Goal: Information Seeking & Learning: Learn about a topic

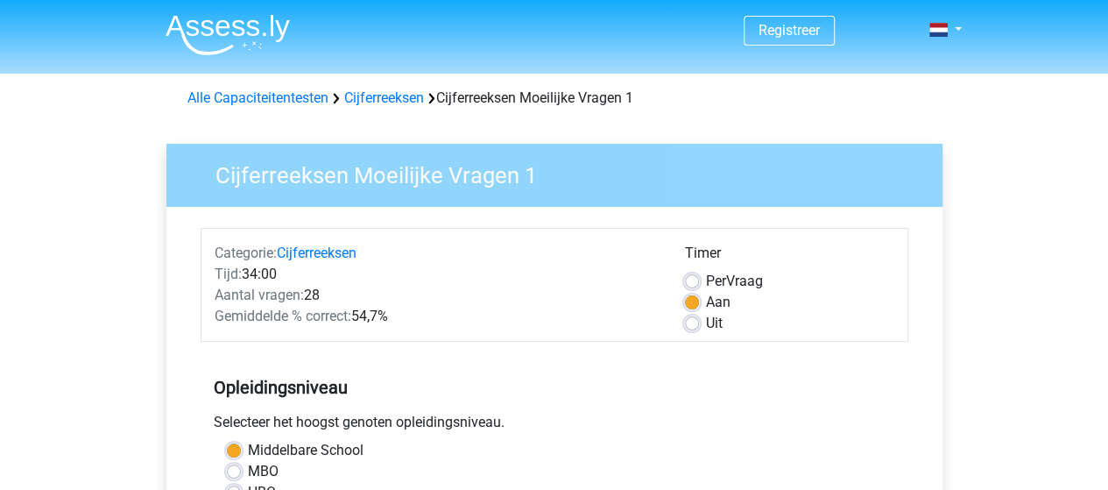
click at [706, 326] on label "Uit" at bounding box center [714, 323] width 17 height 21
click at [695, 326] on input "Uit" at bounding box center [692, 322] width 14 height 18
radio input "true"
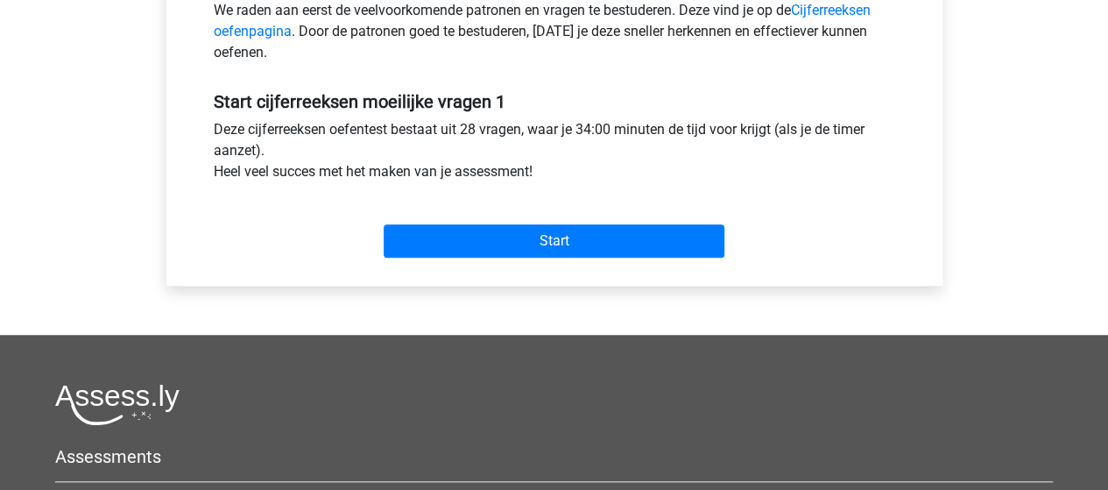
scroll to position [589, 0]
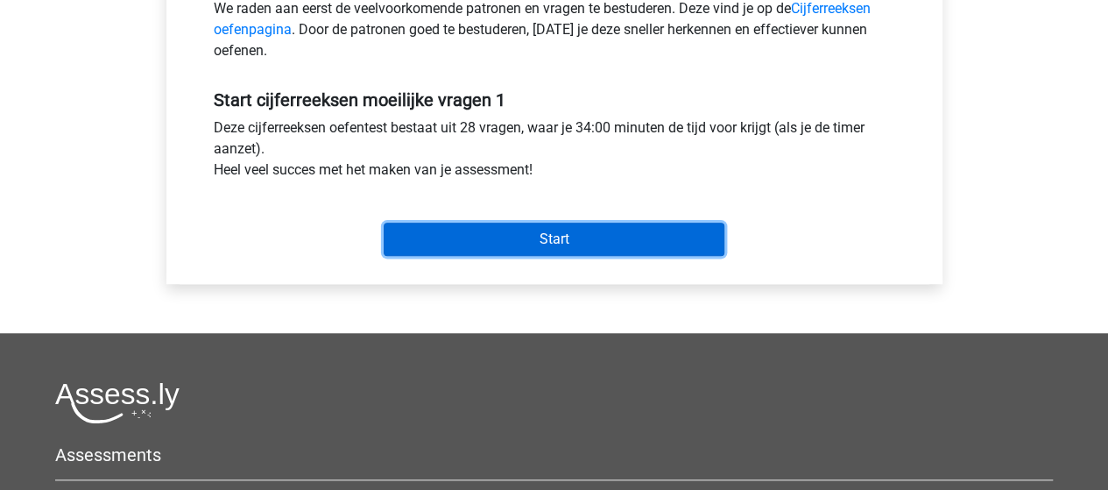
click at [676, 236] on input "Start" at bounding box center [554, 238] width 341 height 33
click at [455, 244] on input "Start" at bounding box center [554, 238] width 341 height 33
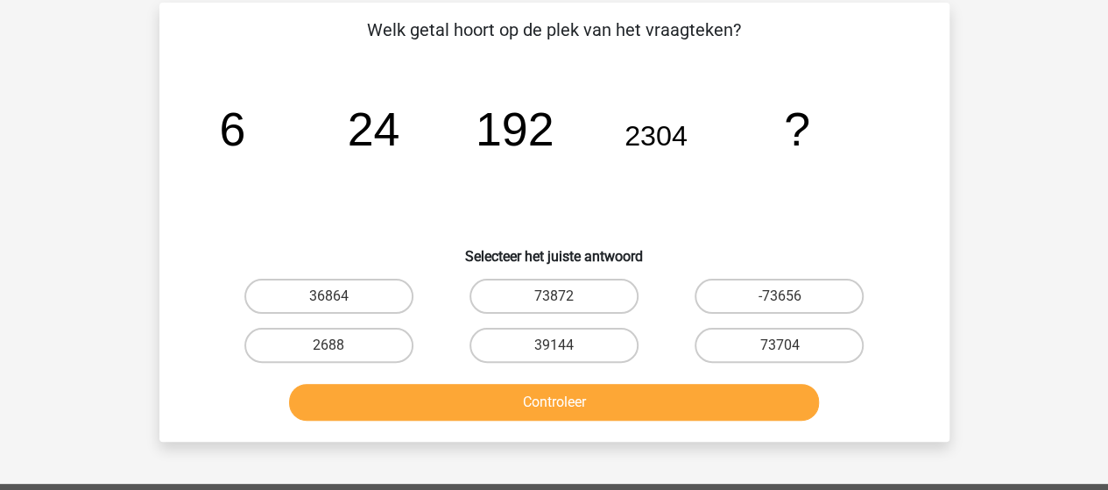
scroll to position [79, 0]
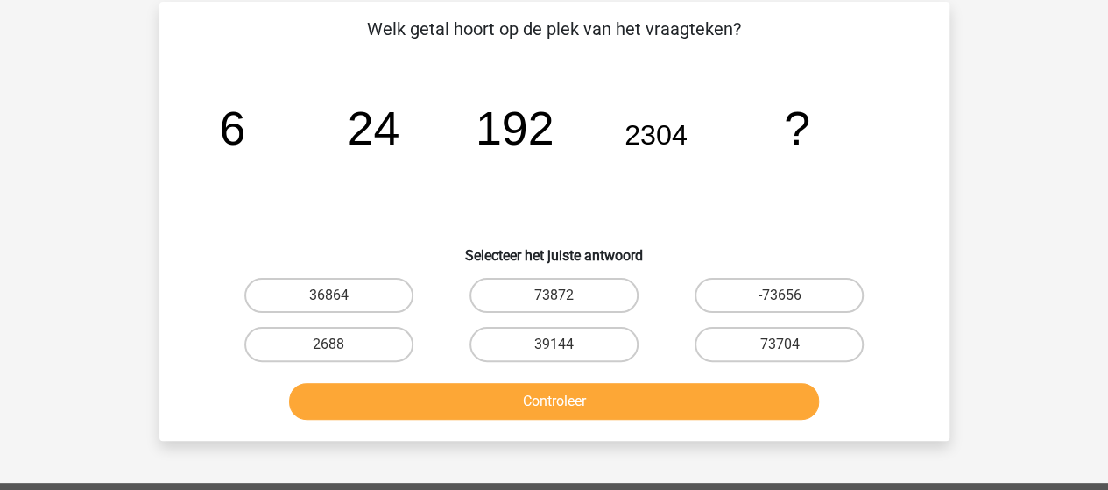
click at [723, 185] on icon "image/svg+xml 6 24 192 2304 ?" at bounding box center [554, 144] width 706 height 177
click at [712, 177] on icon "image/svg+xml 6 24 192 2304 ?" at bounding box center [554, 144] width 706 height 177
click at [585, 295] on label "73872" at bounding box center [553, 295] width 169 height 35
click at [565, 295] on input "73872" at bounding box center [558, 300] width 11 height 11
radio input "true"
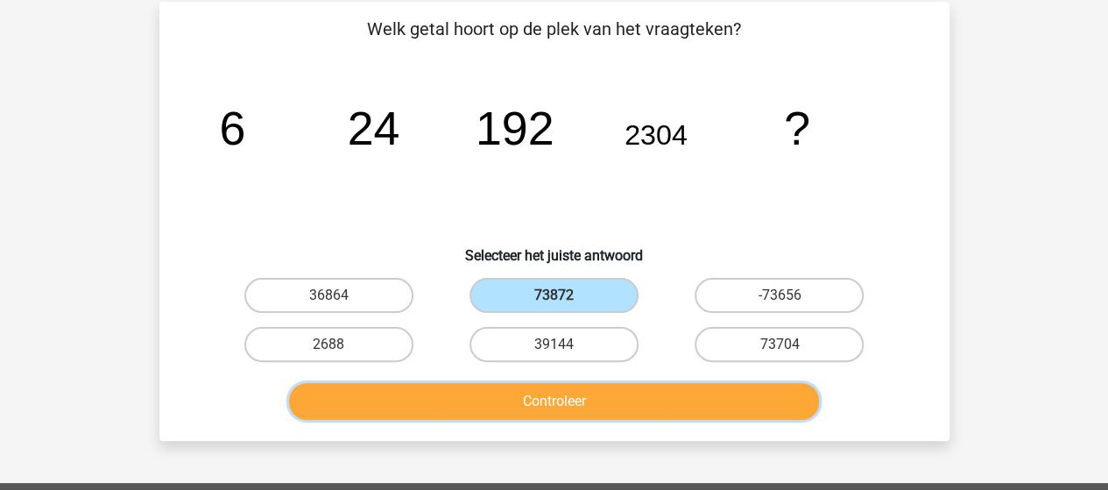
click at [560, 402] on button "Controleer" at bounding box center [554, 401] width 530 height 37
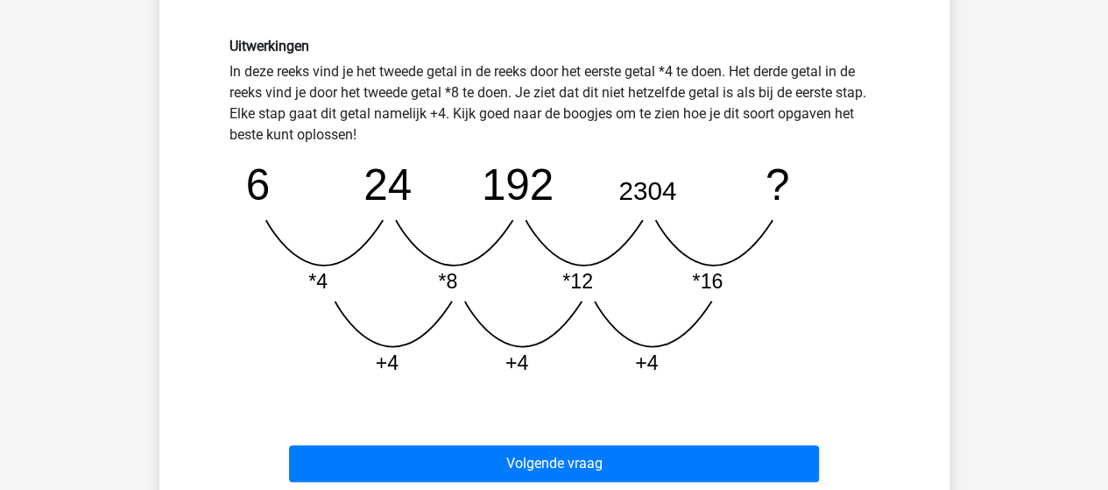
scroll to position [455, 0]
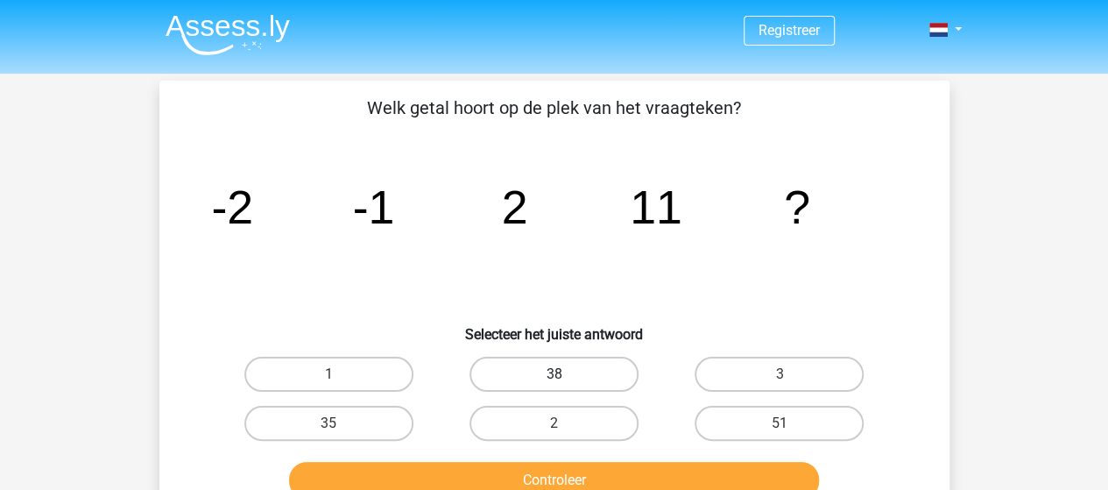
click at [536, 362] on label "38" at bounding box center [553, 373] width 169 height 35
click at [553, 374] on input "38" at bounding box center [558, 379] width 11 height 11
radio input "true"
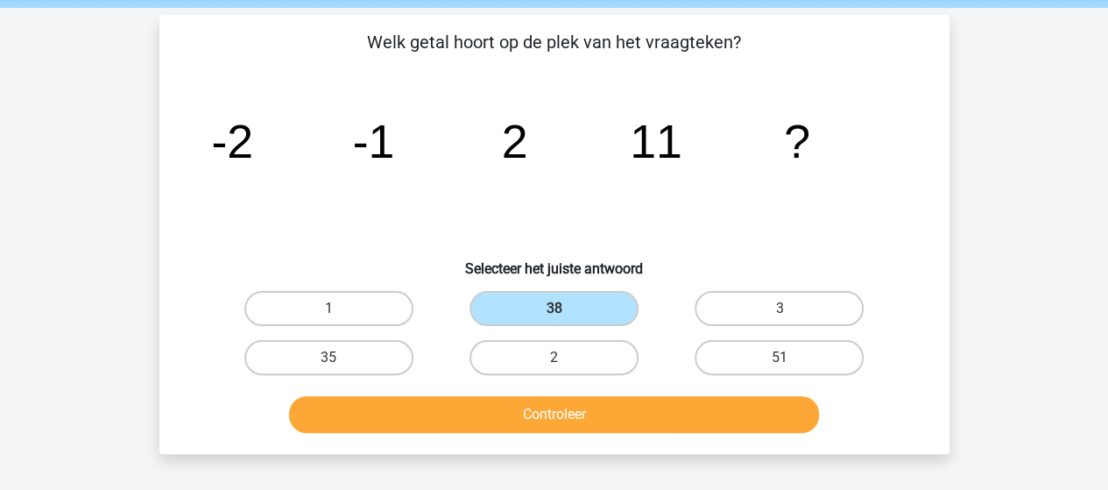
scroll to position [124, 0]
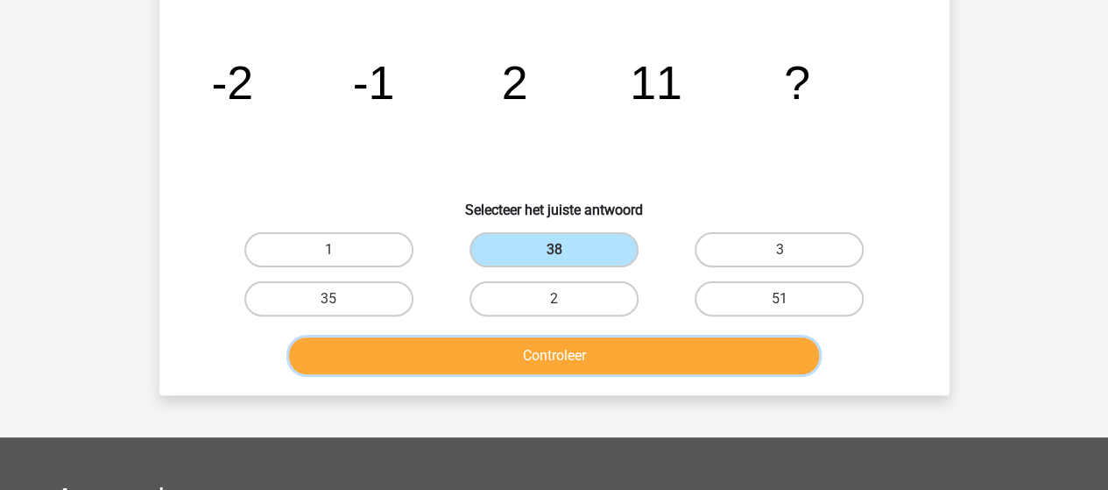
click at [697, 359] on button "Controleer" at bounding box center [554, 355] width 530 height 37
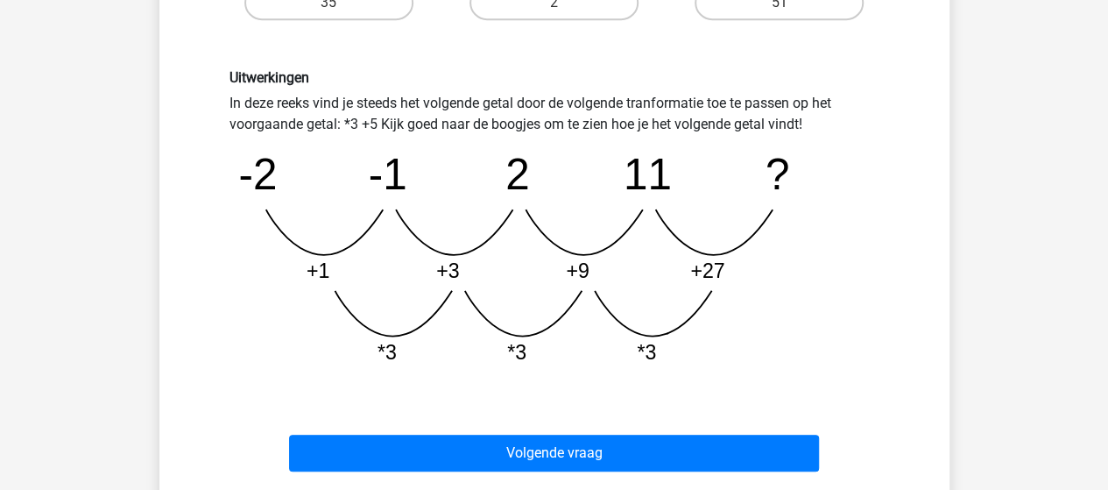
scroll to position [422, 0]
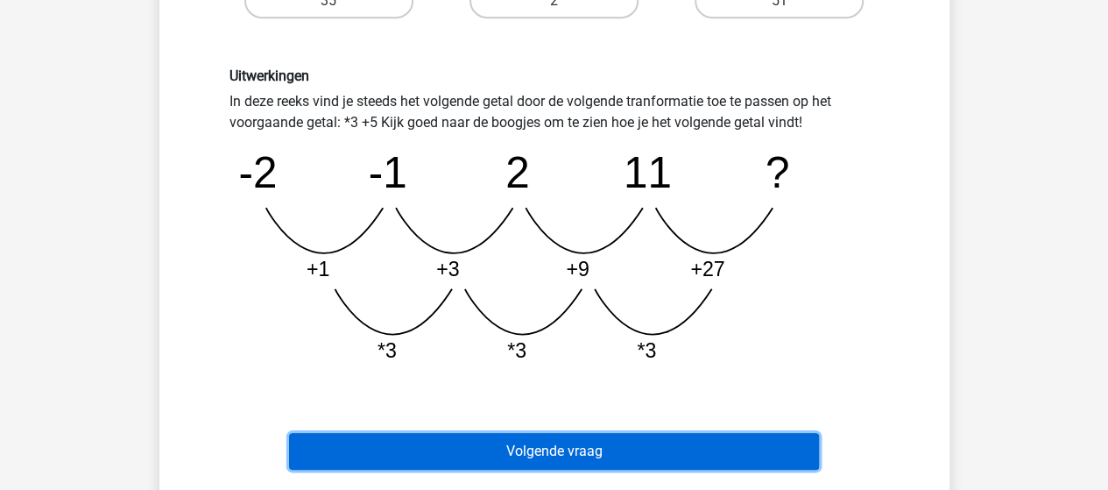
click at [762, 450] on button "Volgende vraag" at bounding box center [554, 451] width 530 height 37
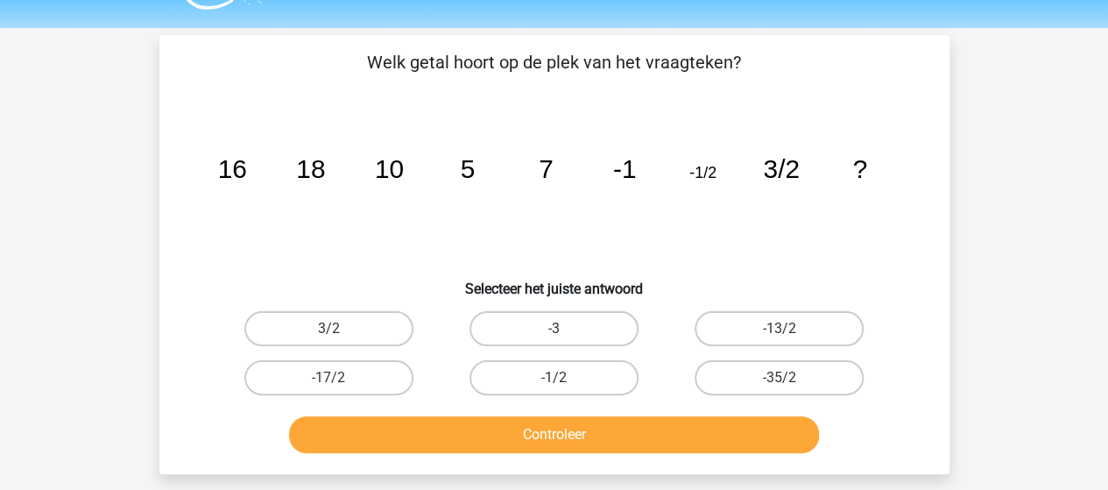
scroll to position [45, 0]
click at [775, 324] on label "-13/2" at bounding box center [778, 329] width 169 height 35
click at [779, 329] on input "-13/2" at bounding box center [784, 334] width 11 height 11
radio input "true"
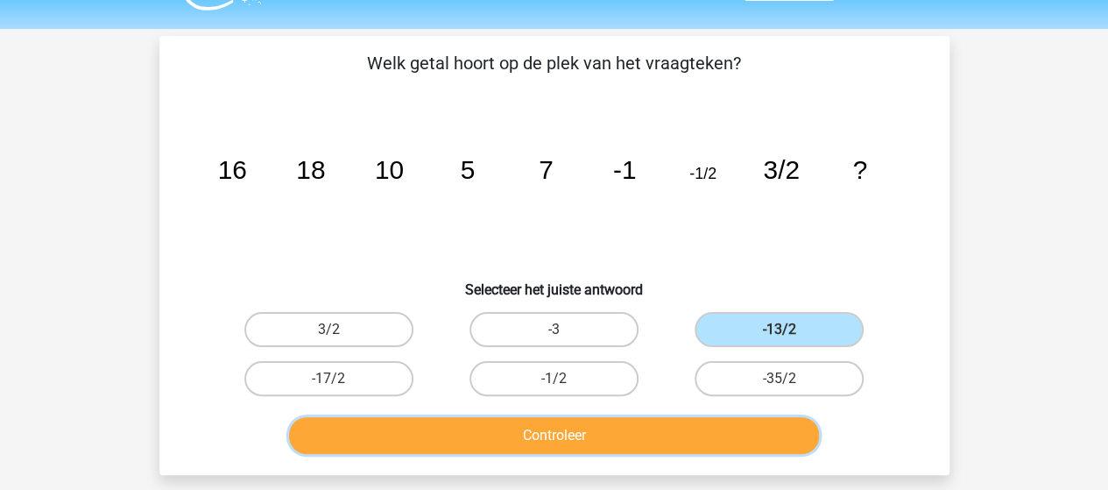
click at [717, 430] on button "Controleer" at bounding box center [554, 435] width 530 height 37
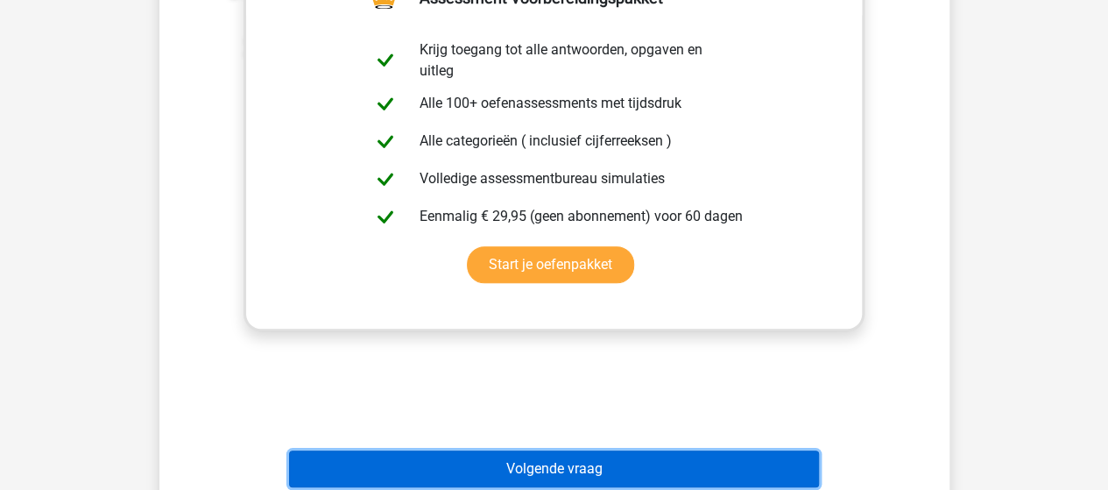
click at [697, 456] on button "Volgende vraag" at bounding box center [554, 468] width 530 height 37
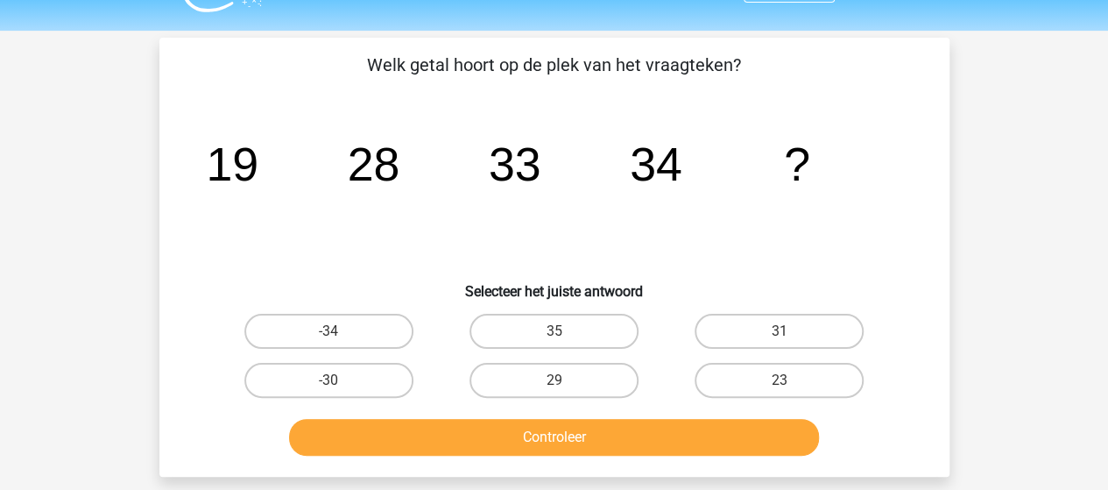
scroll to position [34, 0]
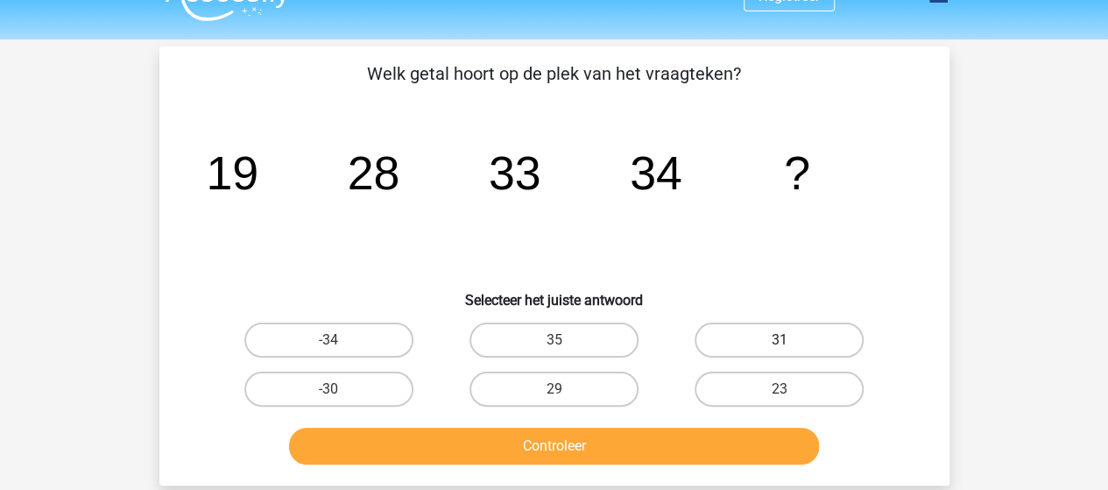
click at [721, 332] on label "31" at bounding box center [778, 339] width 169 height 35
click at [779, 340] on input "31" at bounding box center [784, 345] width 11 height 11
radio input "true"
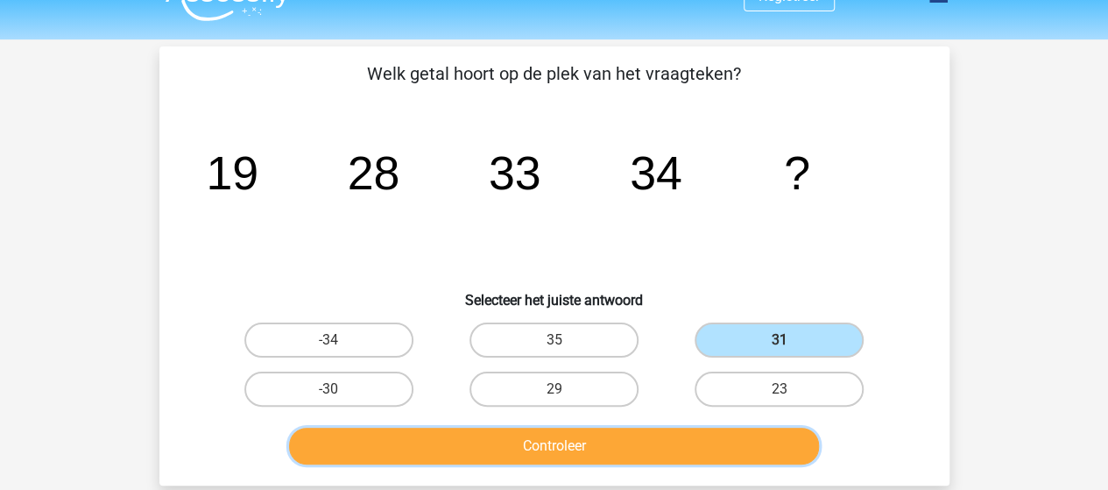
click at [650, 456] on button "Controleer" at bounding box center [554, 445] width 530 height 37
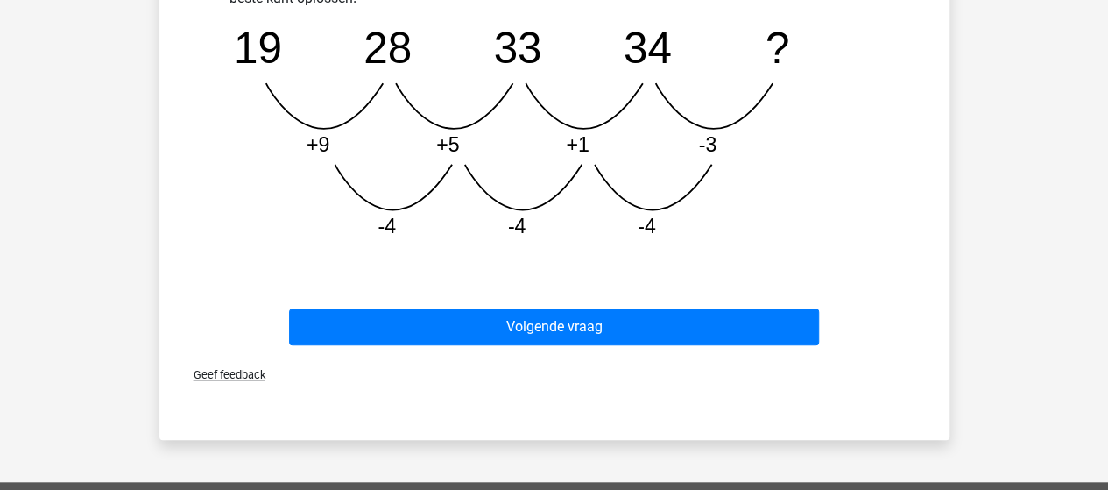
scroll to position [590, 0]
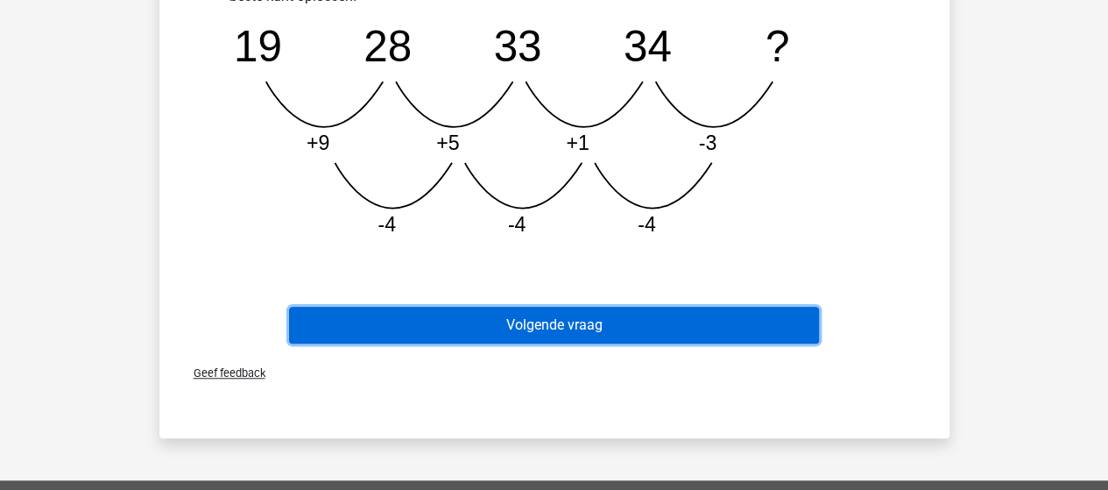
click at [793, 325] on button "Volgende vraag" at bounding box center [554, 325] width 530 height 37
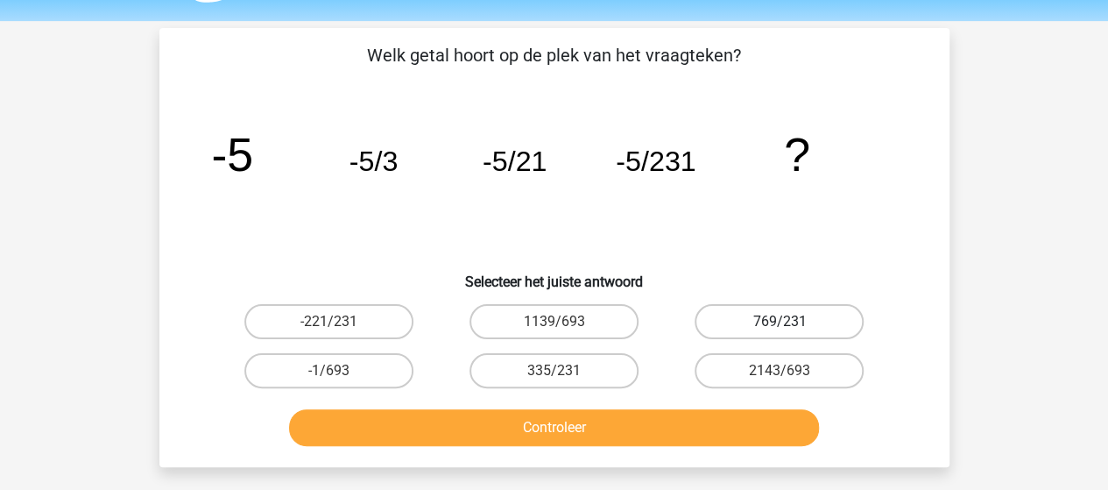
scroll to position [53, 0]
click at [650, 179] on icon "image/svg+xml -5 -5/3 -5/21 -5/231 ?" at bounding box center [554, 170] width 706 height 177
click at [708, 243] on icon "image/svg+xml -5 -5/3 -5/21 -5/231 ?" at bounding box center [554, 170] width 706 height 177
click at [285, 370] on label "-1/693" at bounding box center [328, 370] width 169 height 35
click at [328, 370] on input "-1/693" at bounding box center [333, 375] width 11 height 11
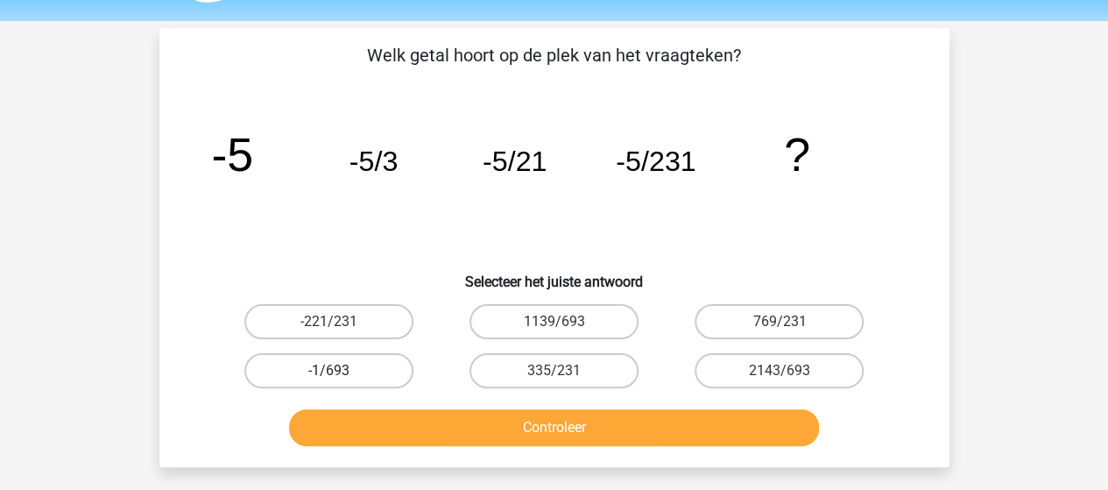
radio input "true"
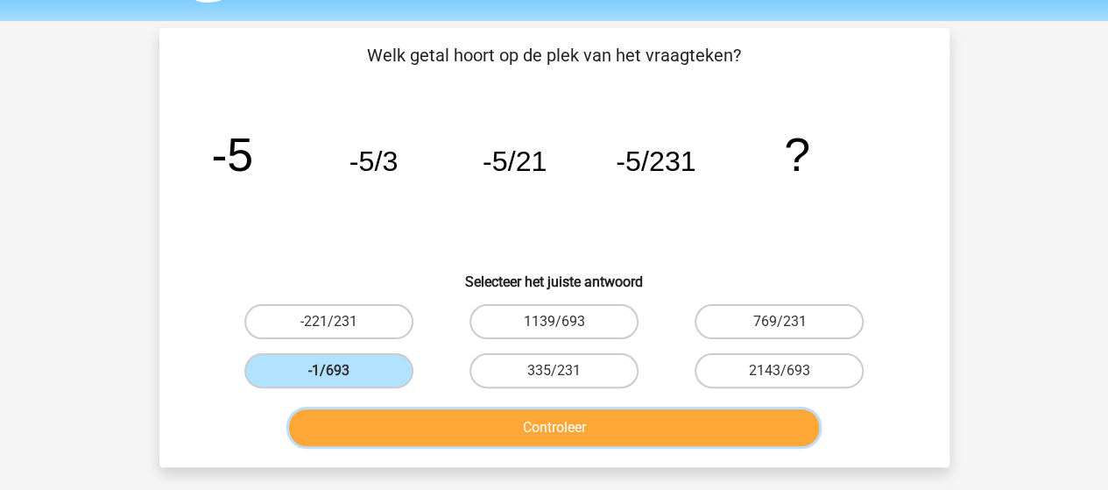
click at [404, 429] on button "Controleer" at bounding box center [554, 427] width 530 height 37
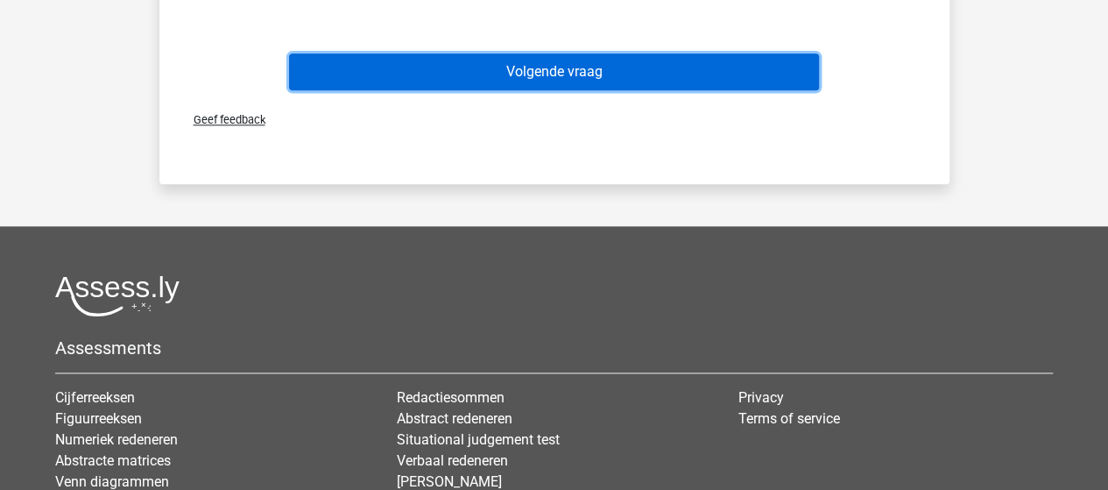
click at [662, 74] on button "Volgende vraag" at bounding box center [554, 71] width 530 height 37
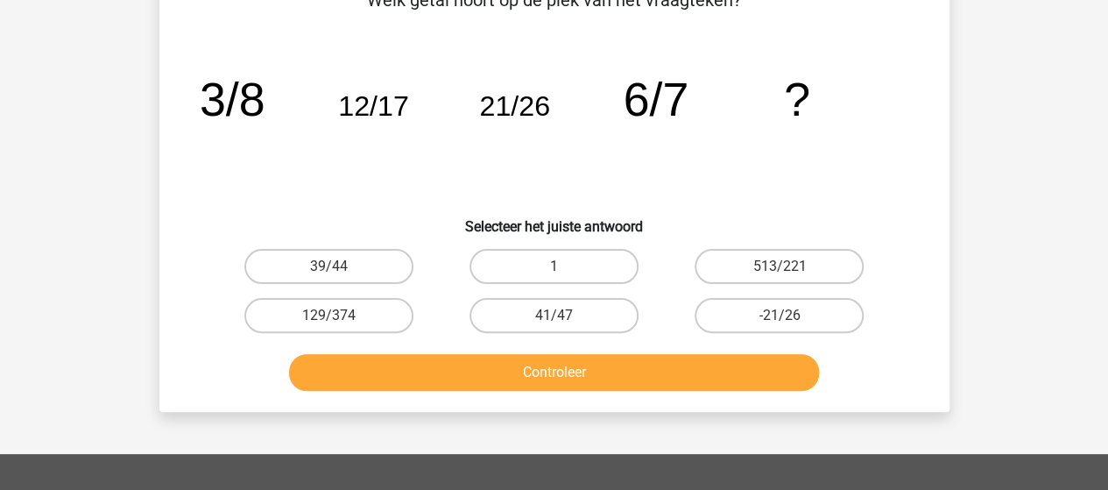
scroll to position [81, 0]
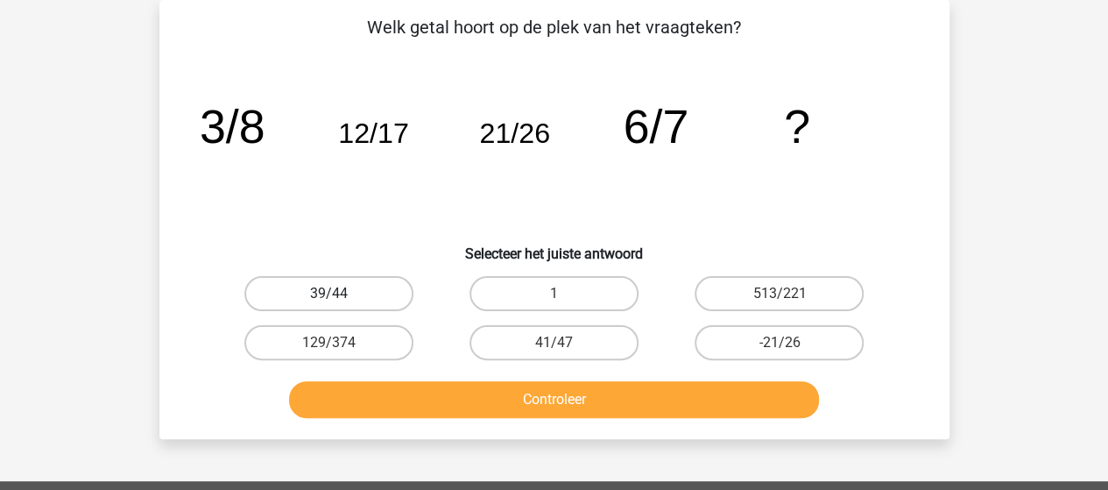
click at [371, 307] on label "39/44" at bounding box center [328, 293] width 169 height 35
click at [340, 305] on input "39/44" at bounding box center [333, 298] width 11 height 11
radio input "true"
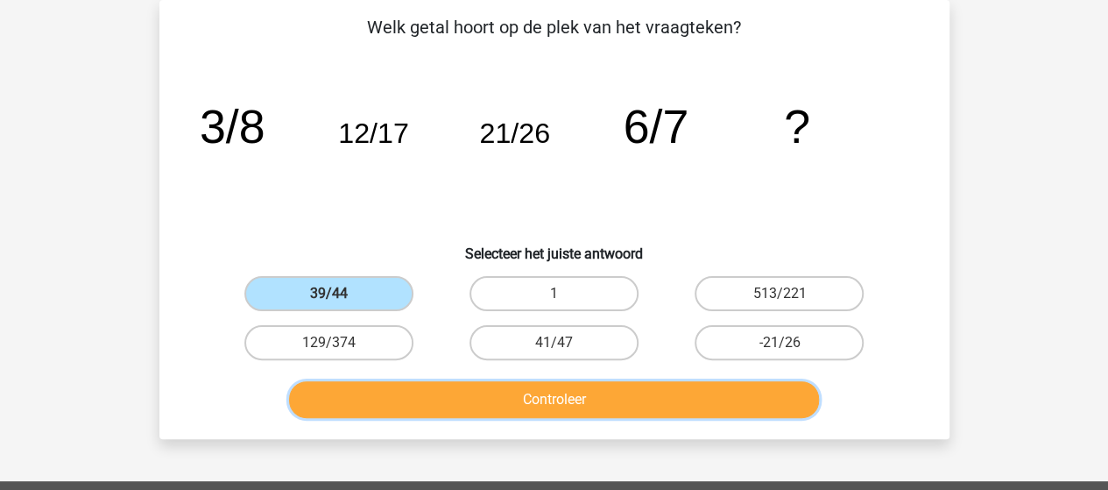
click at [469, 400] on button "Controleer" at bounding box center [554, 399] width 530 height 37
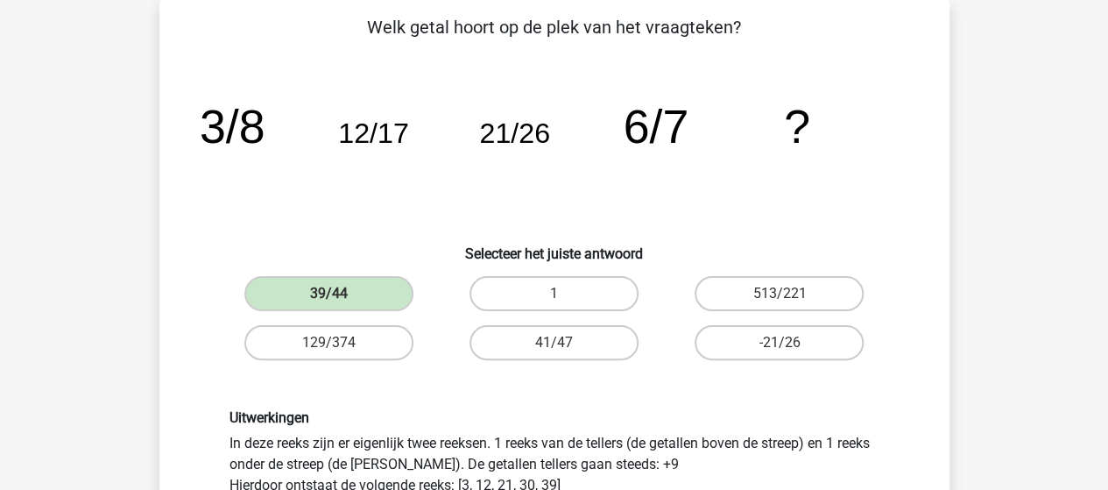
click at [780, 215] on icon "image/svg+xml 3/8 12/17 21/26 6/7 ?" at bounding box center [554, 142] width 706 height 177
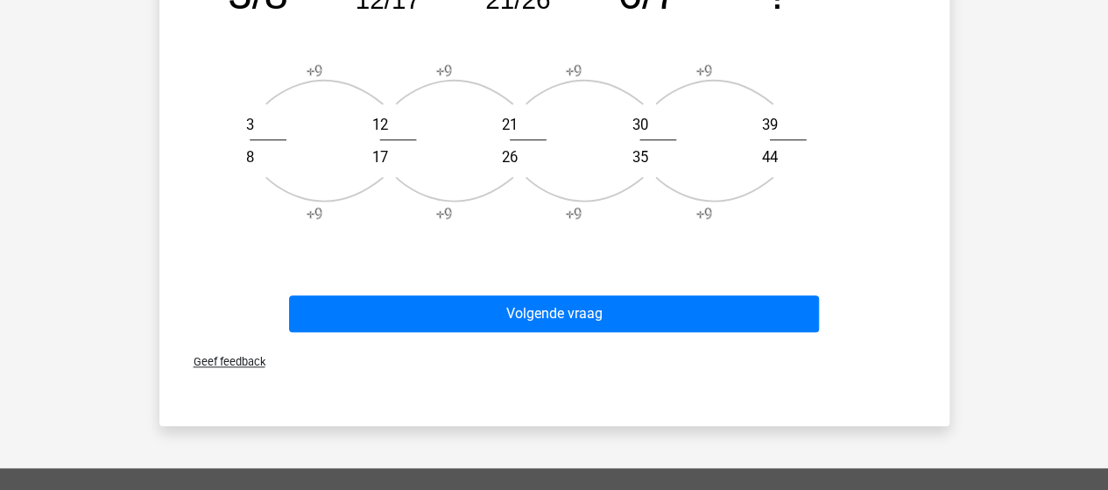
scroll to position [749, 0]
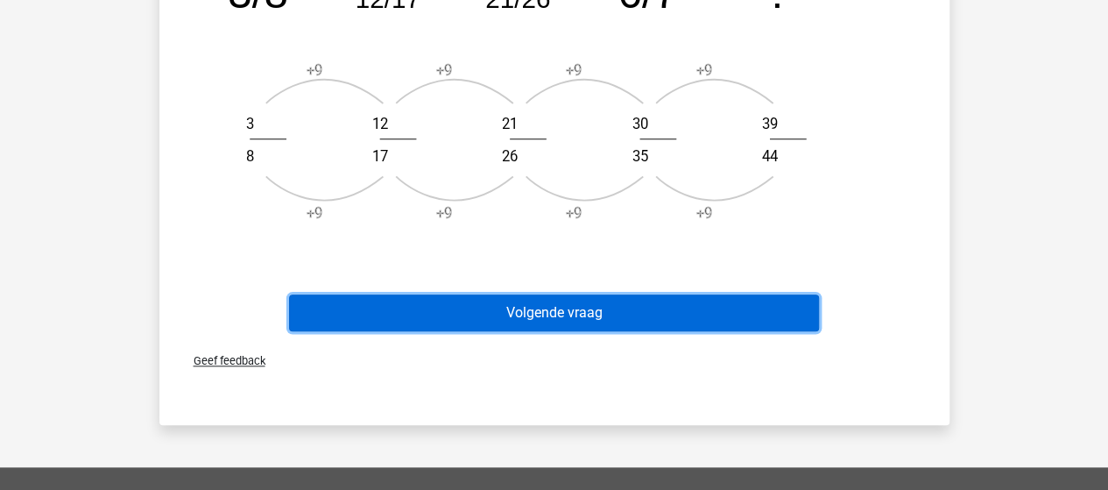
click at [618, 321] on button "Volgende vraag" at bounding box center [554, 312] width 530 height 37
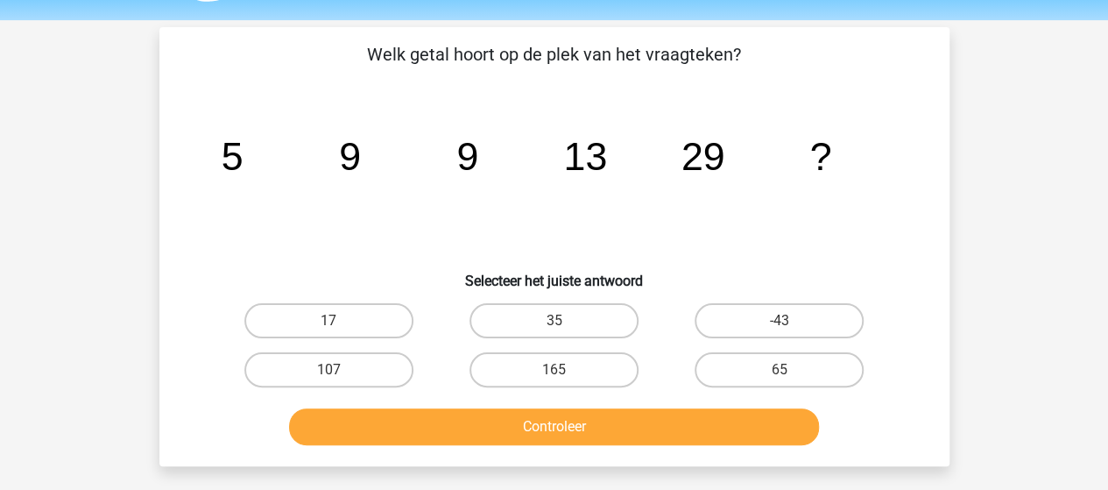
scroll to position [51, 0]
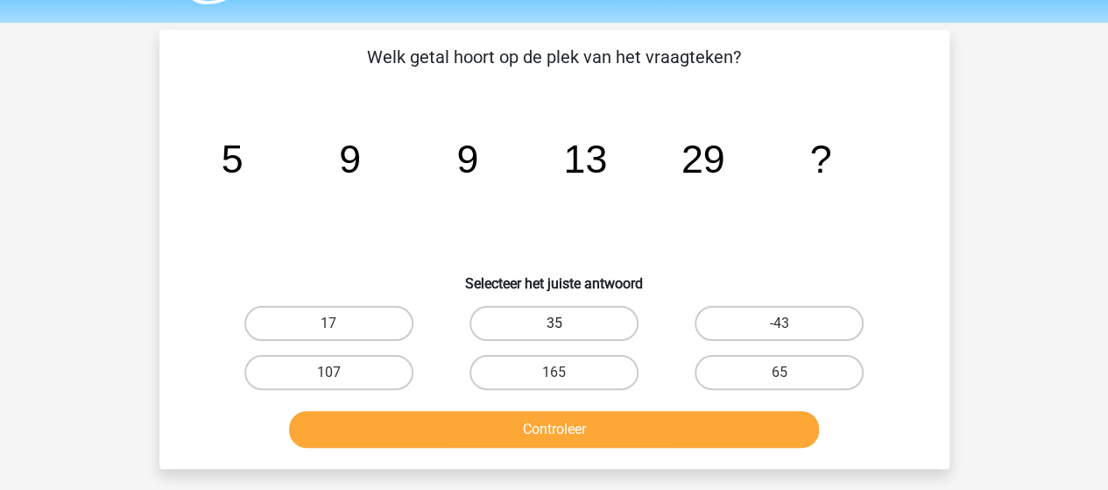
click at [501, 321] on label "35" at bounding box center [553, 323] width 169 height 35
click at [553, 323] on input "35" at bounding box center [558, 328] width 11 height 11
radio input "true"
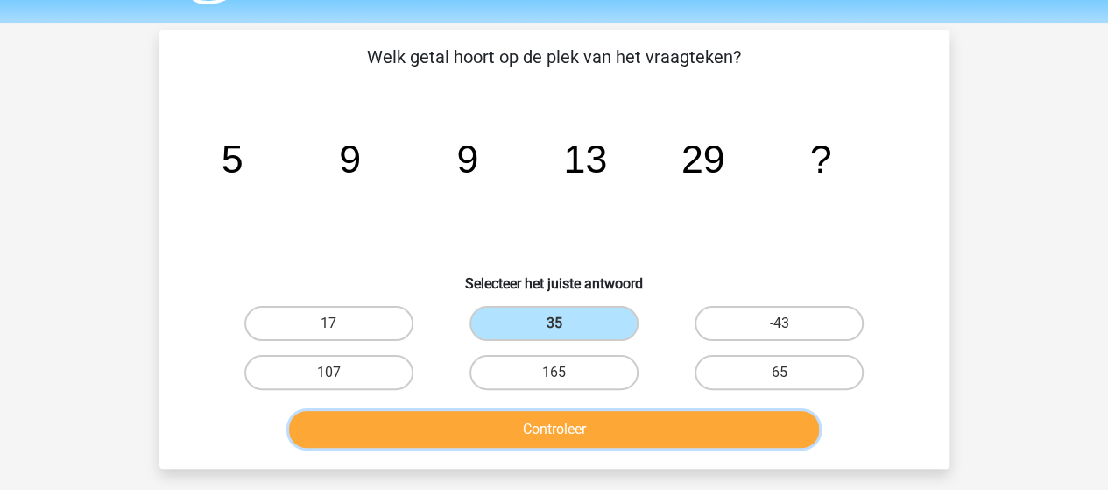
click at [505, 426] on button "Controleer" at bounding box center [554, 429] width 530 height 37
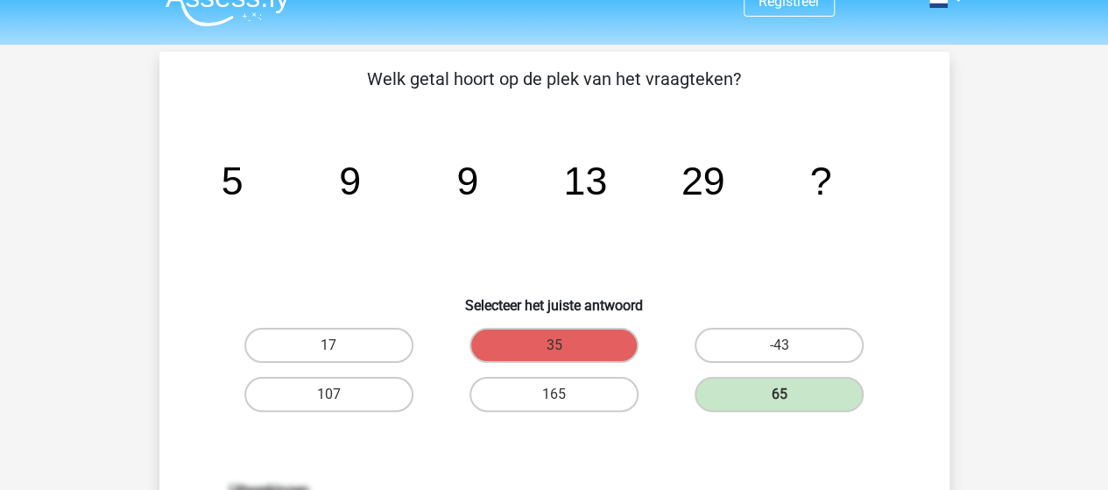
scroll to position [0, 0]
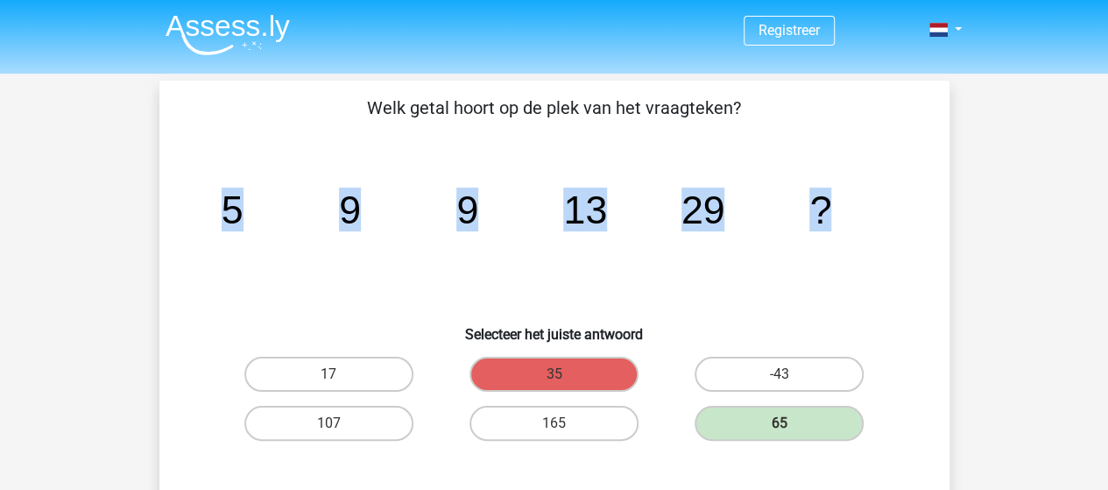
drag, startPoint x: 829, startPoint y: 208, endPoint x: 176, endPoint y: 225, distance: 653.5
copy g "5 9 9 13 29 ?"
click at [329, 262] on icon "image/svg+xml 5 9 9 13 29 ?" at bounding box center [554, 223] width 706 height 177
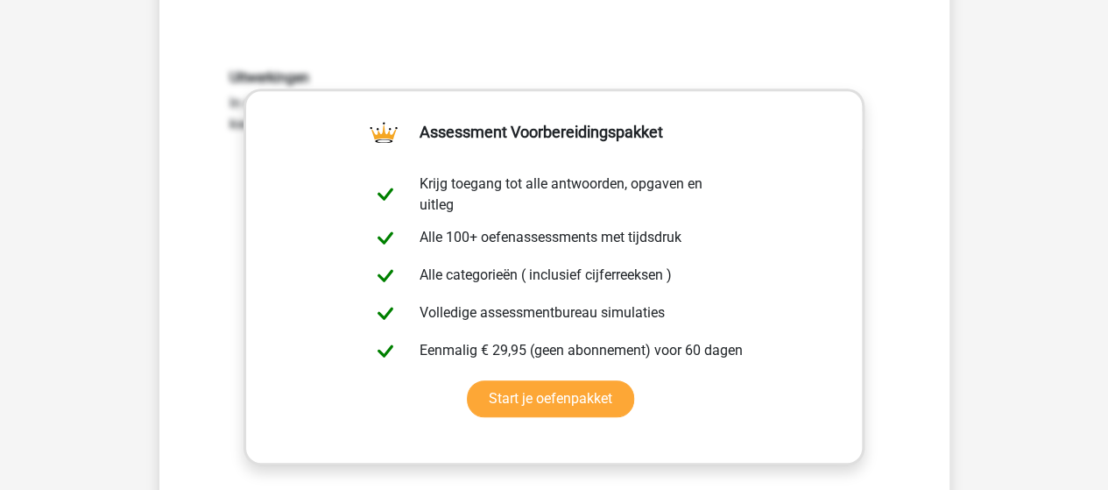
scroll to position [443, 0]
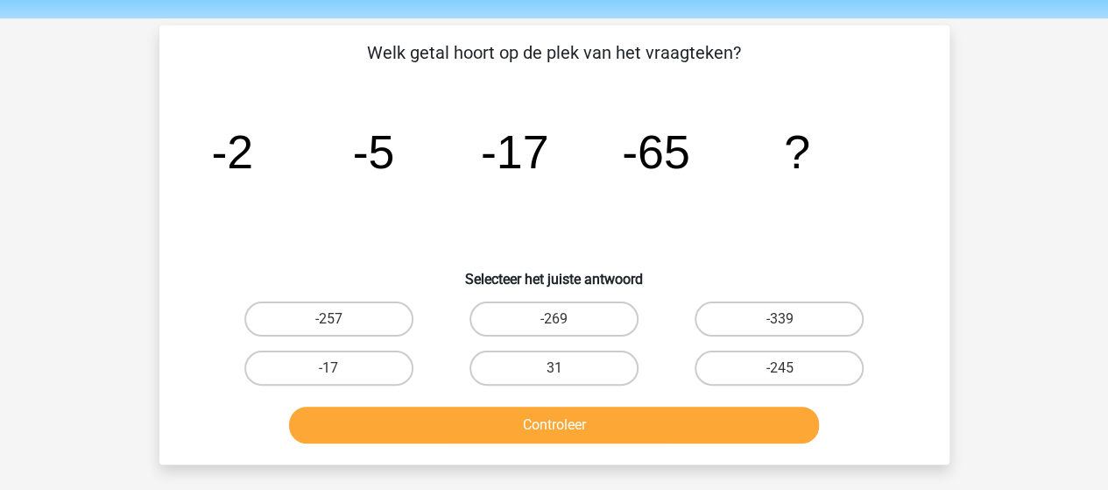
scroll to position [57, 0]
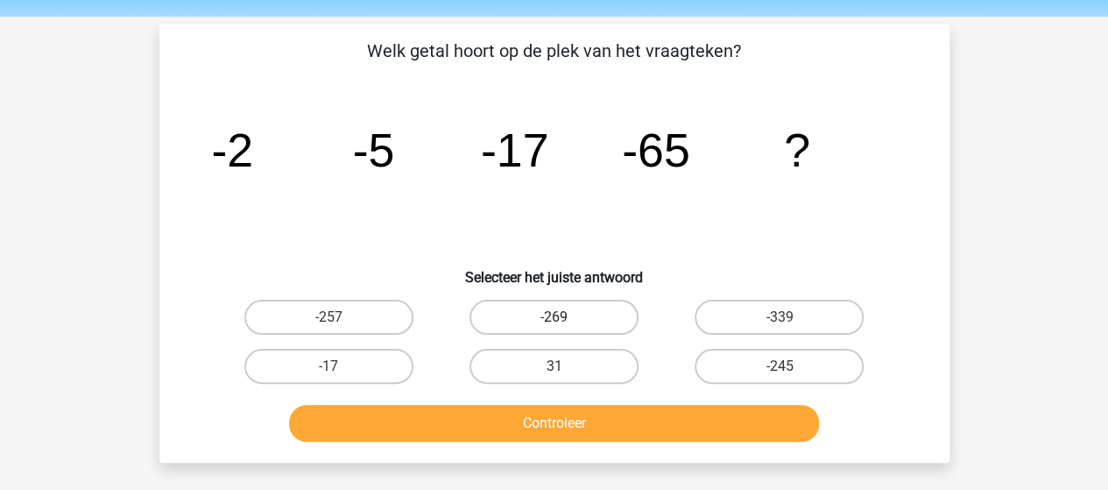
click at [550, 316] on label "-269" at bounding box center [553, 317] width 169 height 35
click at [553, 317] on input "-269" at bounding box center [558, 322] width 11 height 11
radio input "true"
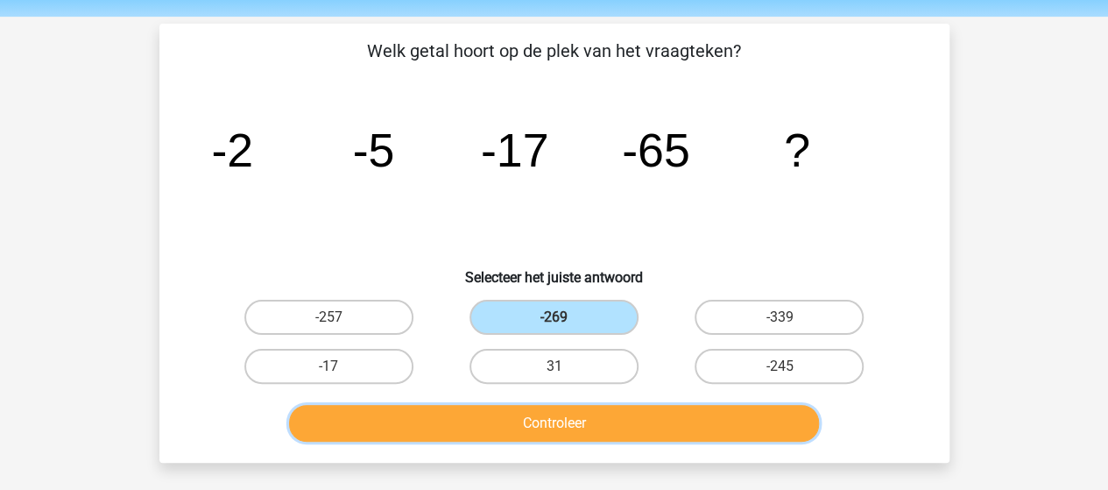
click at [560, 407] on button "Controleer" at bounding box center [554, 423] width 530 height 37
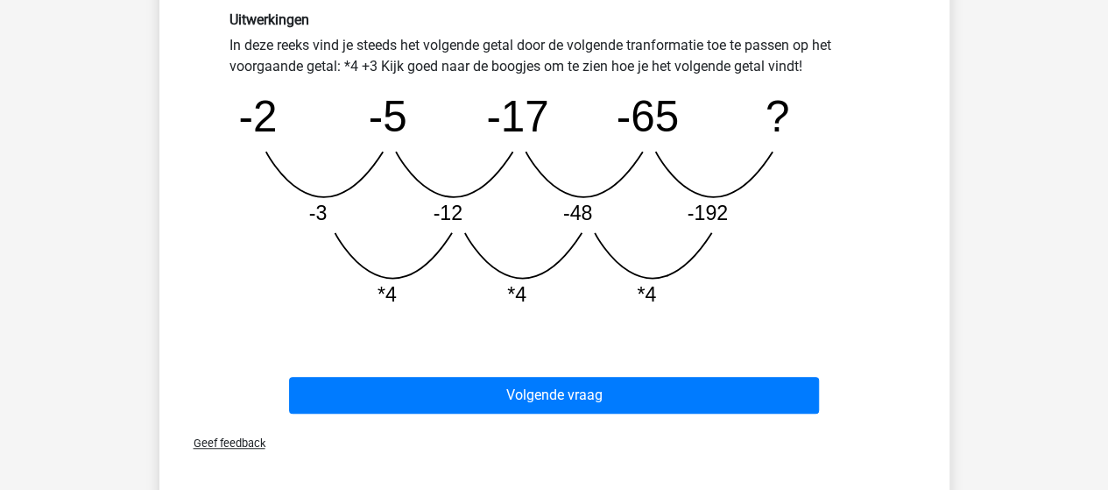
scroll to position [473, 0]
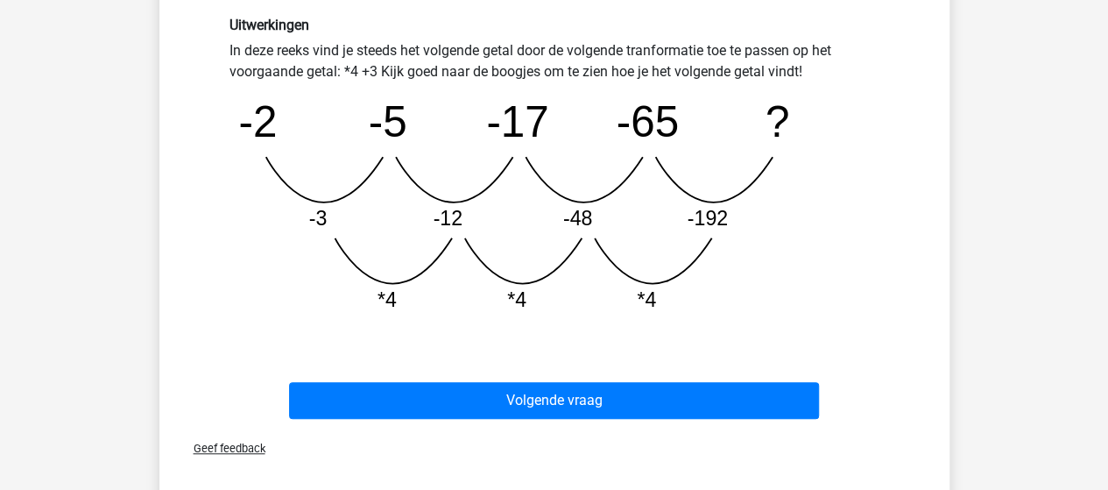
click at [677, 417] on button "Volgende vraag" at bounding box center [554, 400] width 530 height 37
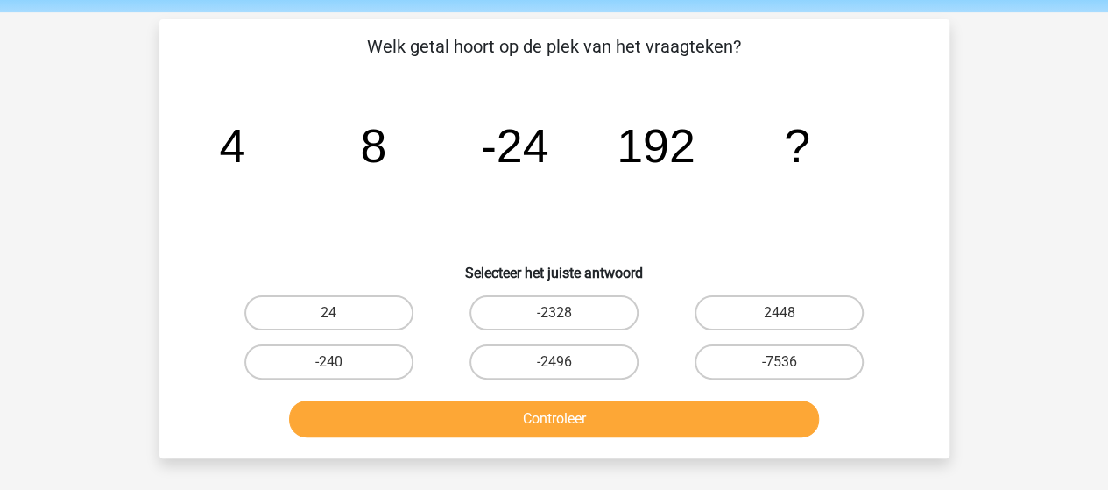
scroll to position [57, 0]
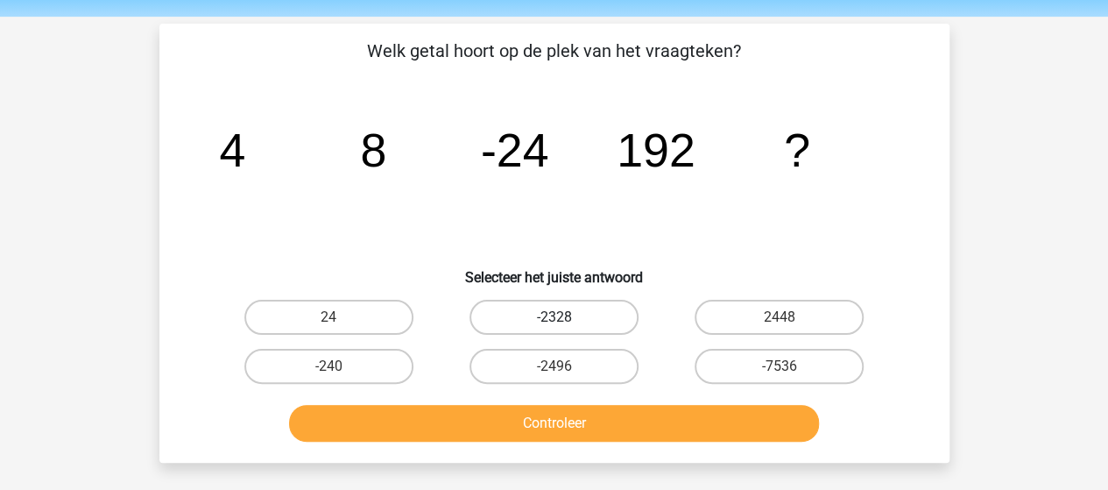
click at [587, 301] on label "-2328" at bounding box center [553, 317] width 169 height 35
click at [565, 317] on input "-2328" at bounding box center [558, 322] width 11 height 11
radio input "true"
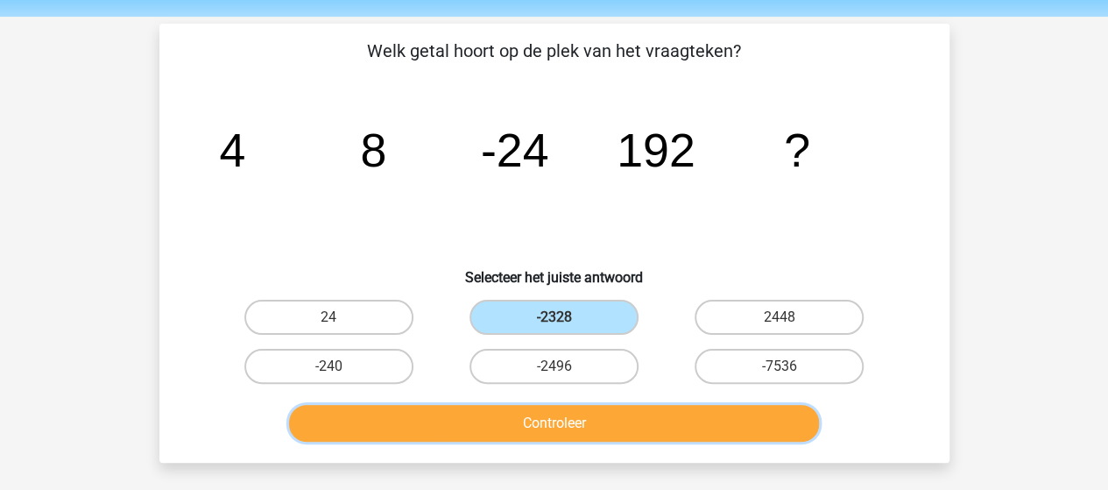
click at [552, 436] on button "Controleer" at bounding box center [554, 423] width 530 height 37
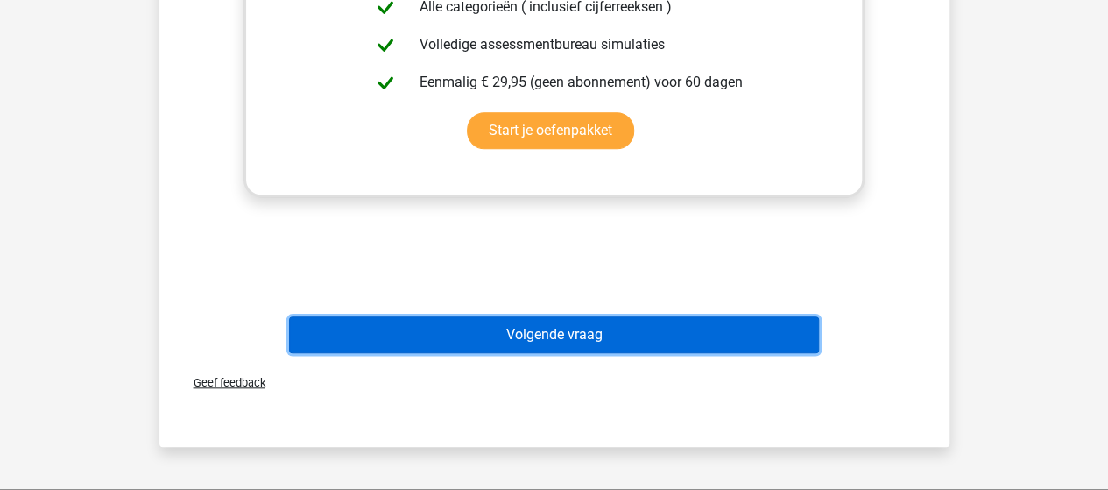
click at [609, 348] on button "Volgende vraag" at bounding box center [554, 334] width 530 height 37
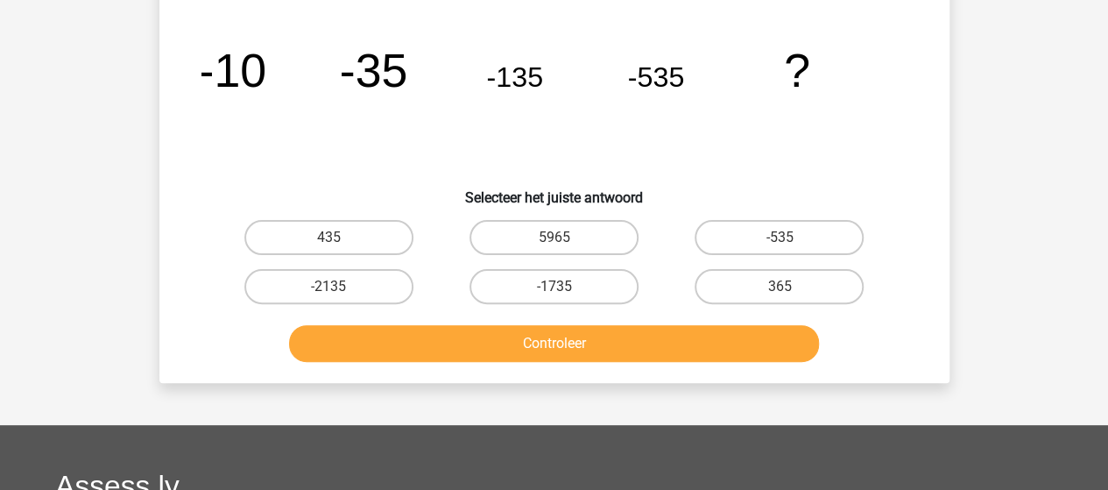
scroll to position [81, 0]
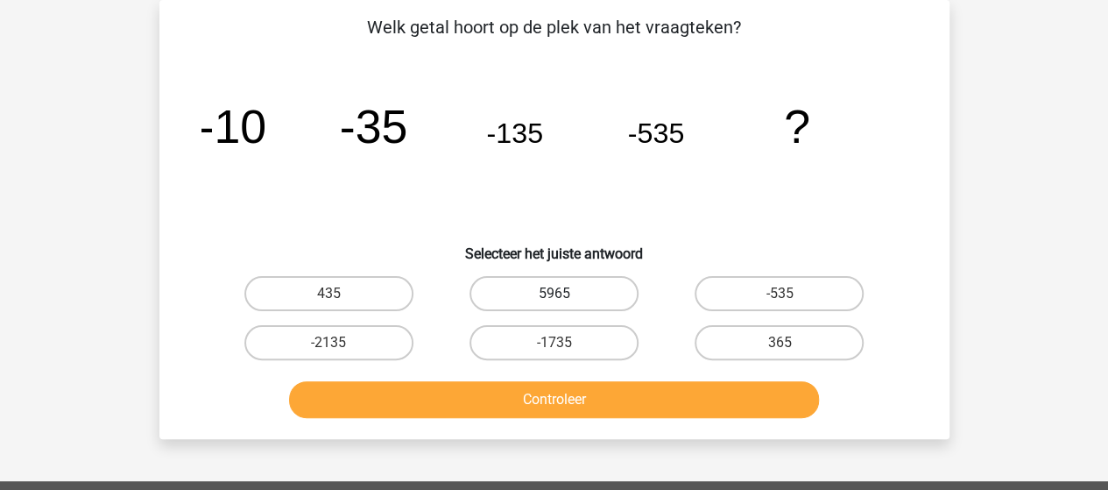
click at [609, 301] on label "5965" at bounding box center [553, 293] width 169 height 35
click at [565, 301] on input "5965" at bounding box center [558, 298] width 11 height 11
radio input "true"
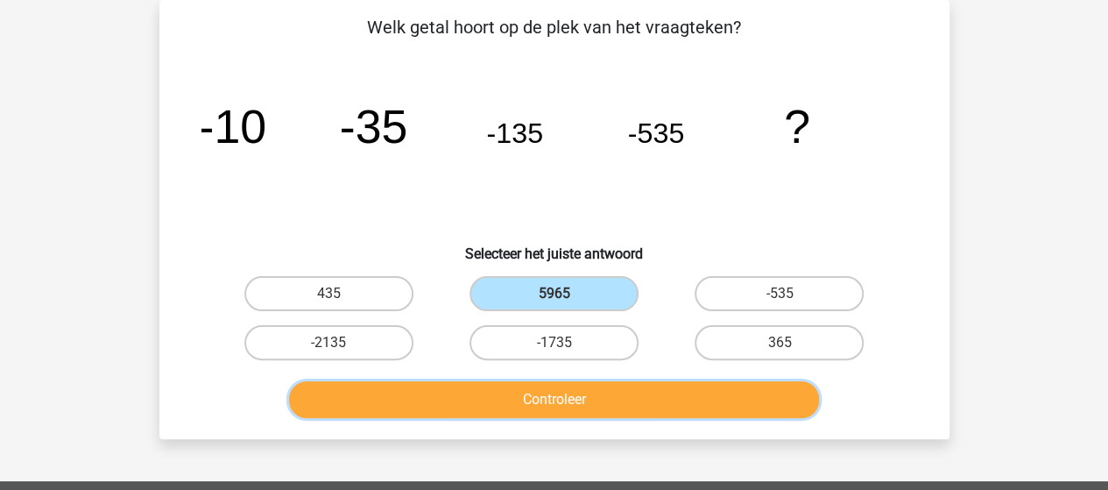
click at [576, 405] on button "Controleer" at bounding box center [554, 399] width 530 height 37
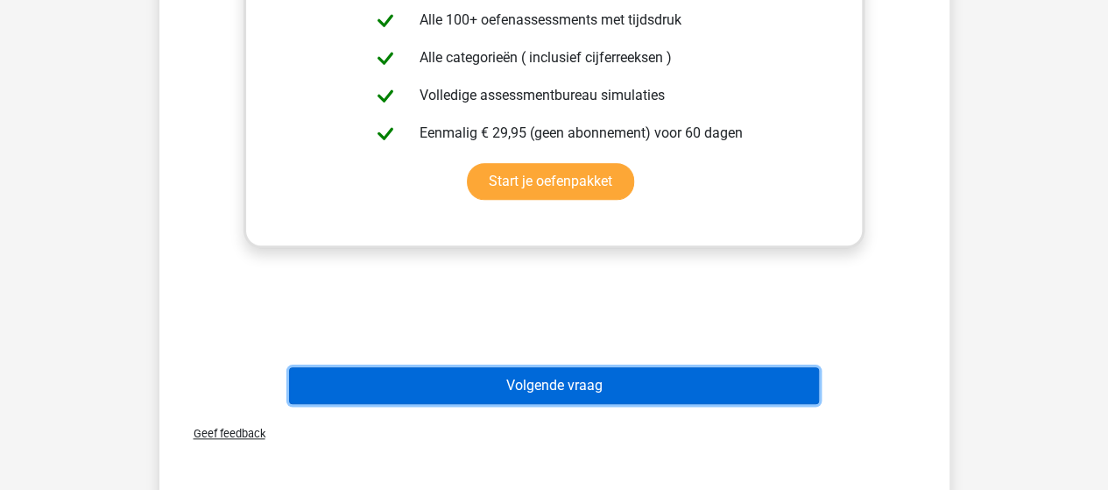
click at [559, 398] on button "Volgende vraag" at bounding box center [554, 385] width 530 height 37
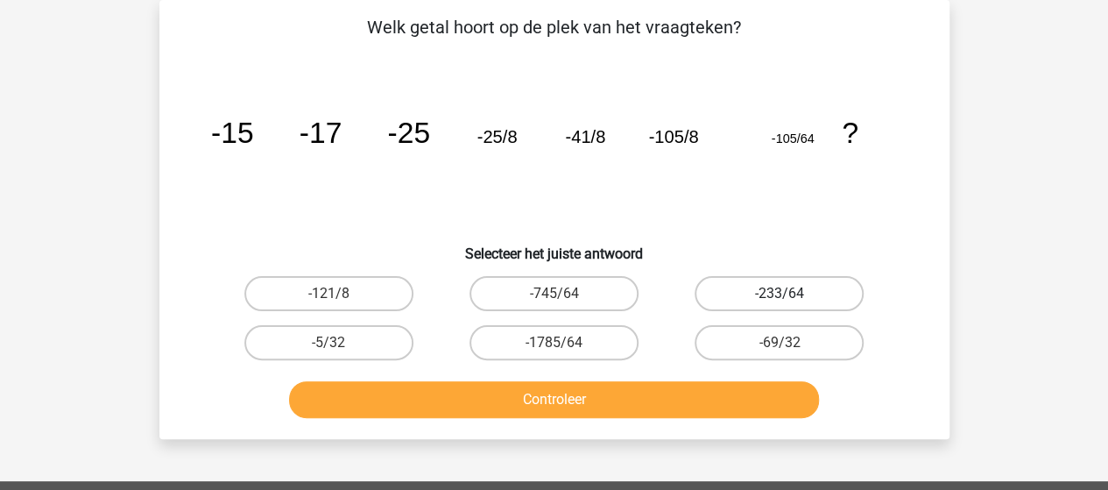
click at [758, 285] on label "-233/64" at bounding box center [778, 293] width 169 height 35
click at [779, 293] on input "-233/64" at bounding box center [784, 298] width 11 height 11
radio input "true"
click at [646, 411] on button "Controleer" at bounding box center [554, 399] width 530 height 37
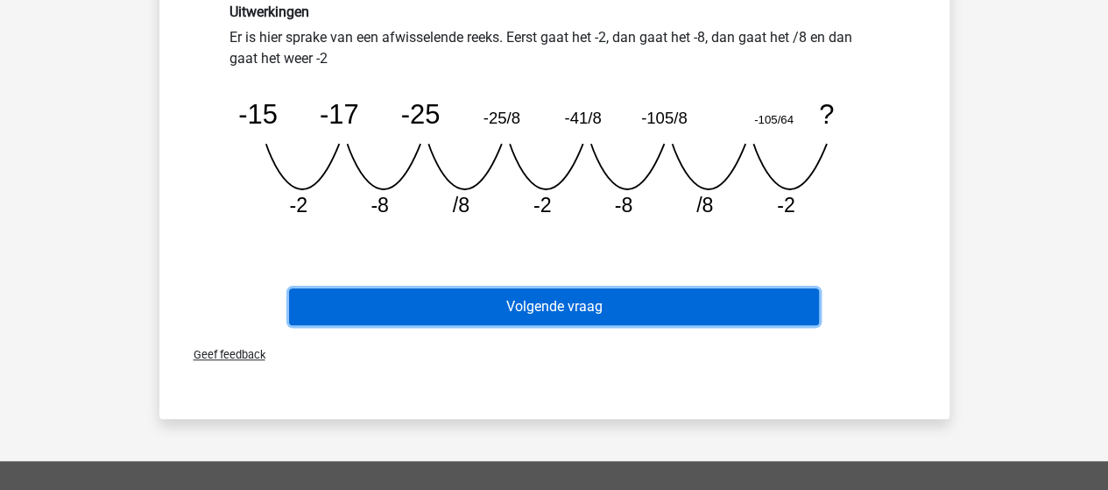
click at [708, 315] on button "Volgende vraag" at bounding box center [554, 306] width 530 height 37
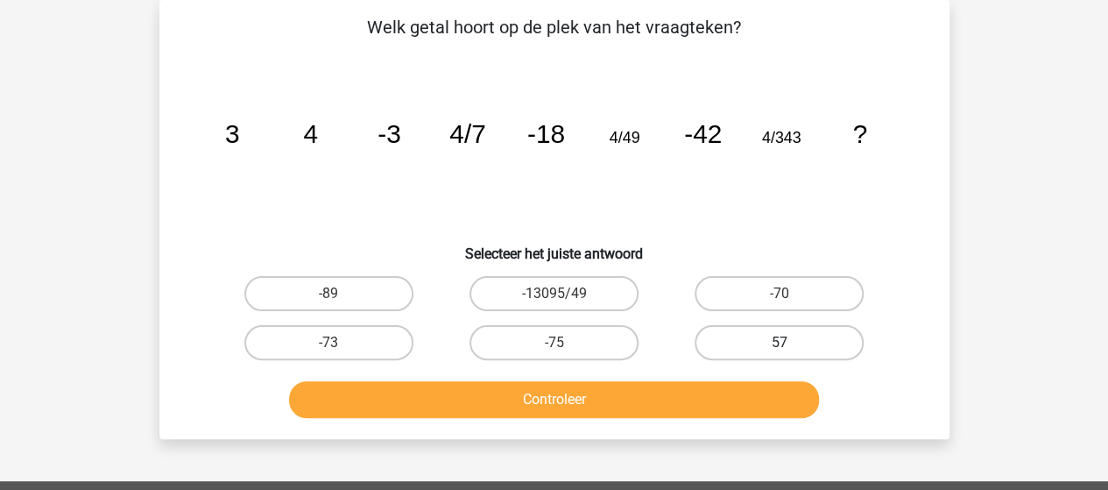
click at [779, 332] on label "57" at bounding box center [778, 342] width 169 height 35
click at [779, 342] on input "57" at bounding box center [784, 347] width 11 height 11
radio input "true"
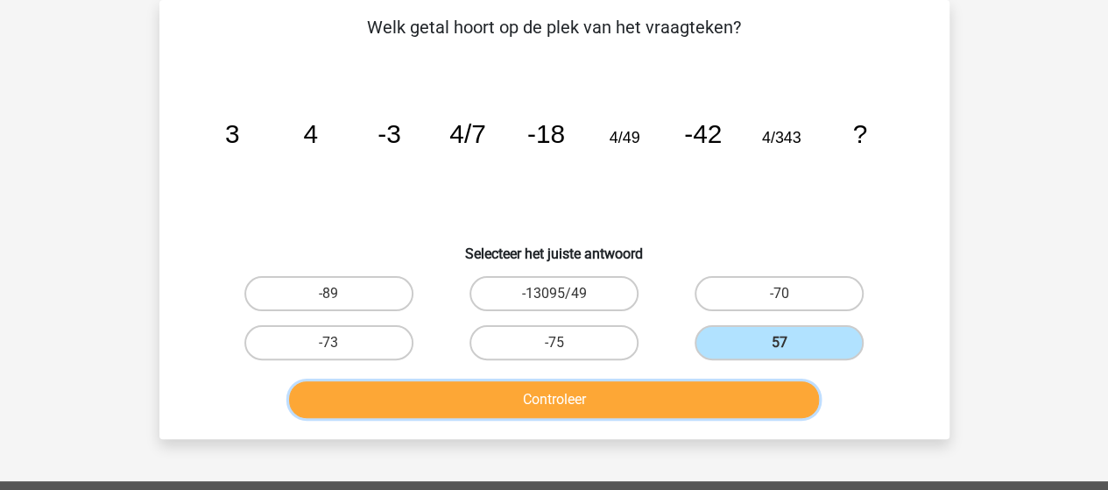
click at [644, 406] on button "Controleer" at bounding box center [554, 399] width 530 height 37
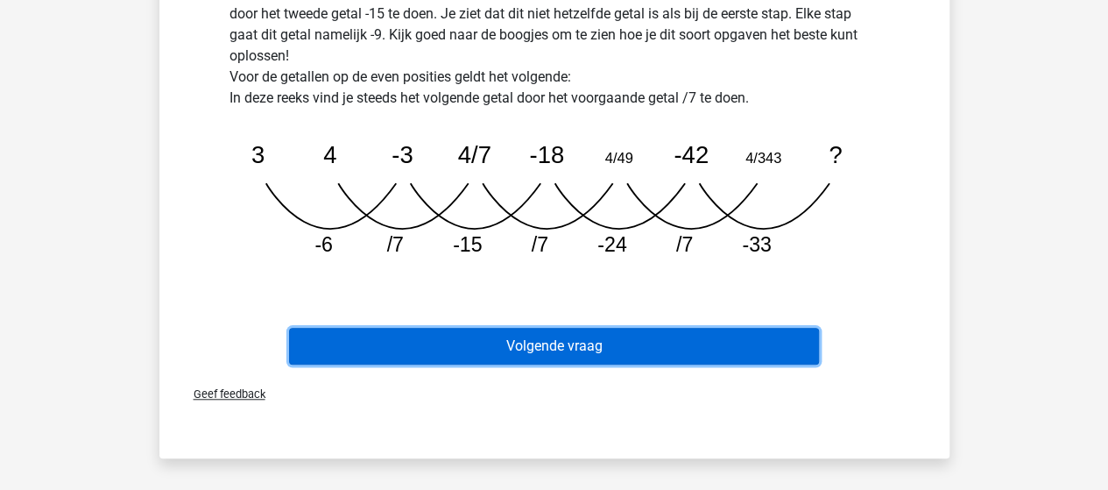
click at [659, 349] on button "Volgende vraag" at bounding box center [554, 346] width 530 height 37
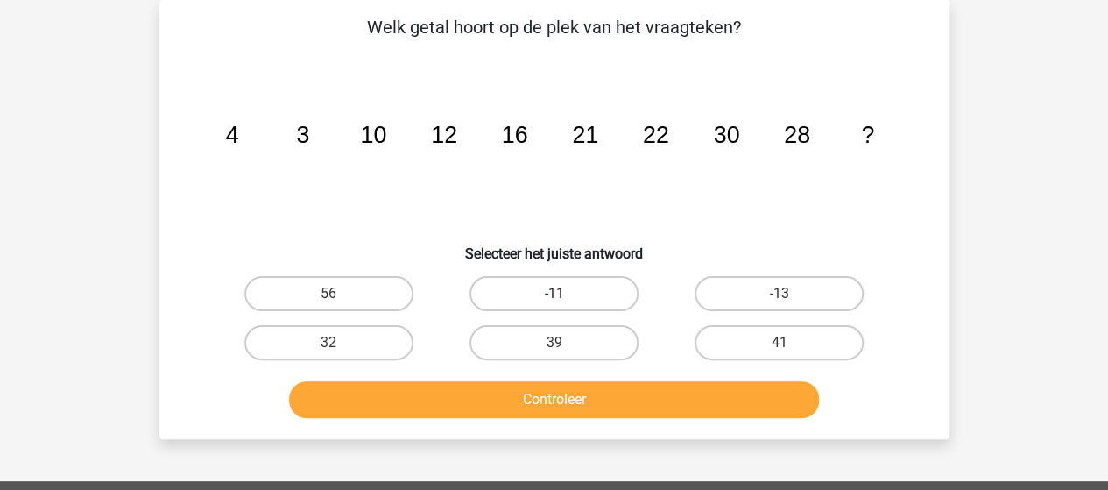
click at [594, 304] on label "-11" at bounding box center [553, 293] width 169 height 35
click at [565, 304] on input "-11" at bounding box center [558, 298] width 11 height 11
radio input "true"
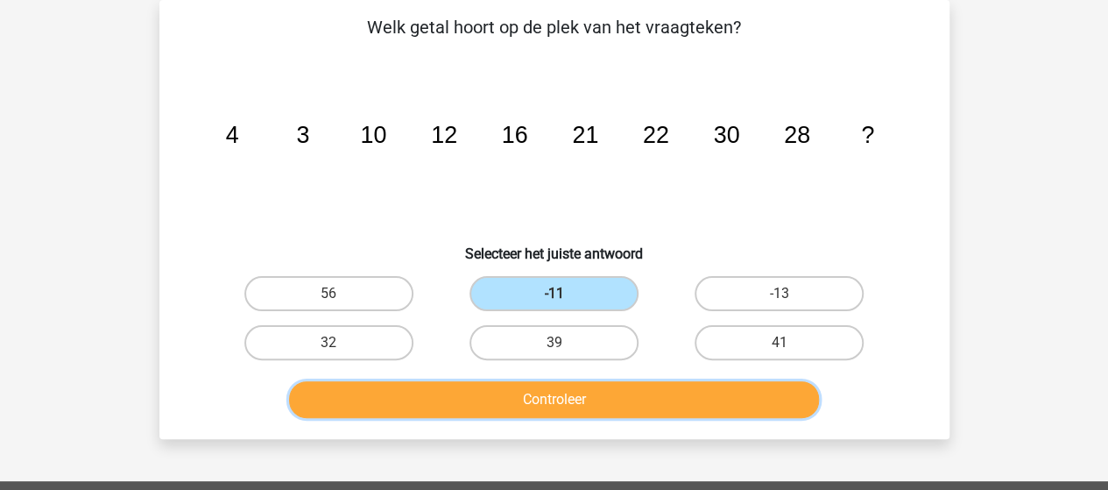
click at [574, 415] on button "Controleer" at bounding box center [554, 399] width 530 height 37
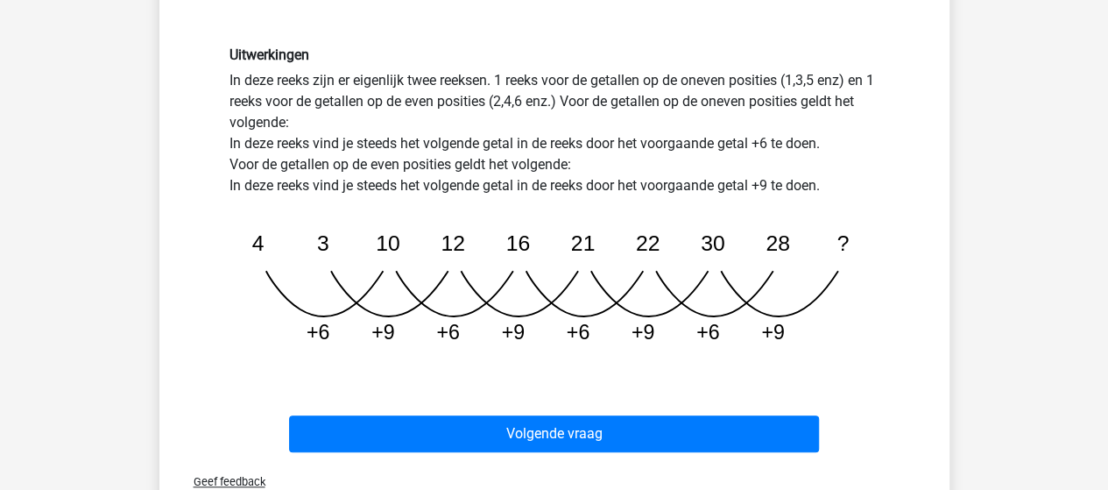
scroll to position [454, 0]
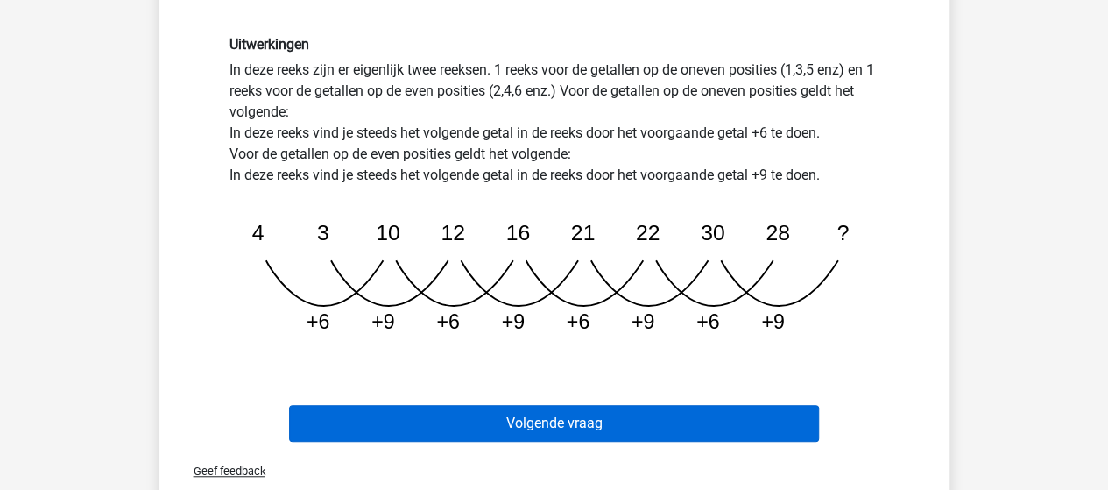
click at [574, 429] on button "Volgende vraag" at bounding box center [554, 423] width 530 height 37
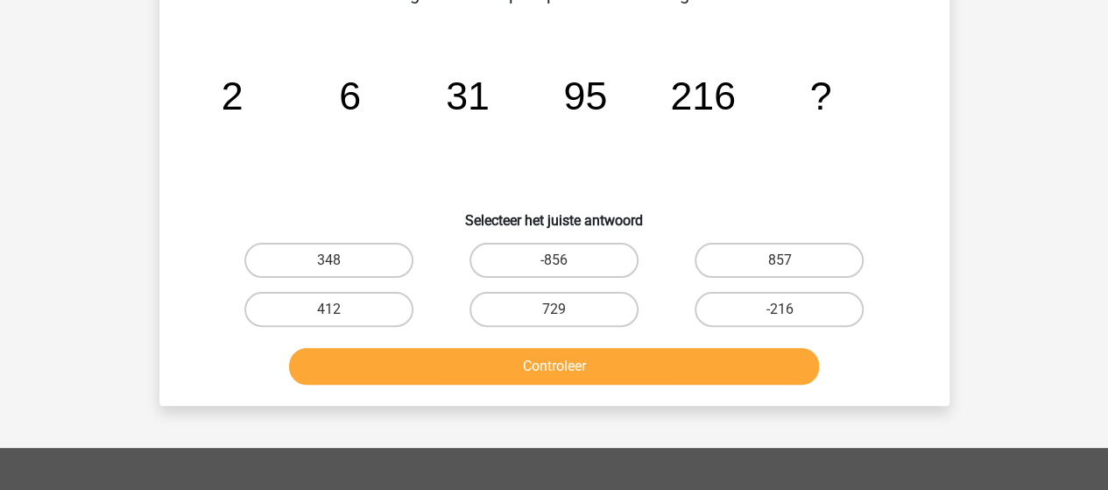
scroll to position [81, 0]
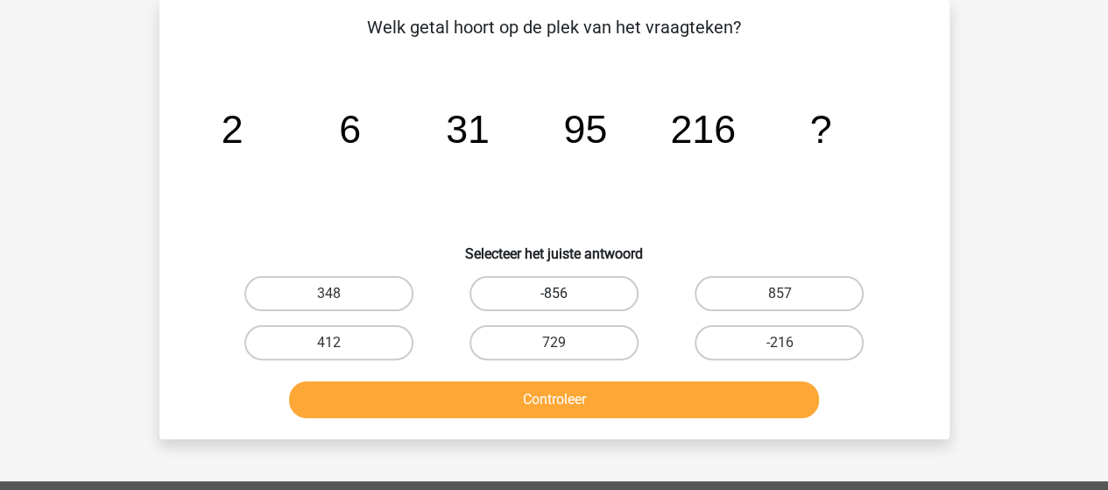
click at [623, 296] on label "-856" at bounding box center [553, 293] width 169 height 35
click at [565, 296] on input "-856" at bounding box center [558, 298] width 11 height 11
radio input "true"
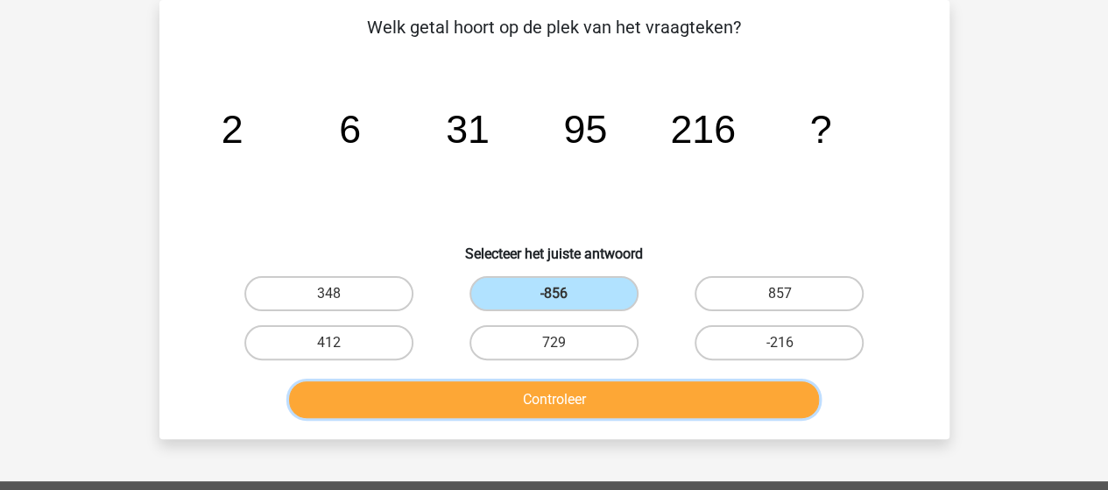
click at [571, 396] on button "Controleer" at bounding box center [554, 399] width 530 height 37
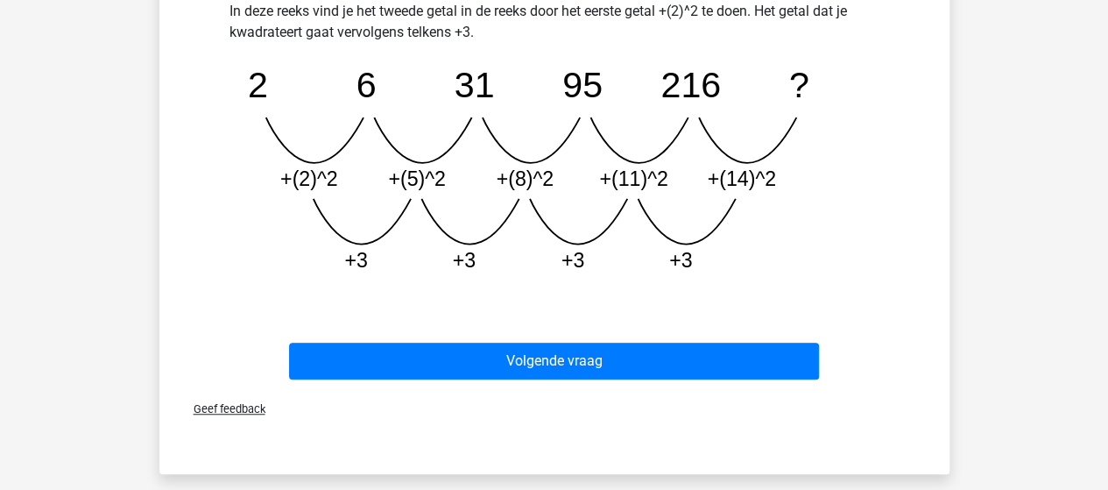
scroll to position [508, 0]
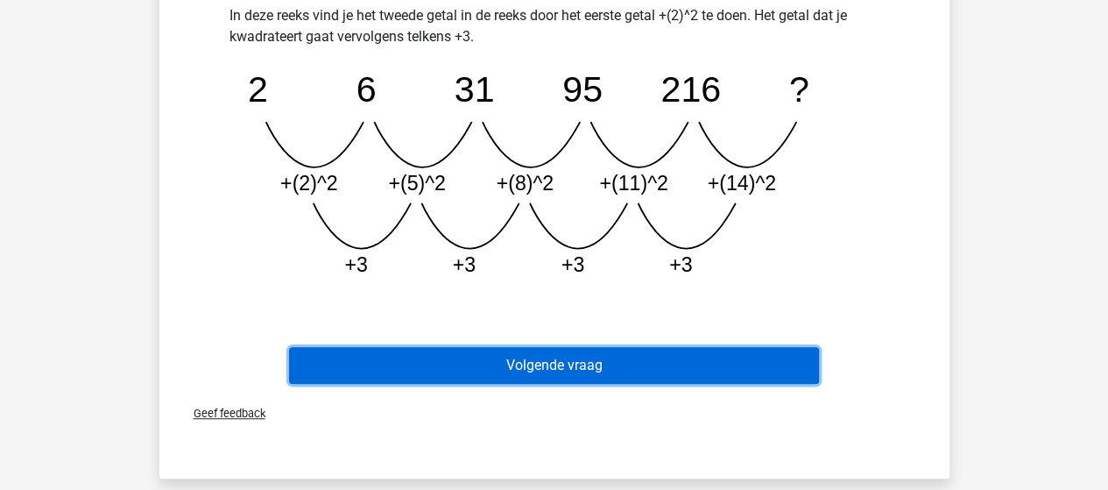
click at [522, 370] on button "Volgende vraag" at bounding box center [554, 365] width 530 height 37
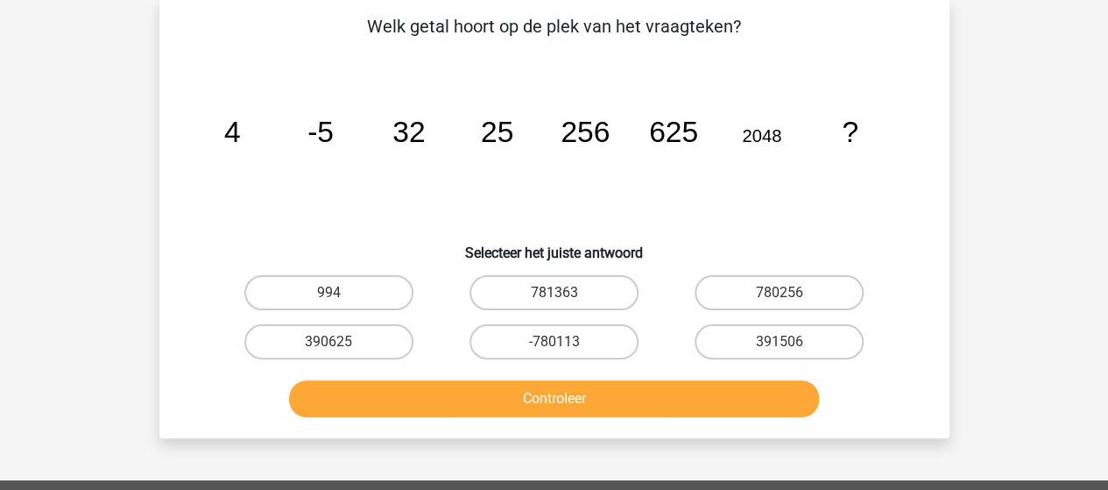
scroll to position [81, 0]
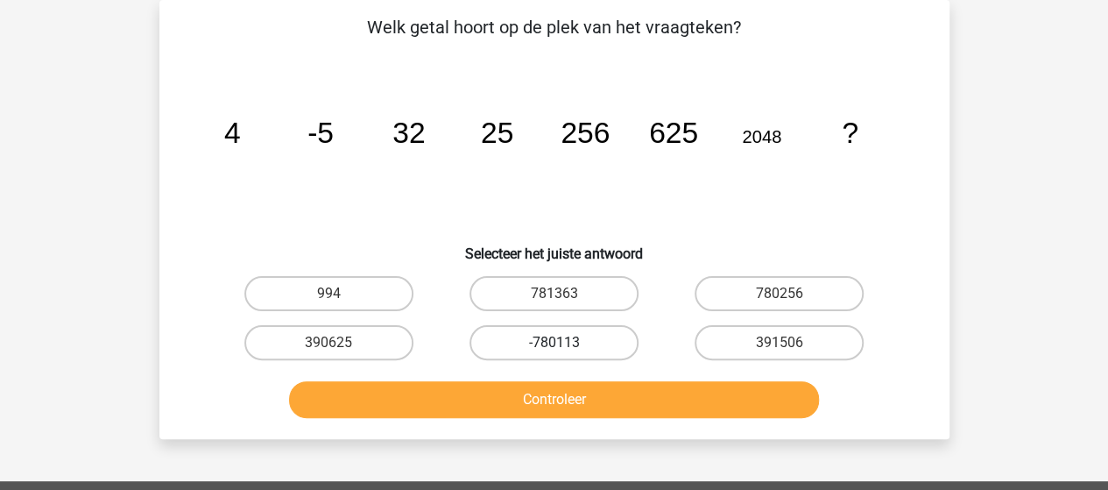
click at [567, 338] on label "-780113" at bounding box center [553, 342] width 169 height 35
click at [565, 342] on input "-780113" at bounding box center [558, 347] width 11 height 11
radio input "true"
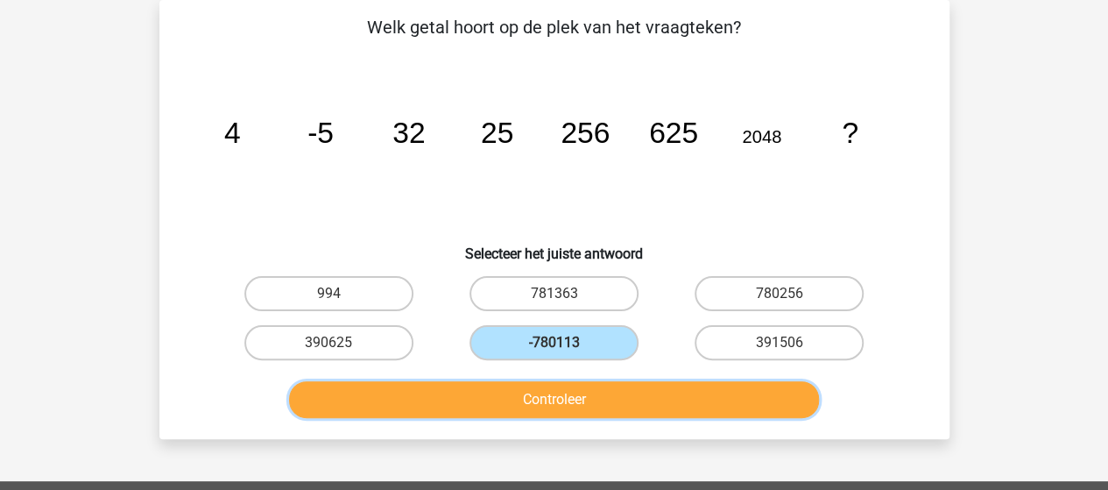
click at [499, 405] on button "Controleer" at bounding box center [554, 399] width 530 height 37
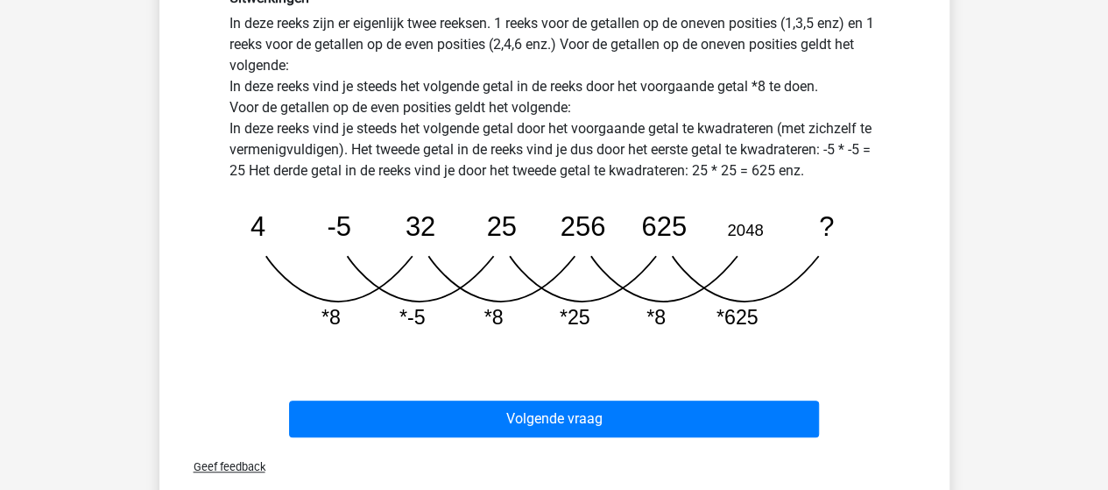
scroll to position [516, 0]
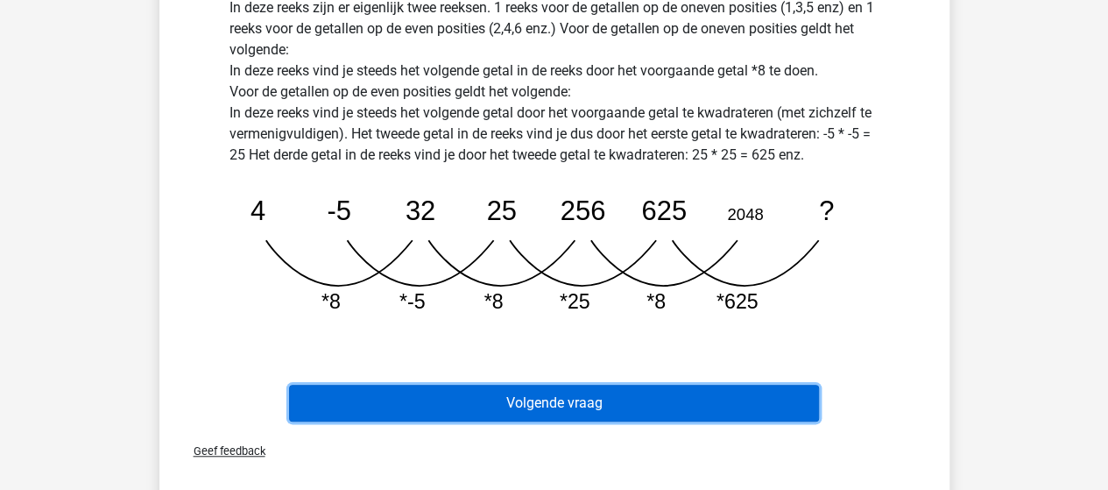
click at [521, 396] on button "Volgende vraag" at bounding box center [554, 402] width 530 height 37
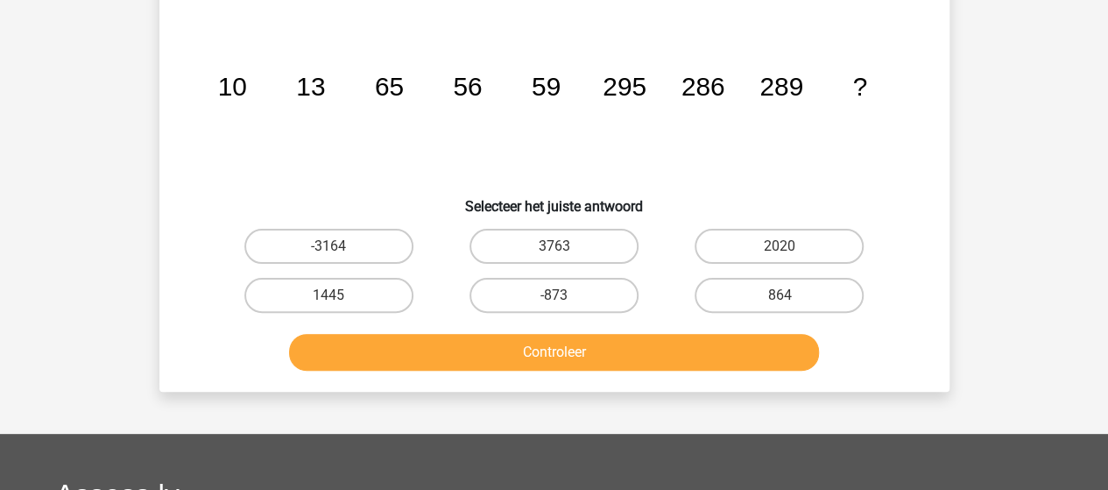
scroll to position [81, 0]
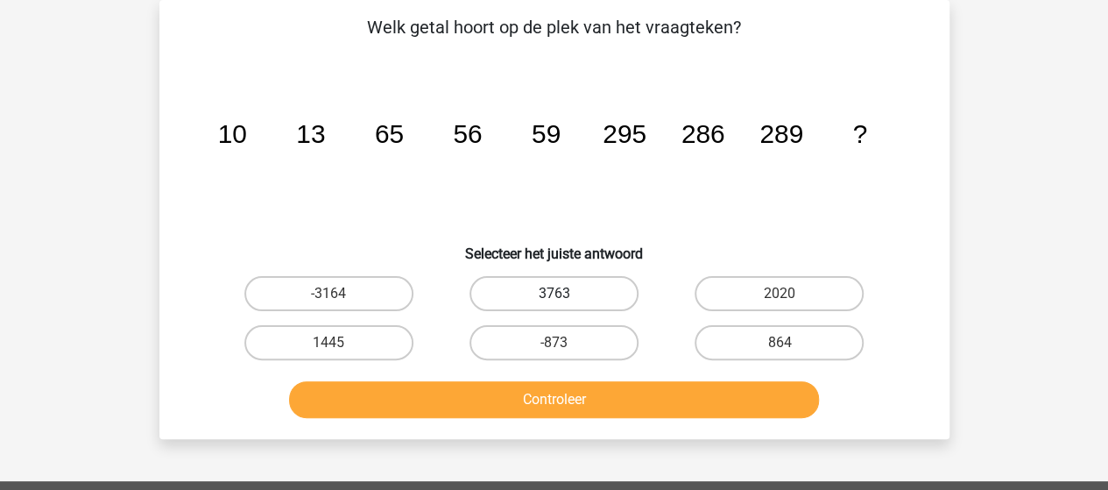
click at [589, 299] on label "3763" at bounding box center [553, 293] width 169 height 35
click at [565, 299] on input "3763" at bounding box center [558, 298] width 11 height 11
radio input "true"
click at [510, 394] on button "Controleer" at bounding box center [554, 399] width 530 height 37
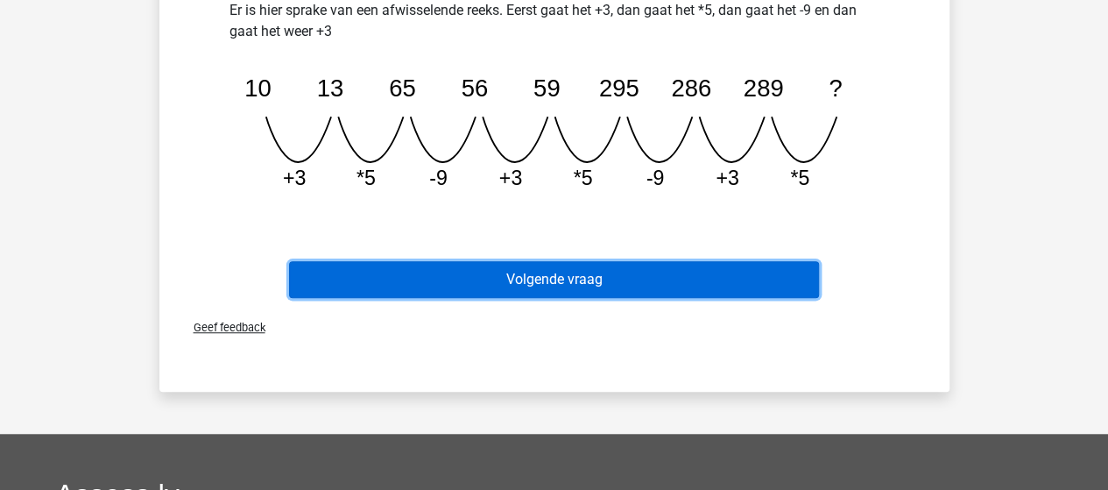
click at [540, 293] on button "Volgende vraag" at bounding box center [554, 279] width 530 height 37
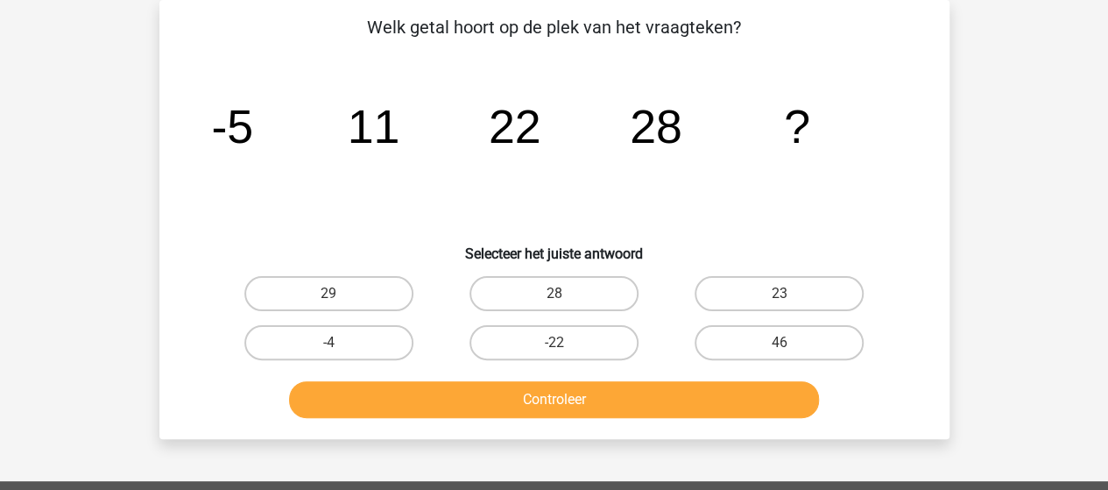
click at [787, 303] on input "23" at bounding box center [784, 298] width 11 height 11
radio input "true"
click at [604, 412] on button "Controleer" at bounding box center [554, 399] width 530 height 37
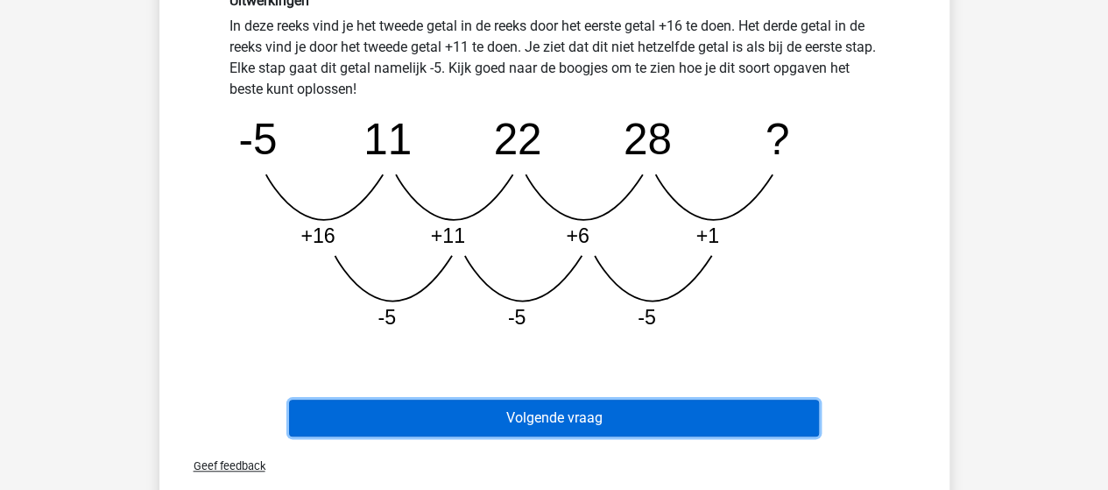
click at [527, 433] on button "Volgende vraag" at bounding box center [554, 417] width 530 height 37
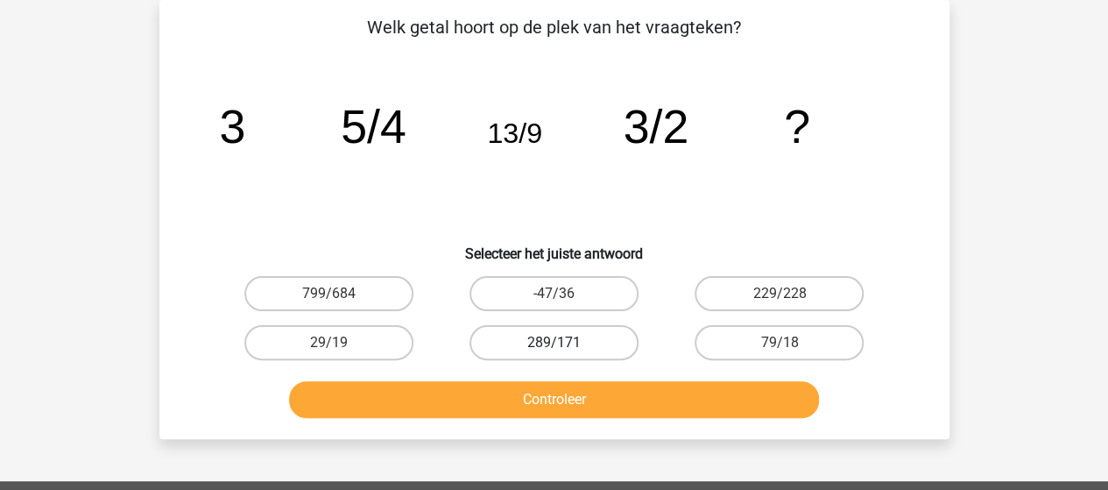
click at [587, 326] on label "289/171" at bounding box center [553, 342] width 169 height 35
click at [565, 342] on input "289/171" at bounding box center [558, 347] width 11 height 11
radio input "true"
click at [524, 410] on button "Controleer" at bounding box center [554, 399] width 530 height 37
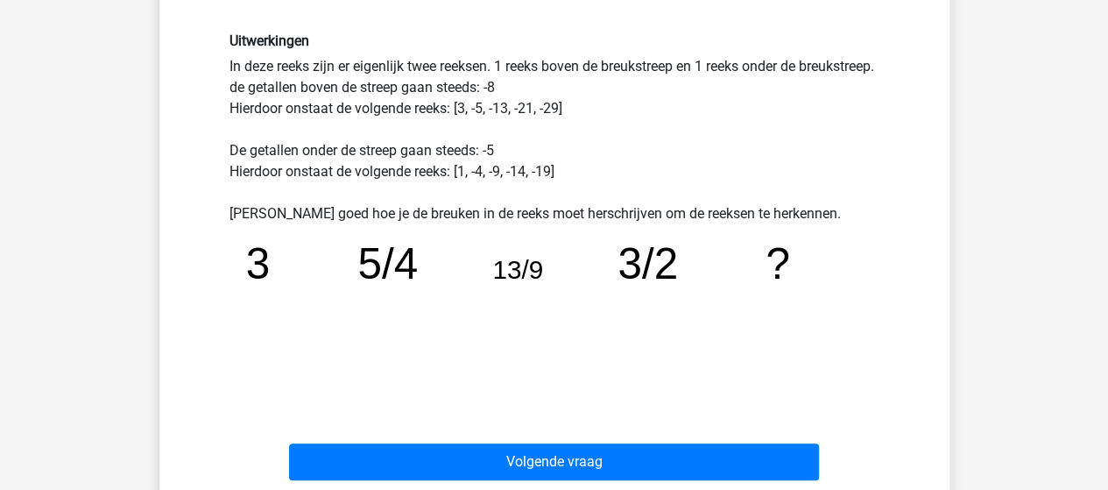
scroll to position [458, 0]
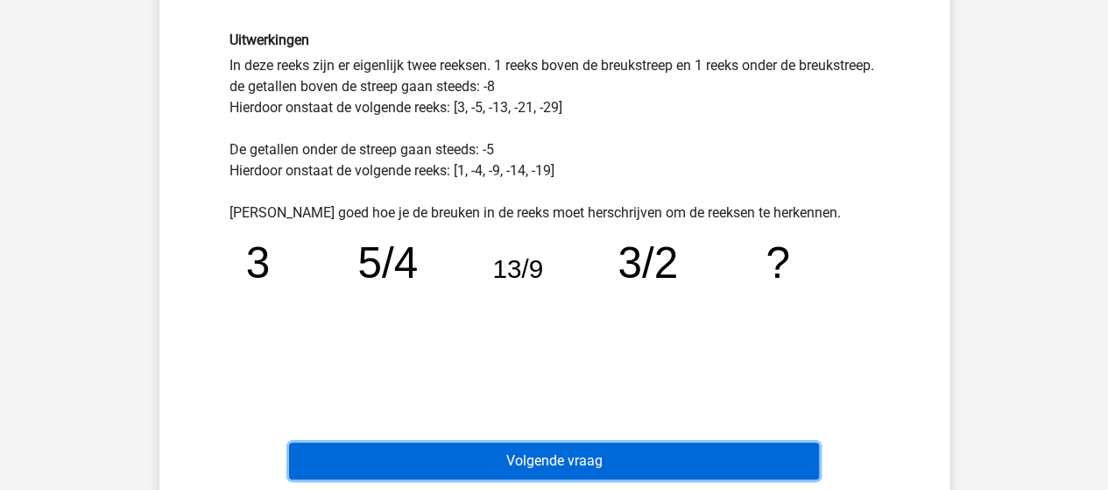
click at [529, 471] on button "Volgende vraag" at bounding box center [554, 460] width 530 height 37
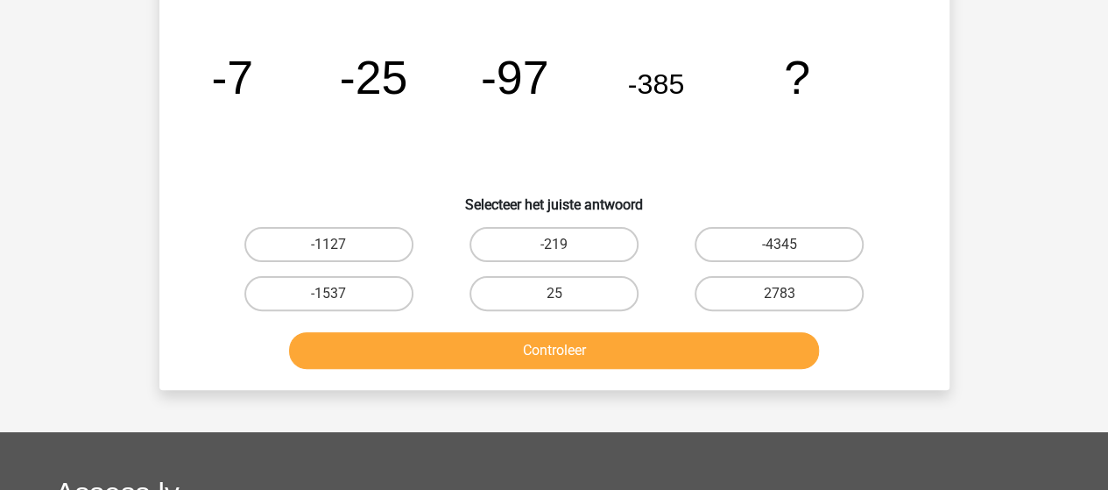
scroll to position [81, 0]
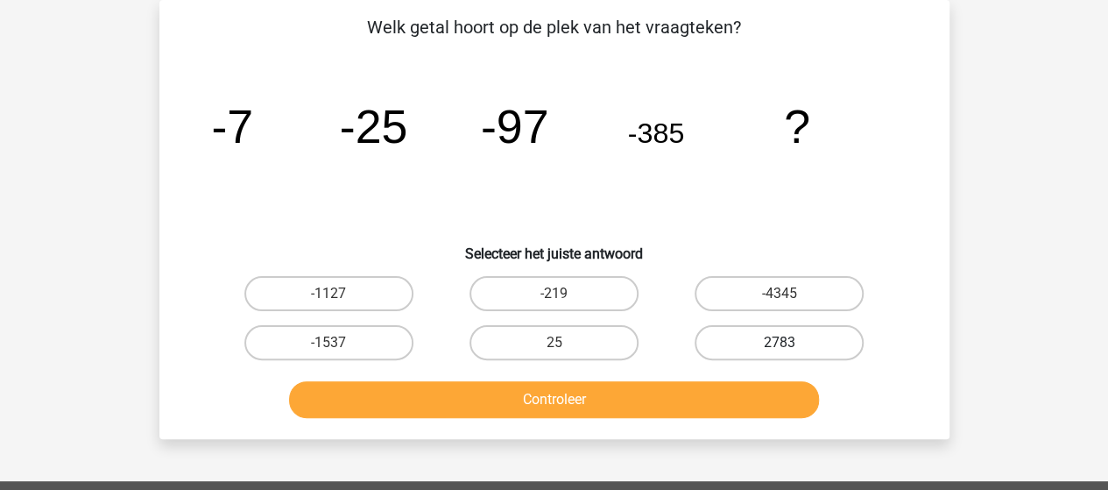
click at [812, 328] on label "2783" at bounding box center [778, 342] width 169 height 35
click at [791, 342] on input "2783" at bounding box center [784, 347] width 11 height 11
radio input "true"
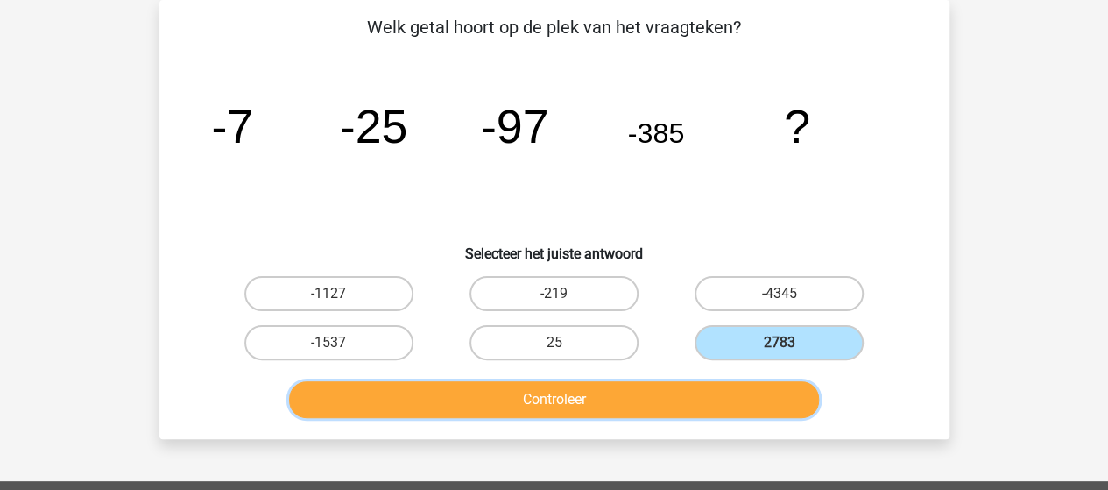
click at [620, 395] on button "Controleer" at bounding box center [554, 399] width 530 height 37
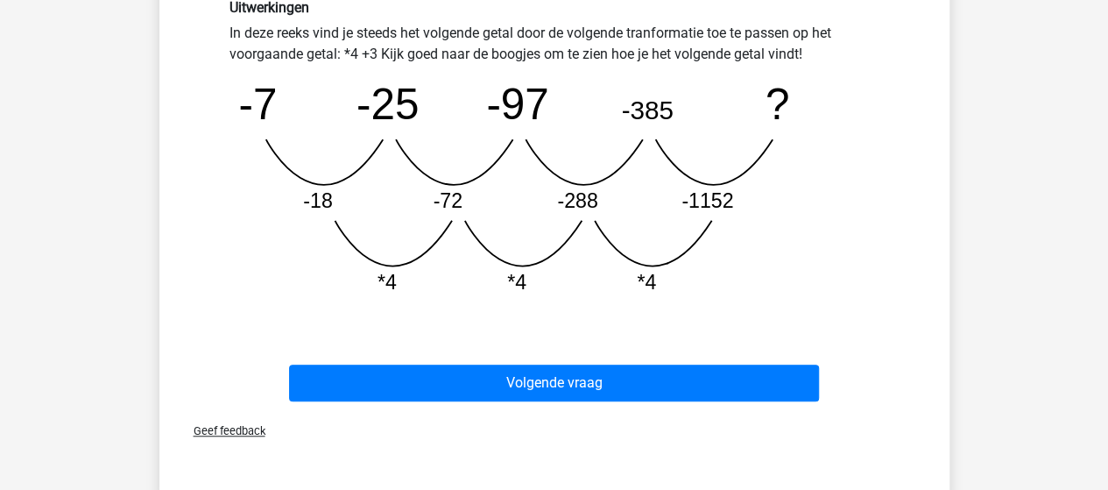
scroll to position [485, 0]
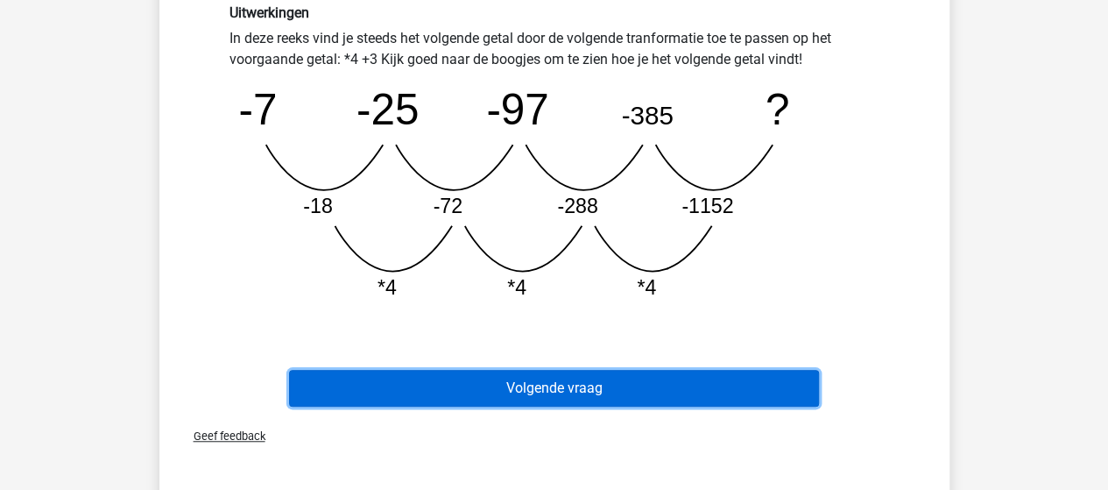
click at [599, 388] on button "Volgende vraag" at bounding box center [554, 388] width 530 height 37
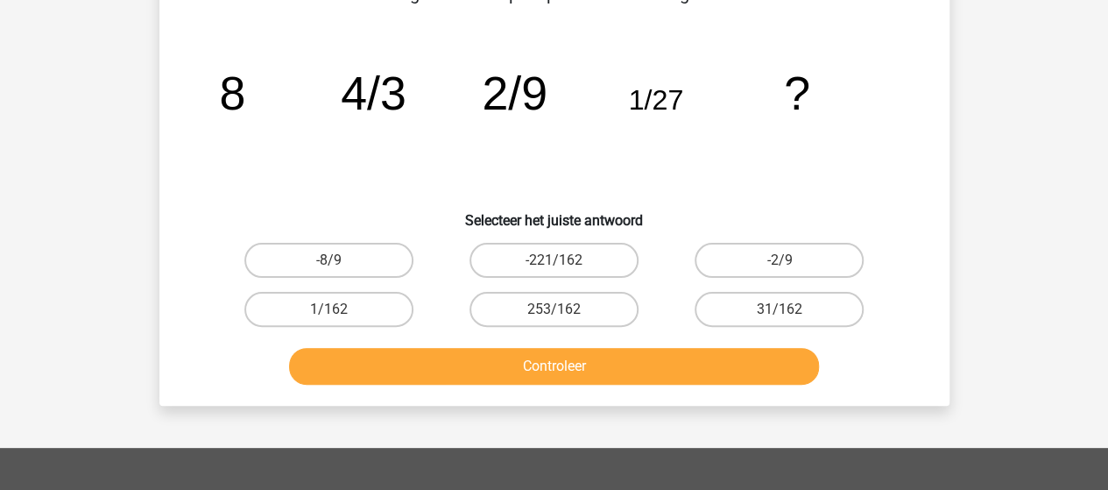
scroll to position [81, 0]
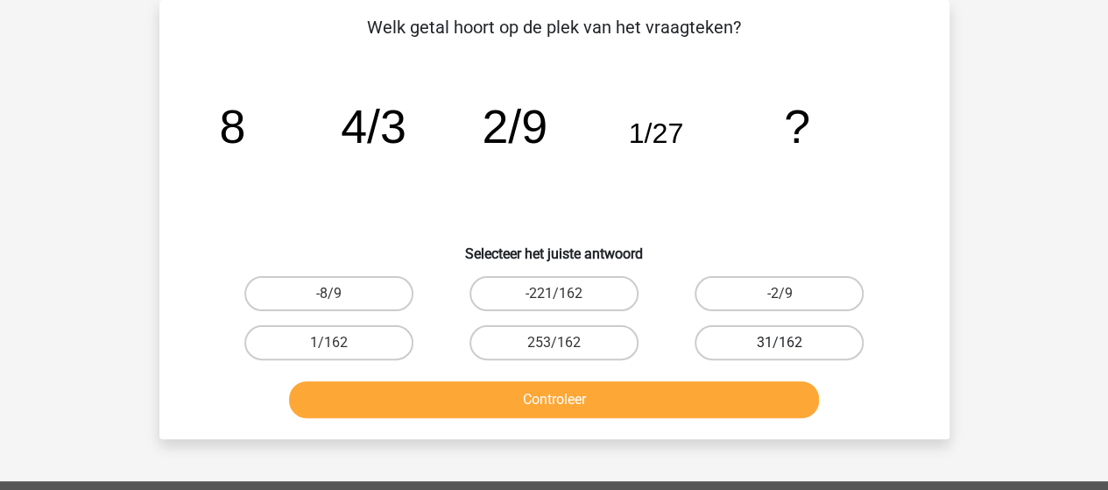
click at [807, 329] on label "31/162" at bounding box center [778, 342] width 169 height 35
click at [791, 342] on input "31/162" at bounding box center [784, 347] width 11 height 11
radio input "true"
click at [615, 402] on button "Controleer" at bounding box center [554, 399] width 530 height 37
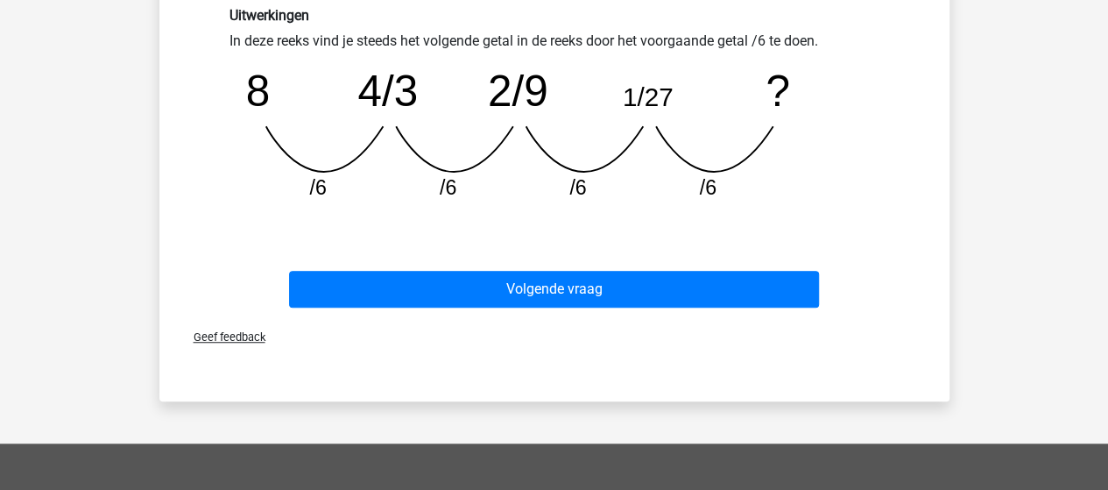
scroll to position [497, 0]
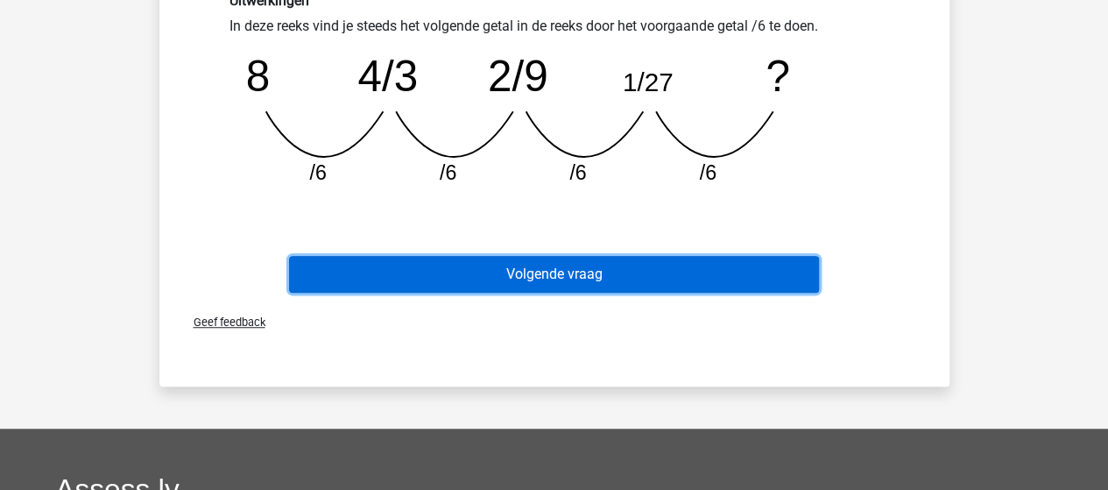
click at [653, 291] on button "Volgende vraag" at bounding box center [554, 274] width 530 height 37
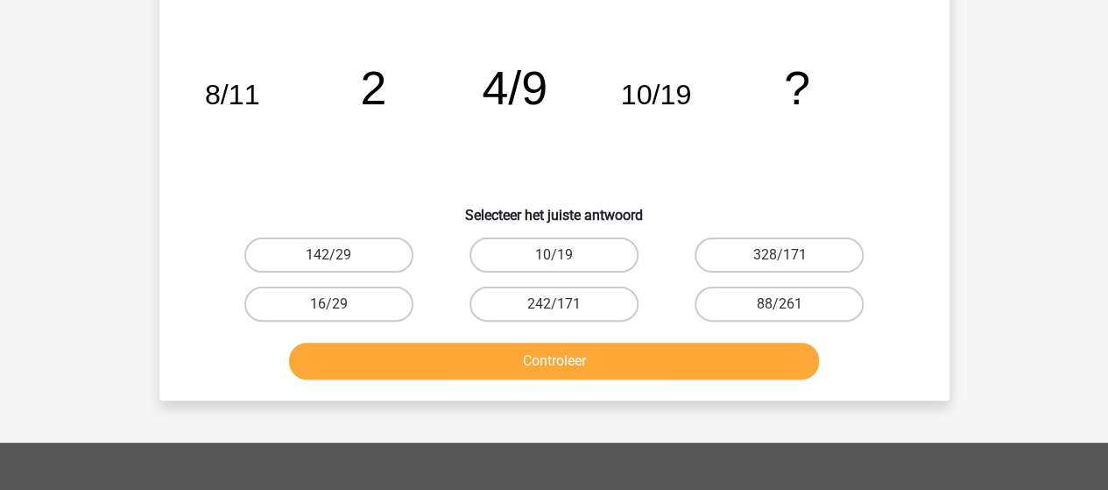
scroll to position [81, 0]
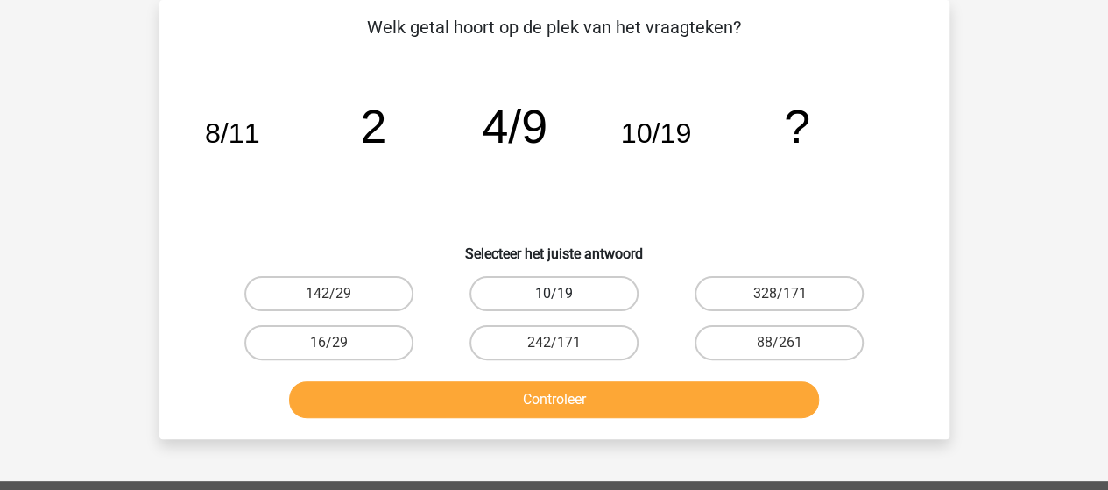
click at [574, 289] on label "10/19" at bounding box center [553, 293] width 169 height 35
click at [565, 293] on input "10/19" at bounding box center [558, 298] width 11 height 11
radio input "true"
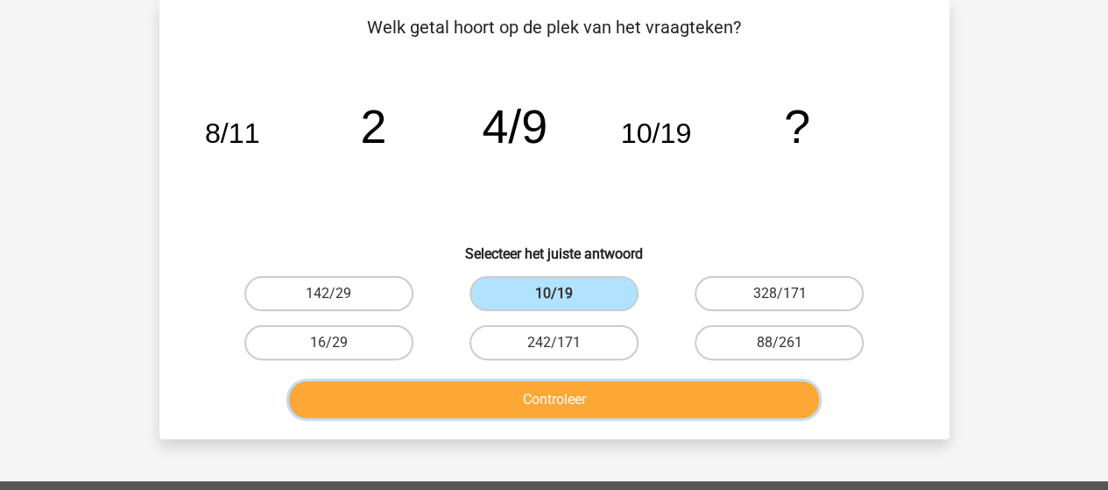
click at [493, 402] on button "Controleer" at bounding box center [554, 399] width 530 height 37
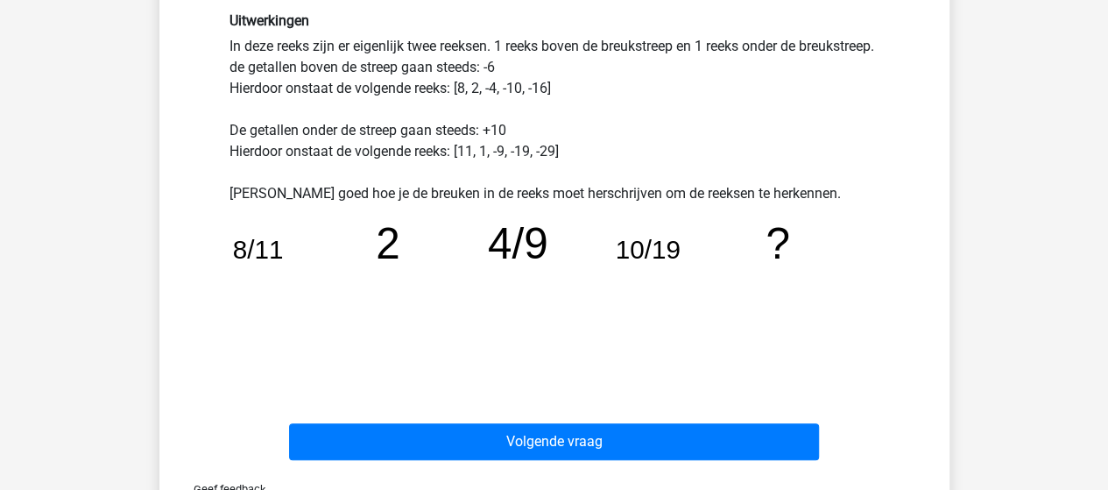
scroll to position [476, 0]
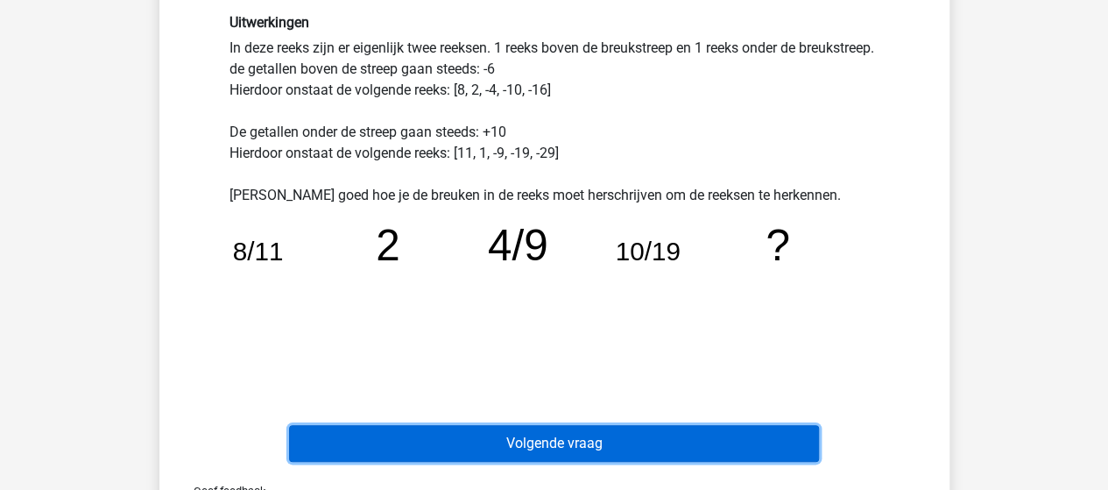
click at [501, 426] on button "Volgende vraag" at bounding box center [554, 443] width 530 height 37
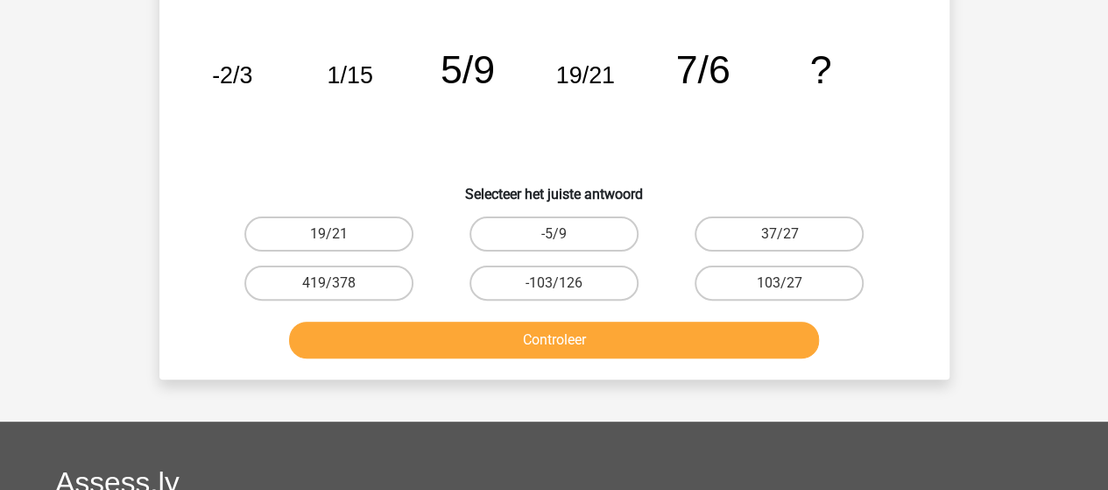
scroll to position [81, 0]
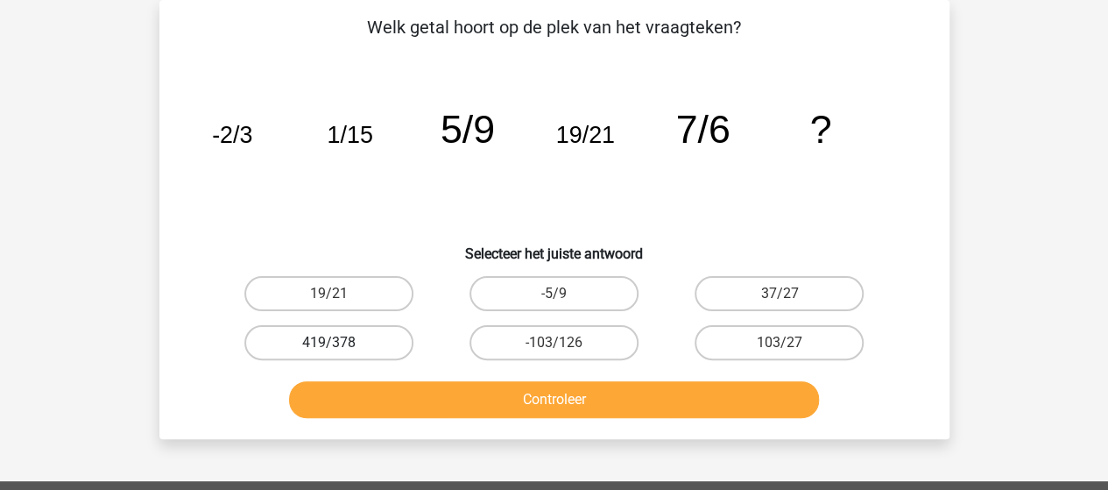
click at [383, 347] on label "419/378" at bounding box center [328, 342] width 169 height 35
click at [340, 347] on input "419/378" at bounding box center [333, 347] width 11 height 11
radio input "true"
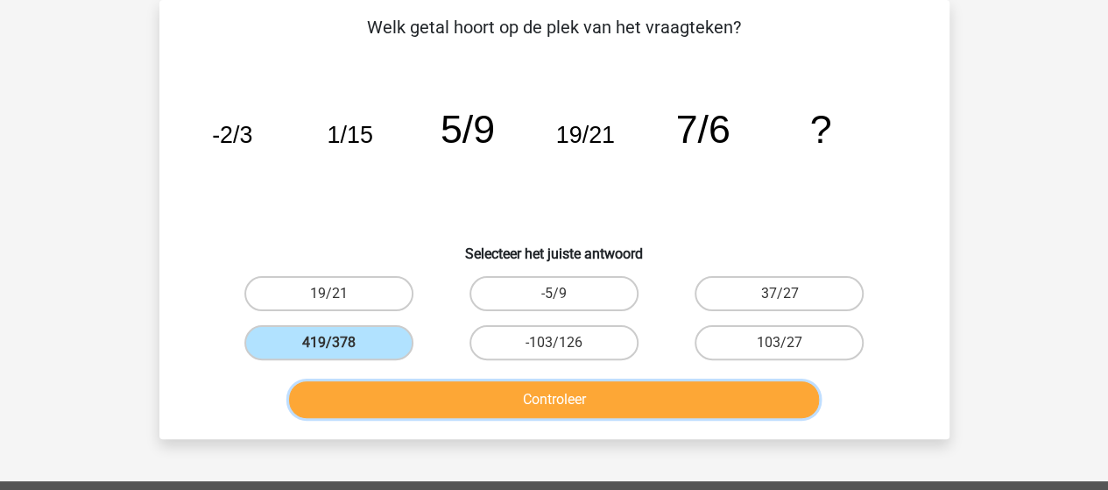
click at [445, 391] on button "Controleer" at bounding box center [554, 399] width 530 height 37
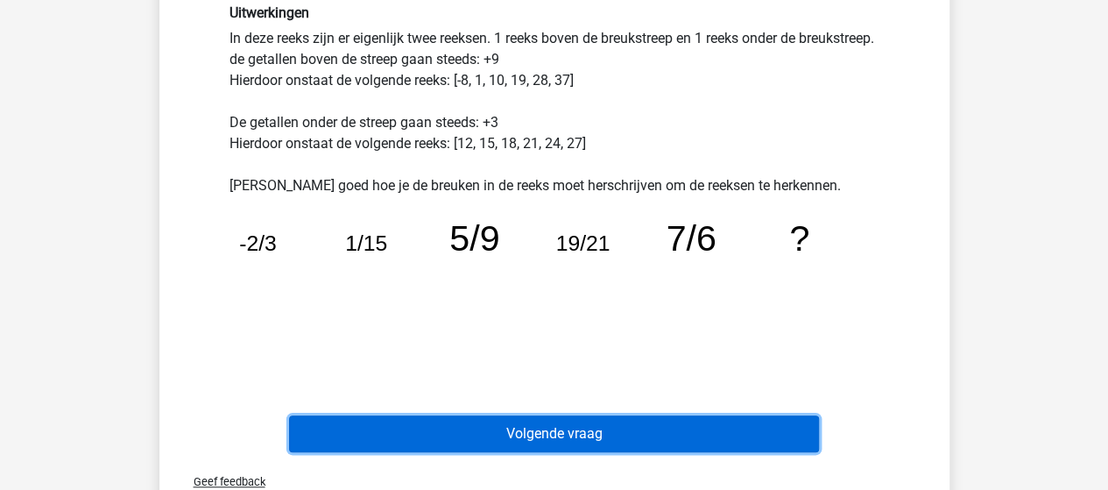
click at [455, 447] on button "Volgende vraag" at bounding box center [554, 433] width 530 height 37
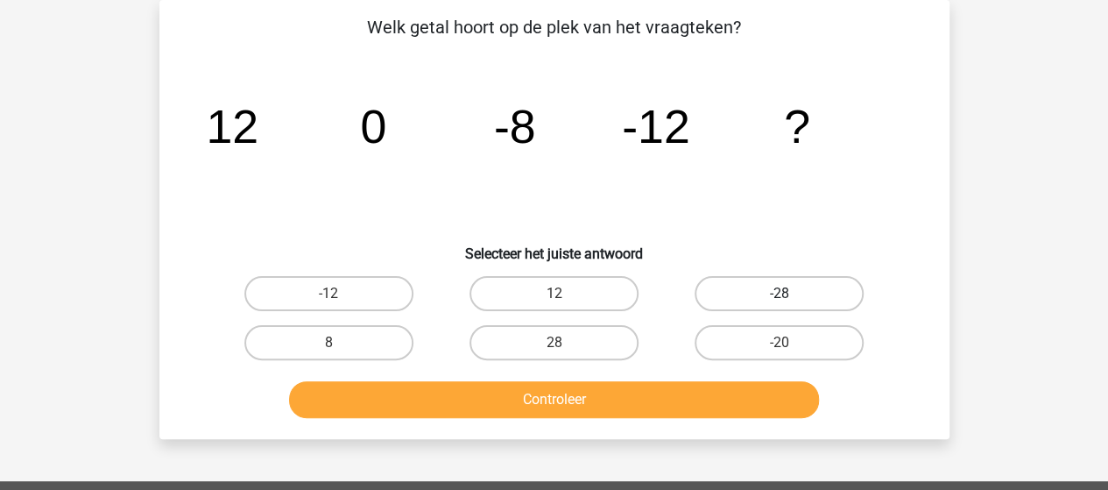
click at [793, 296] on label "-28" at bounding box center [778, 293] width 169 height 35
click at [791, 296] on input "-28" at bounding box center [784, 298] width 11 height 11
radio input "true"
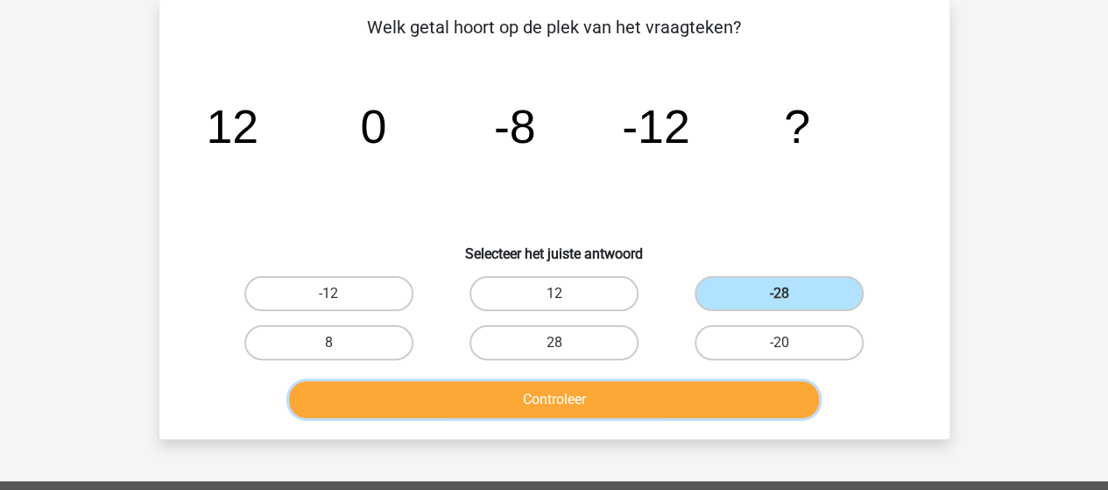
click at [600, 412] on button "Controleer" at bounding box center [554, 399] width 530 height 37
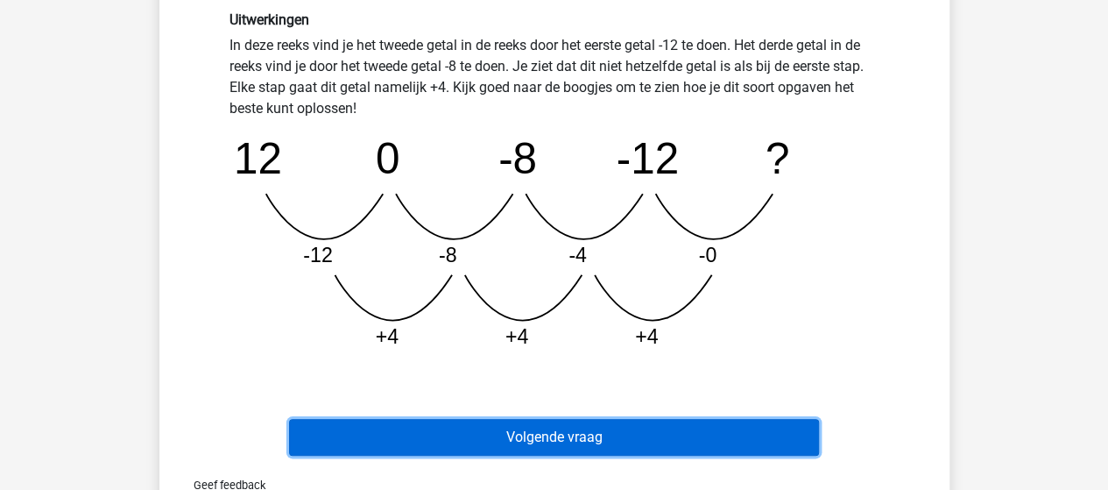
click at [554, 434] on button "Volgende vraag" at bounding box center [554, 437] width 530 height 37
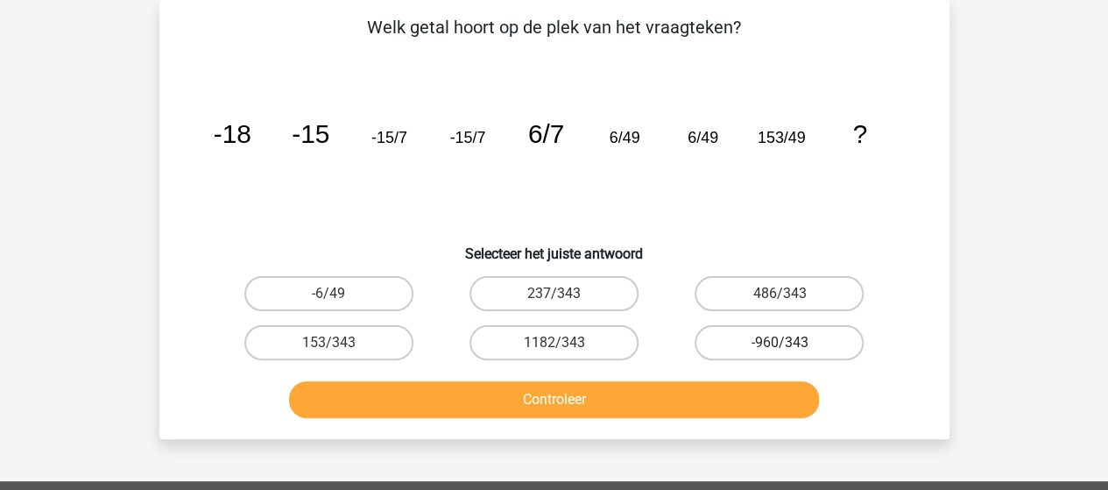
click at [809, 331] on label "-960/343" at bounding box center [778, 342] width 169 height 35
click at [791, 342] on input "-960/343" at bounding box center [784, 347] width 11 height 11
radio input "true"
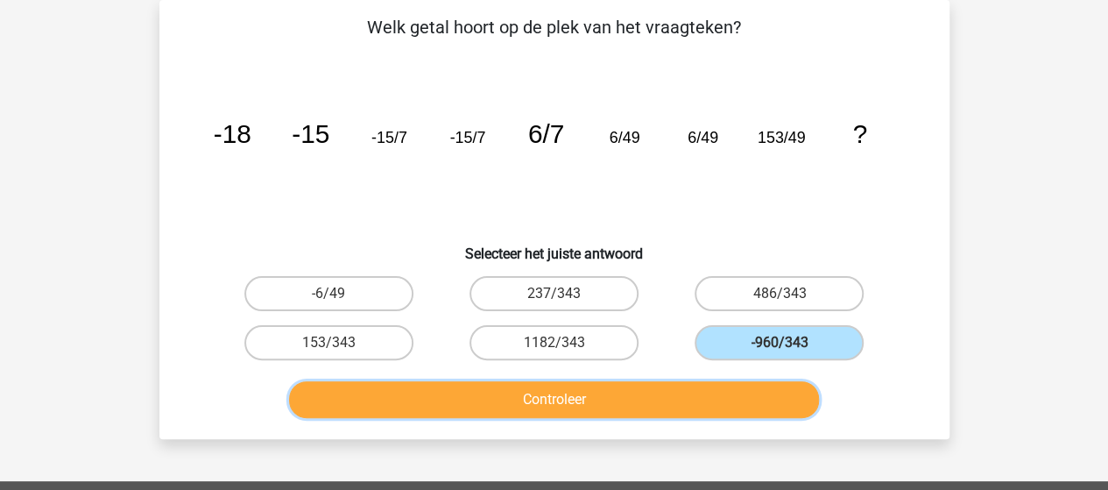
click at [629, 408] on button "Controleer" at bounding box center [554, 399] width 530 height 37
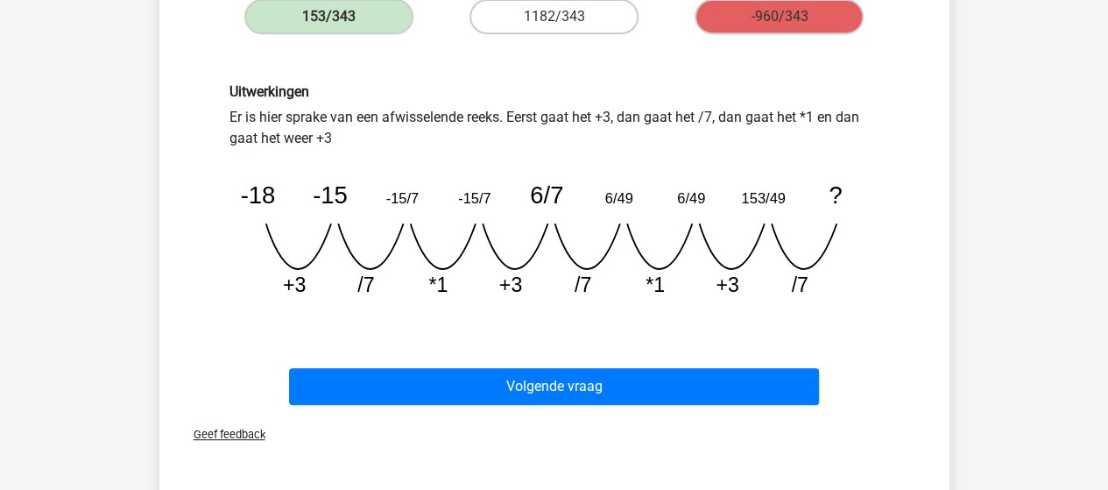
scroll to position [408, 0]
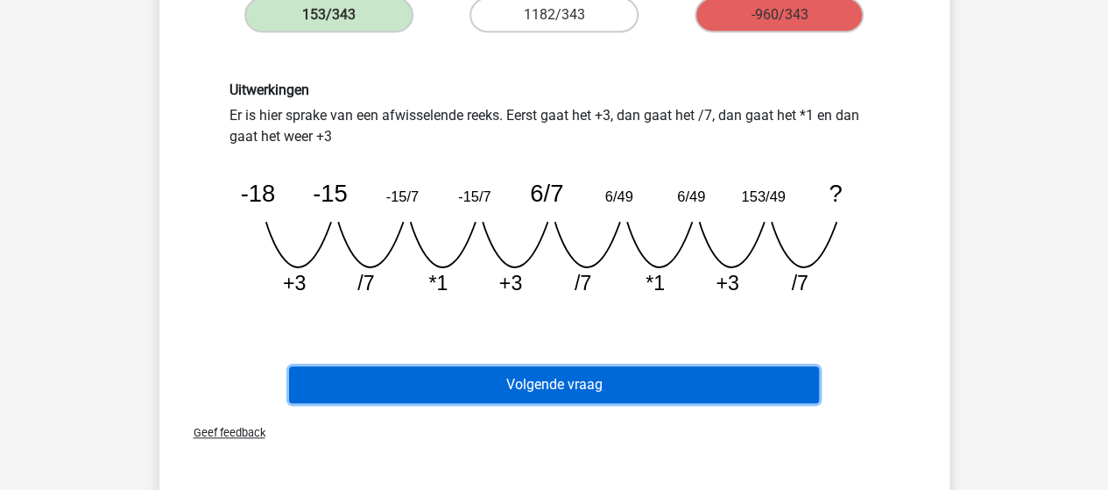
click at [764, 371] on button "Volgende vraag" at bounding box center [554, 384] width 530 height 37
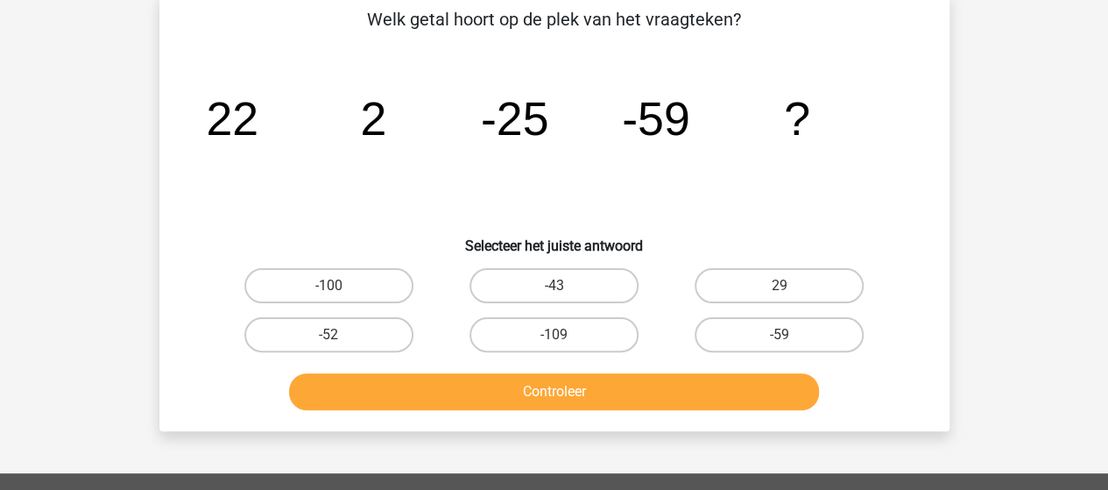
scroll to position [81, 0]
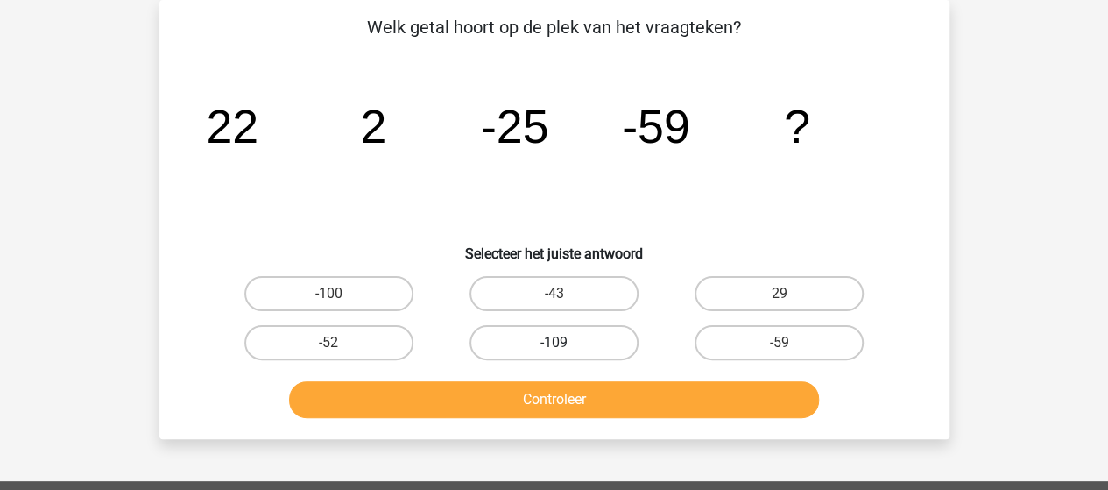
click at [613, 352] on label "-109" at bounding box center [553, 342] width 169 height 35
click at [565, 352] on input "-109" at bounding box center [558, 347] width 11 height 11
radio input "true"
click at [593, 410] on button "Controleer" at bounding box center [554, 399] width 530 height 37
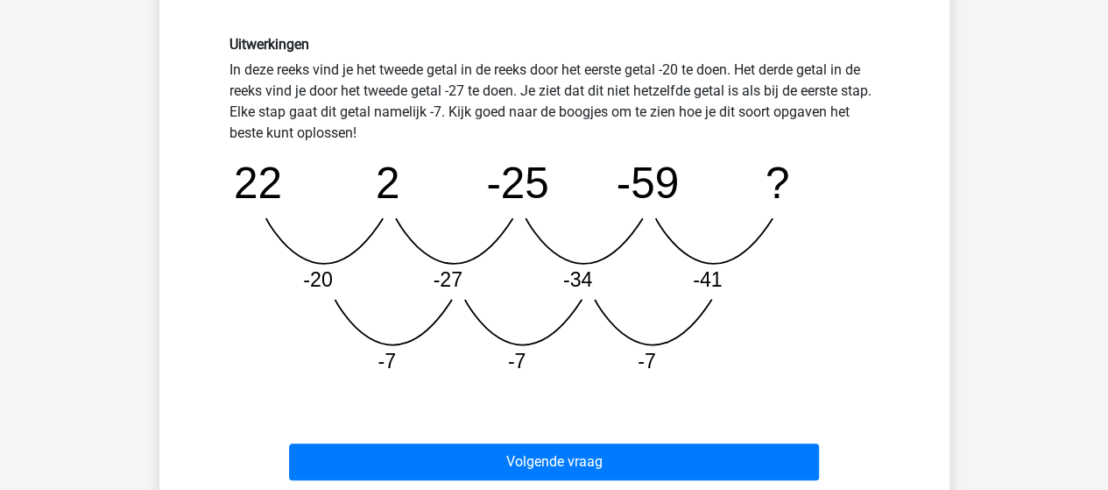
click at [525, 455] on button "Volgende vraag" at bounding box center [554, 461] width 530 height 37
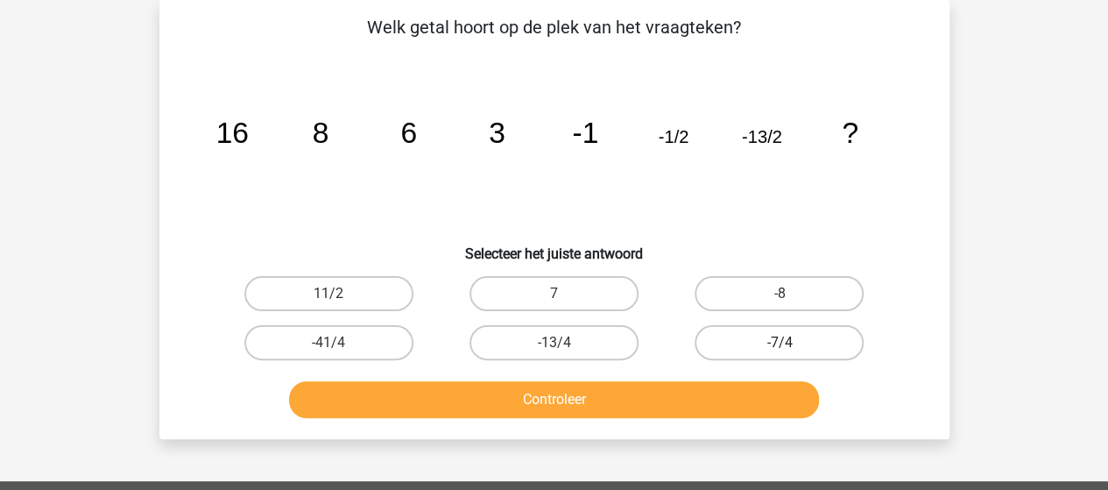
click at [806, 333] on label "-7/4" at bounding box center [778, 342] width 169 height 35
click at [791, 342] on input "-7/4" at bounding box center [784, 347] width 11 height 11
radio input "true"
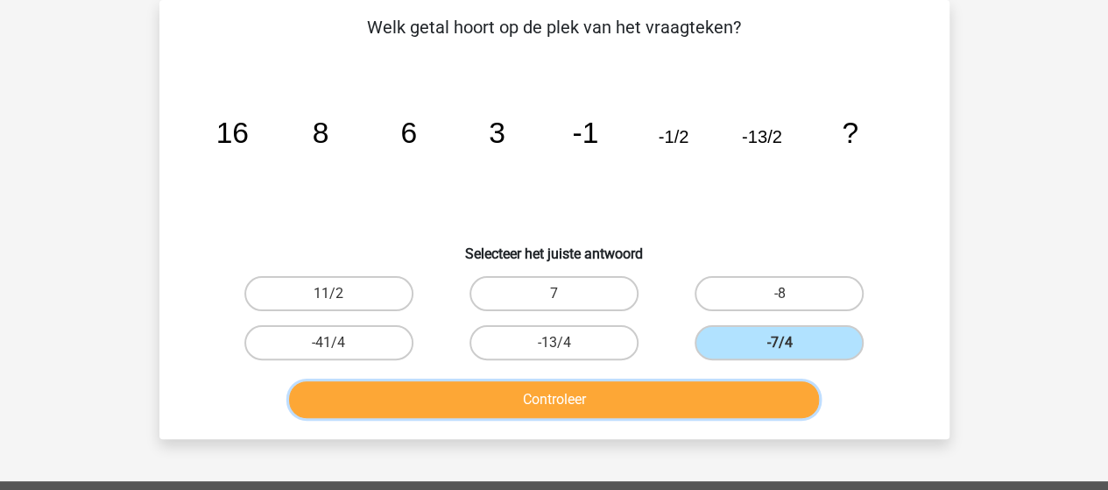
click at [627, 415] on button "Controleer" at bounding box center [554, 399] width 530 height 37
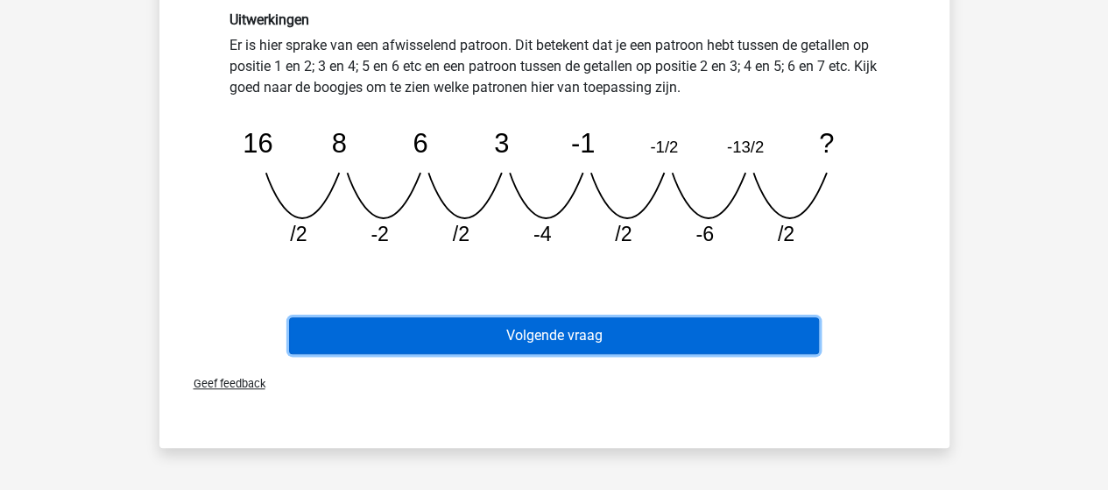
click at [679, 325] on button "Volgende vraag" at bounding box center [554, 335] width 530 height 37
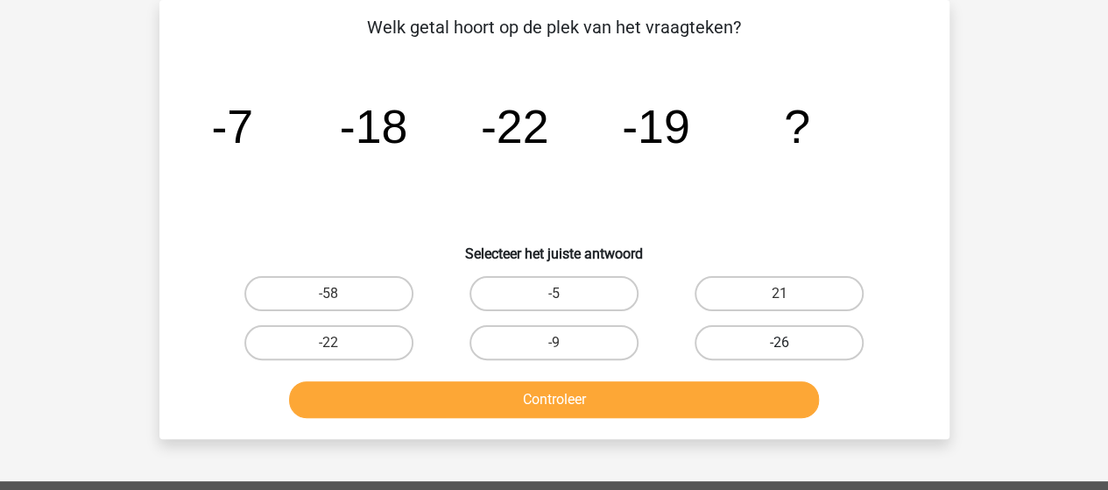
click at [708, 329] on label "-26" at bounding box center [778, 342] width 169 height 35
click at [779, 342] on input "-26" at bounding box center [784, 347] width 11 height 11
radio input "true"
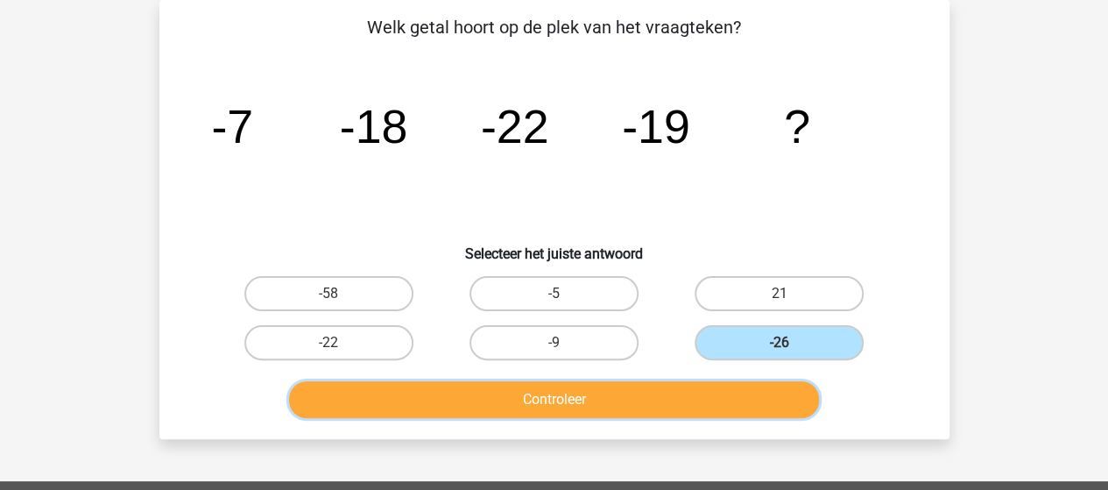
click at [657, 400] on button "Controleer" at bounding box center [554, 399] width 530 height 37
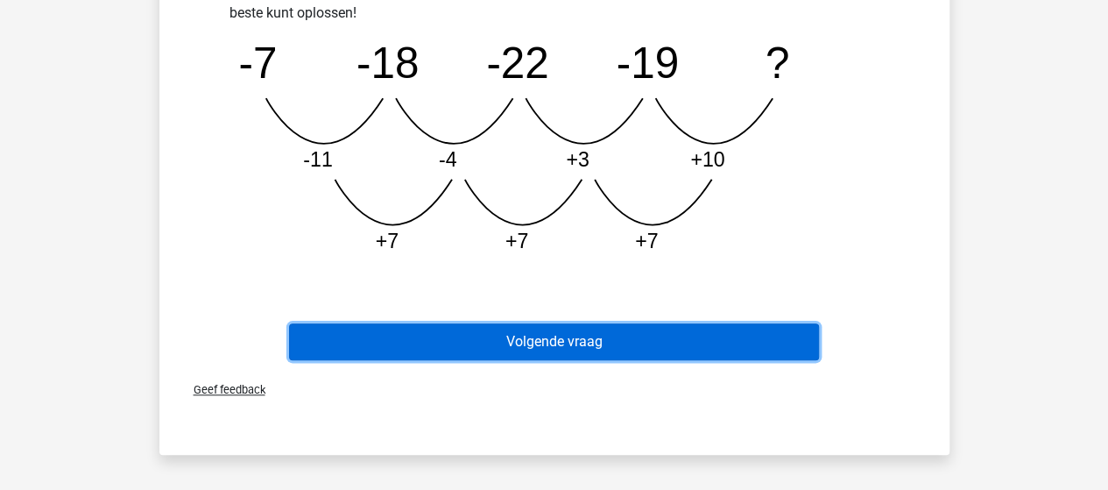
click at [681, 356] on button "Volgende vraag" at bounding box center [554, 341] width 530 height 37
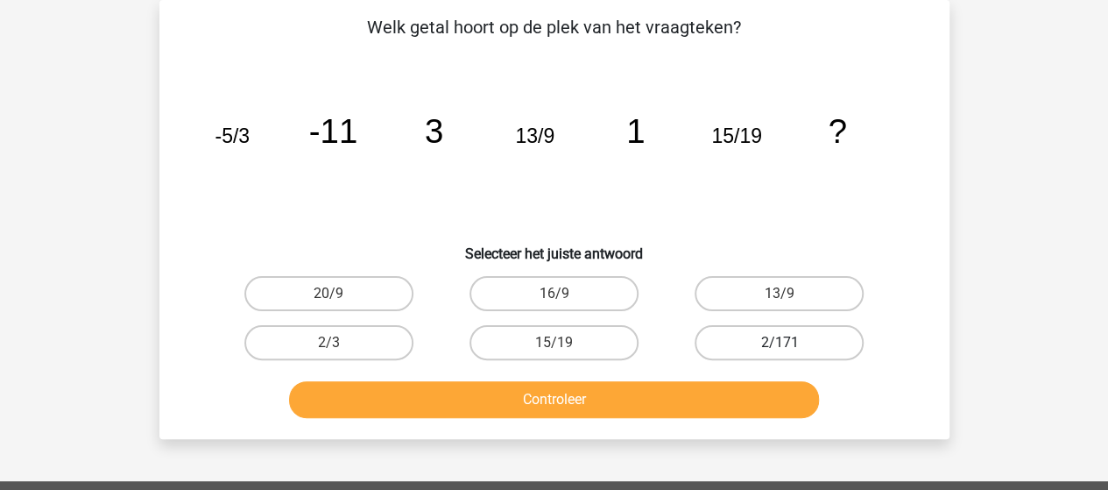
click at [823, 336] on label "2/171" at bounding box center [778, 342] width 169 height 35
click at [791, 342] on input "2/171" at bounding box center [784, 347] width 11 height 11
radio input "true"
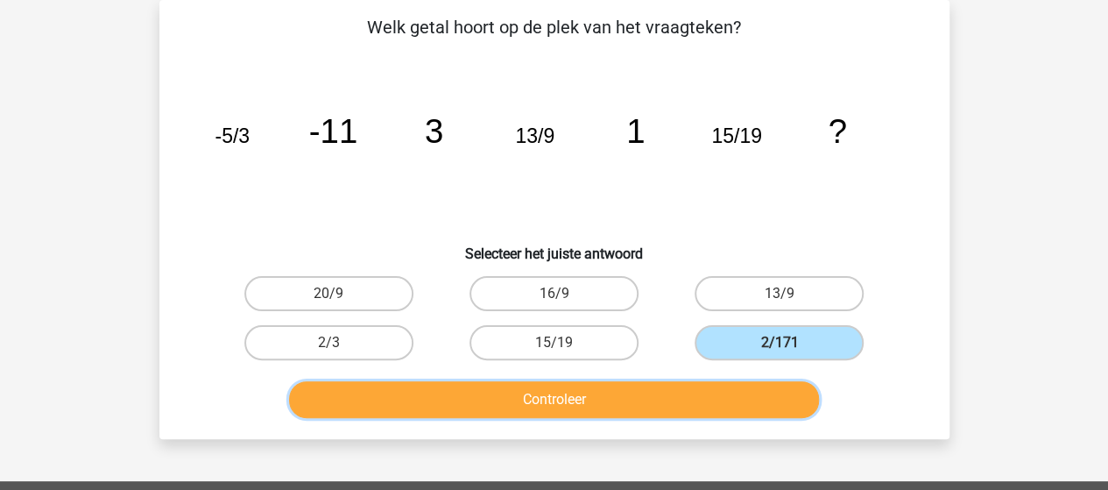
click at [681, 405] on button "Controleer" at bounding box center [554, 399] width 530 height 37
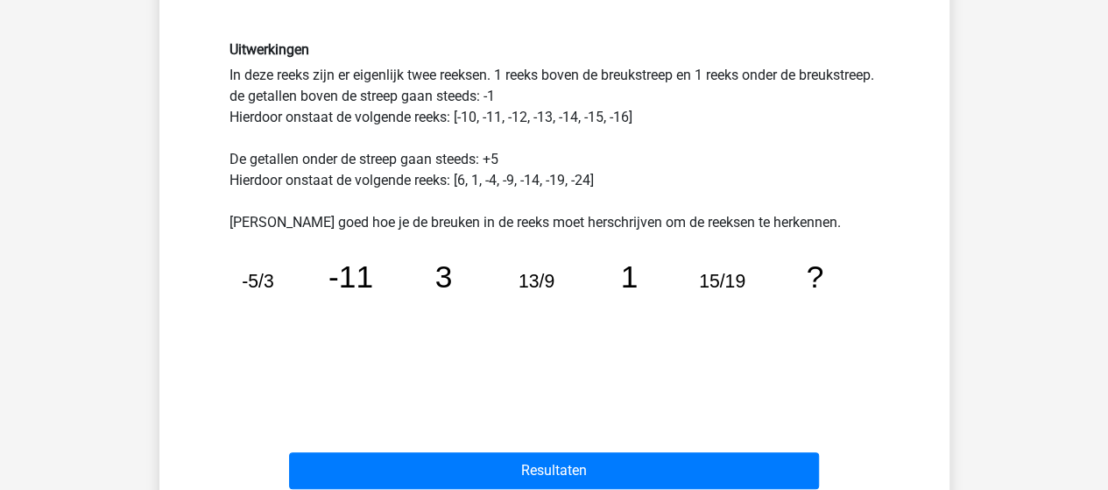
scroll to position [466, 0]
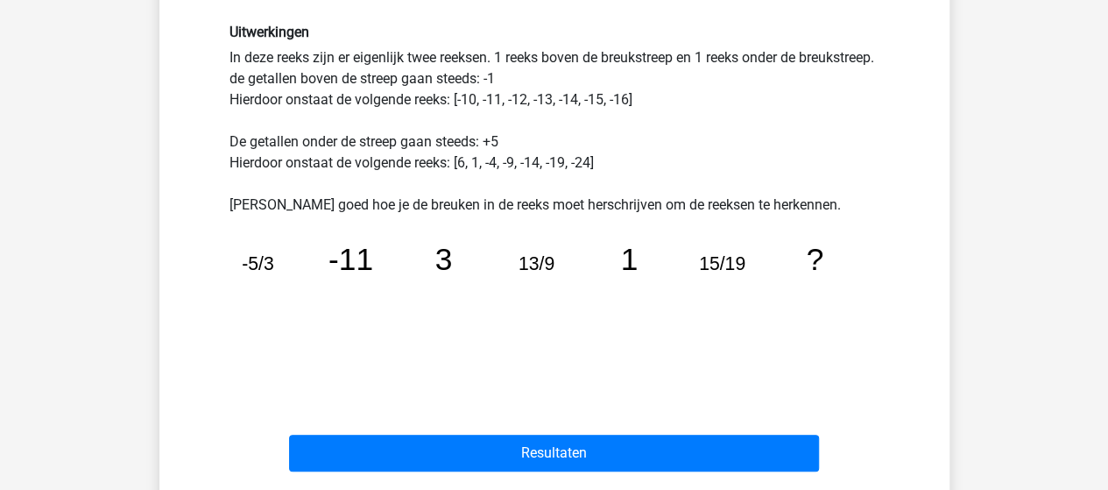
click at [590, 449] on button "Resultaten" at bounding box center [554, 452] width 530 height 37
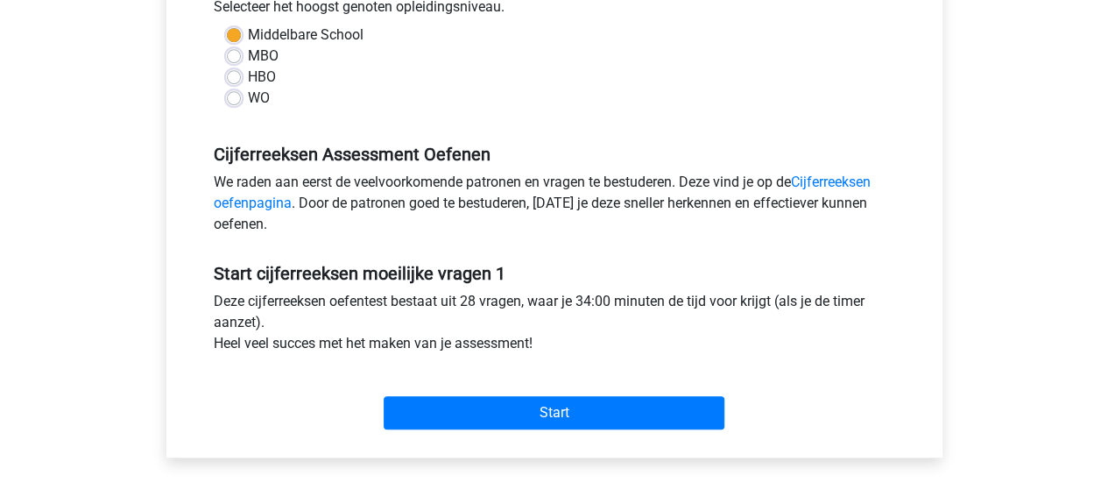
scroll to position [434, 0]
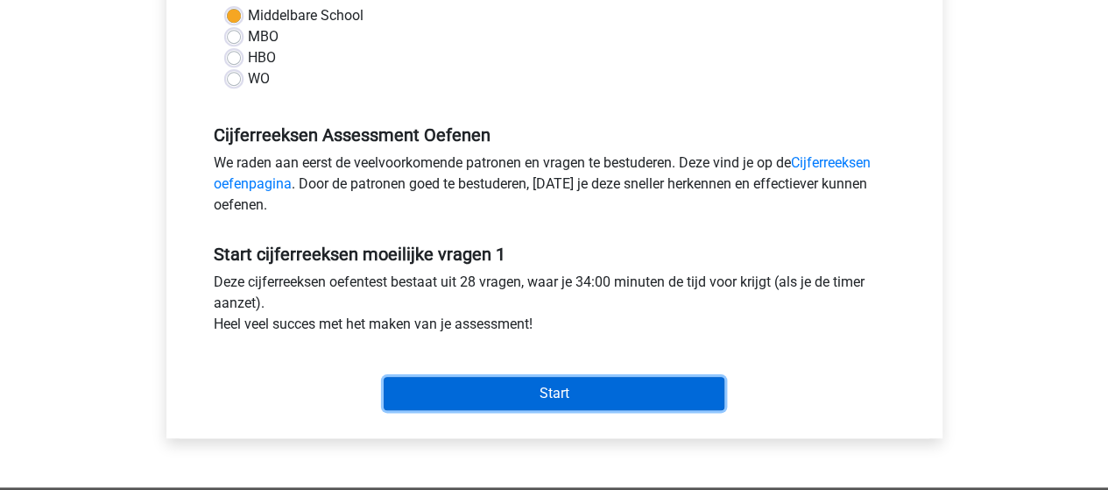
click at [518, 385] on input "Start" at bounding box center [554, 393] width 341 height 33
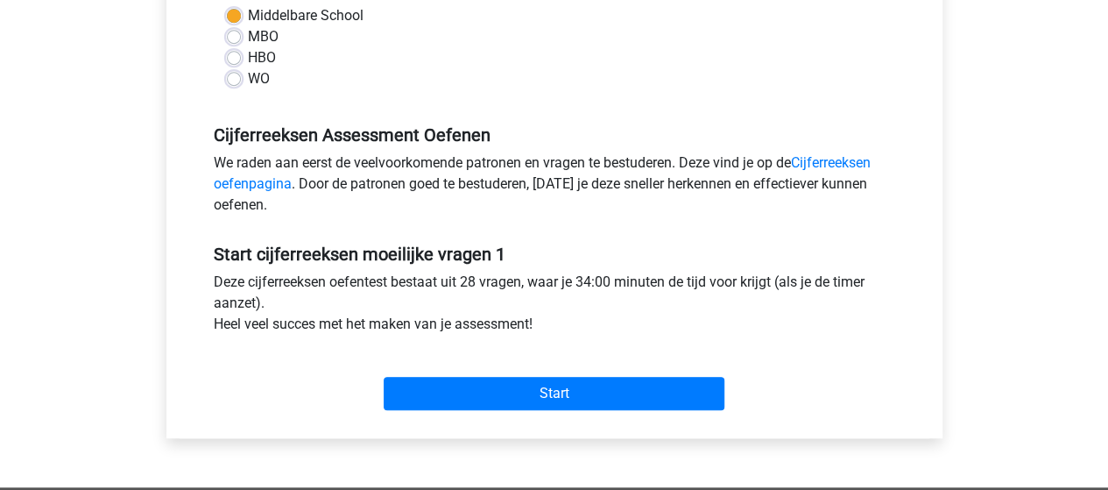
click at [248, 59] on label "HBO" at bounding box center [262, 57] width 28 height 21
click at [229, 59] on input "HBO" at bounding box center [234, 56] width 14 height 18
radio input "true"
click at [248, 83] on label "WO" at bounding box center [259, 78] width 22 height 21
click at [236, 83] on input "WO" at bounding box center [234, 77] width 14 height 18
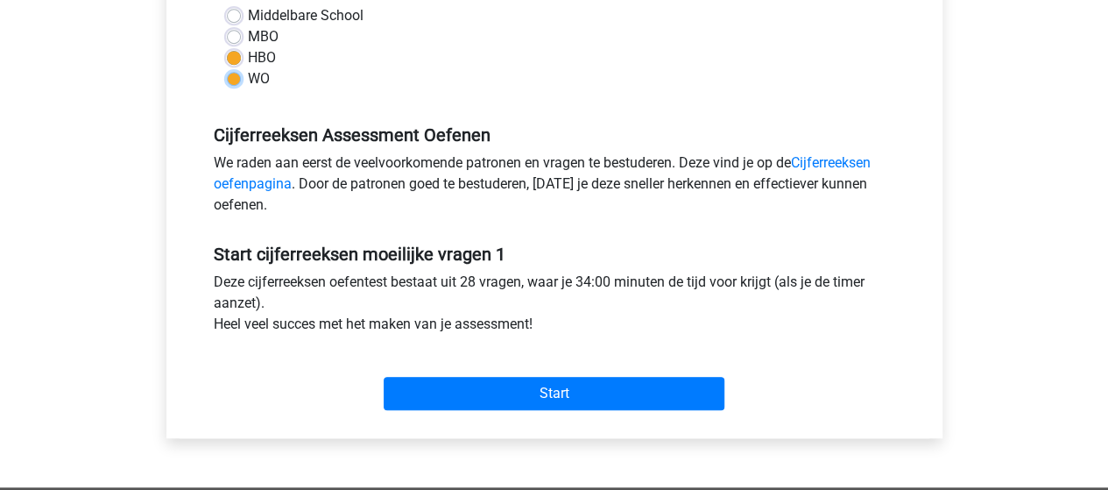
radio input "true"
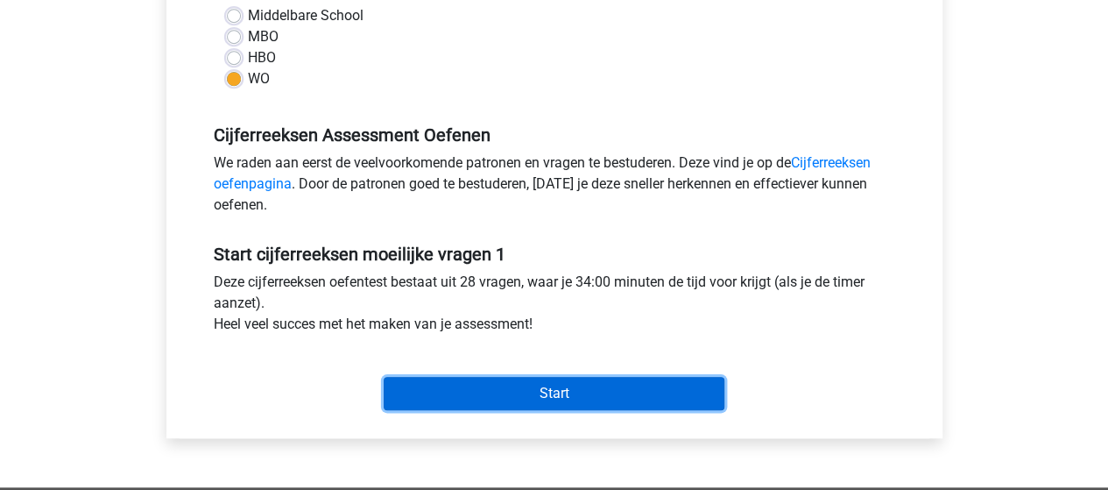
click at [450, 383] on input "Start" at bounding box center [554, 393] width 341 height 33
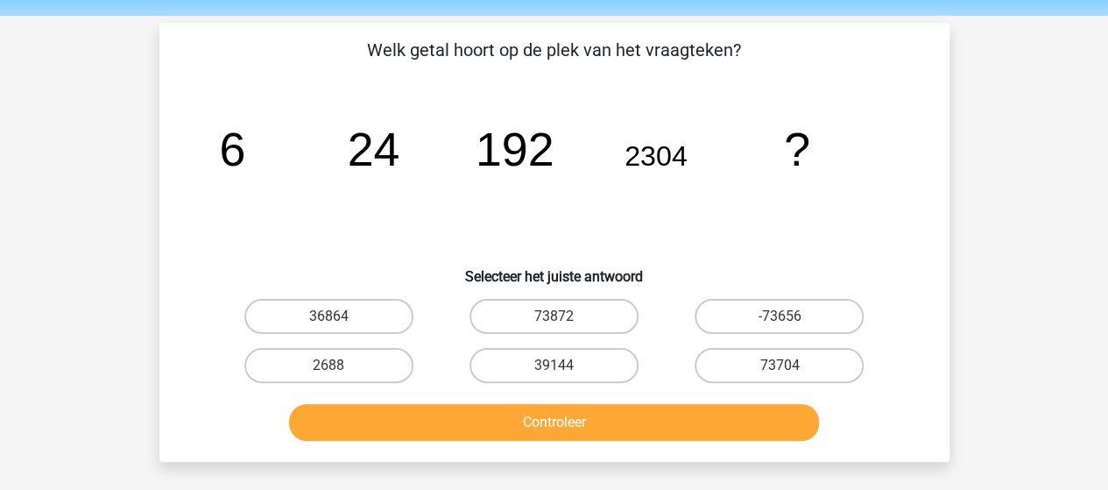
scroll to position [60, 0]
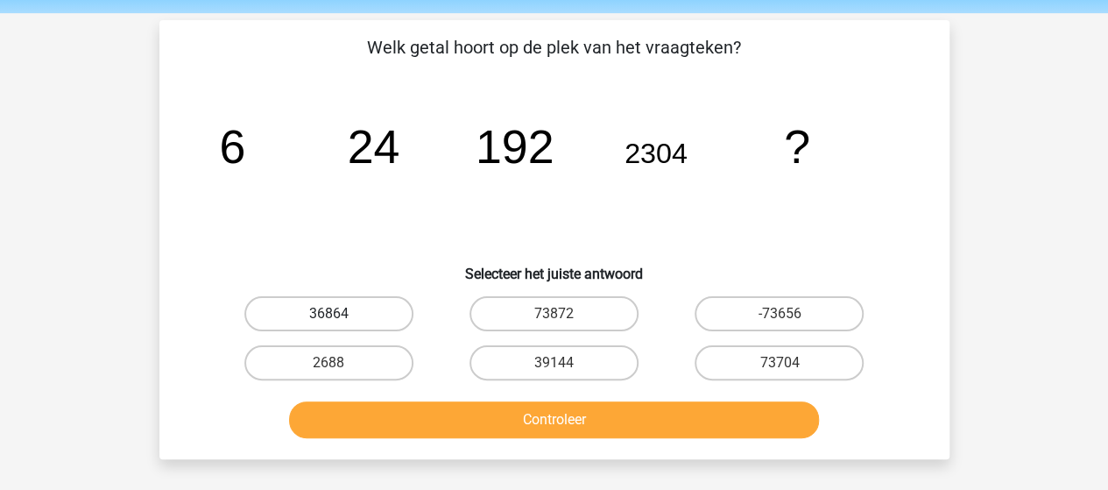
click at [369, 299] on label "36864" at bounding box center [328, 313] width 169 height 35
click at [340, 314] on input "36864" at bounding box center [333, 319] width 11 height 11
radio input "true"
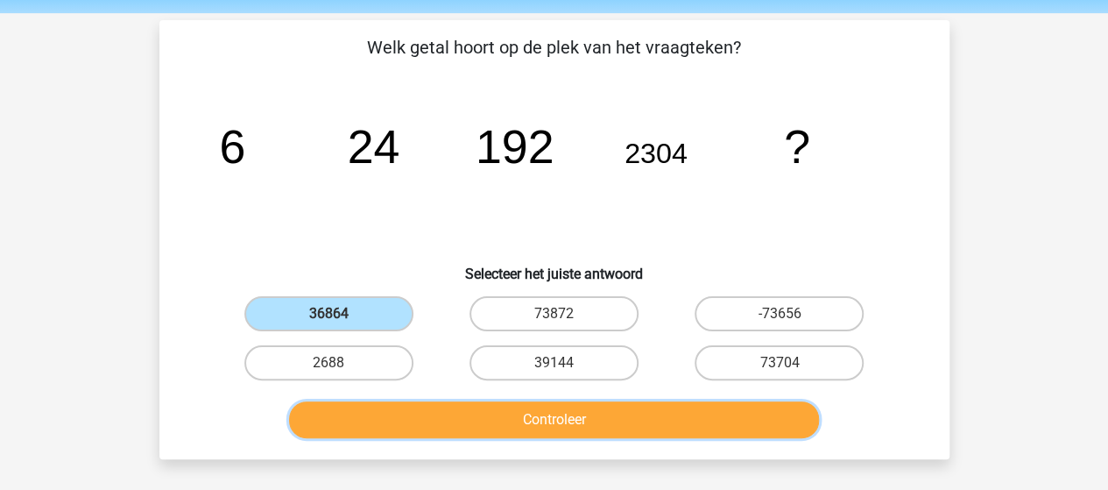
click at [448, 425] on button "Controleer" at bounding box center [554, 419] width 530 height 37
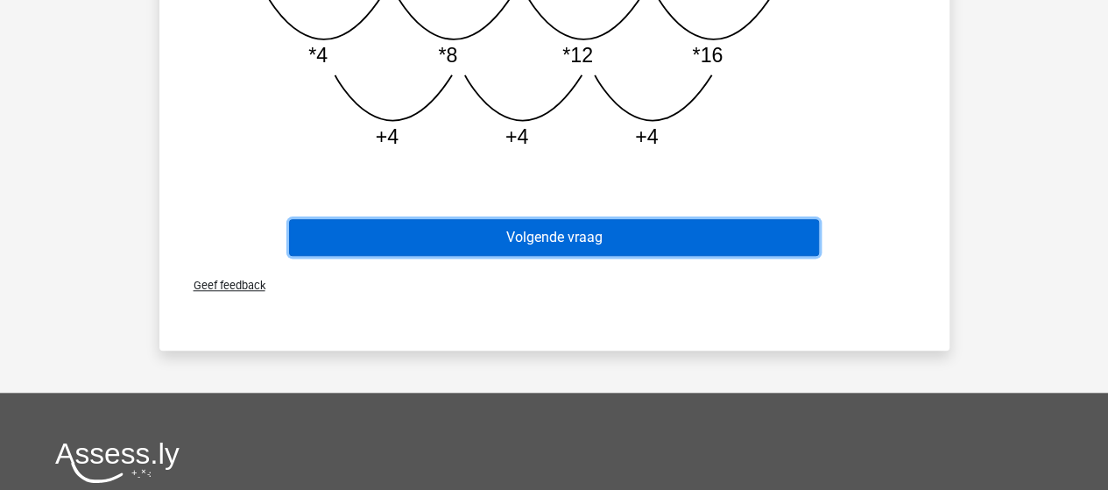
click at [378, 247] on button "Volgende vraag" at bounding box center [554, 237] width 530 height 37
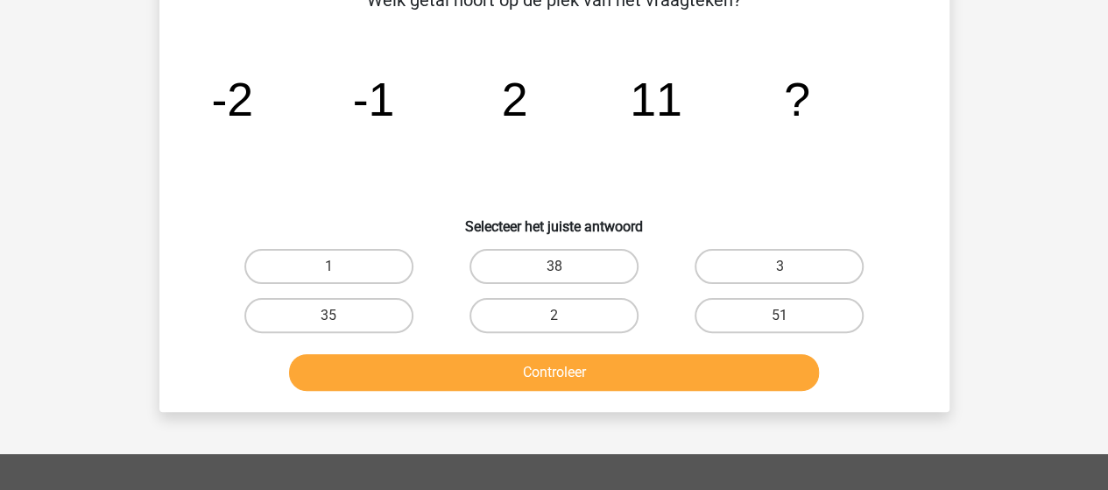
scroll to position [81, 0]
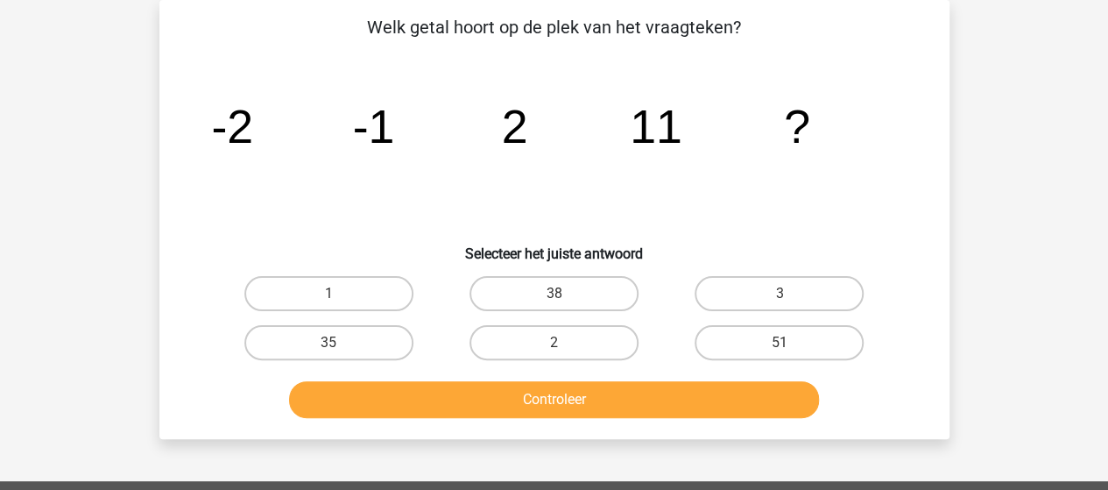
click at [341, 372] on div "Controleer" at bounding box center [554, 396] width 734 height 58
click at [341, 350] on label "35" at bounding box center [328, 342] width 169 height 35
click at [340, 350] on input "35" at bounding box center [333, 347] width 11 height 11
radio input "true"
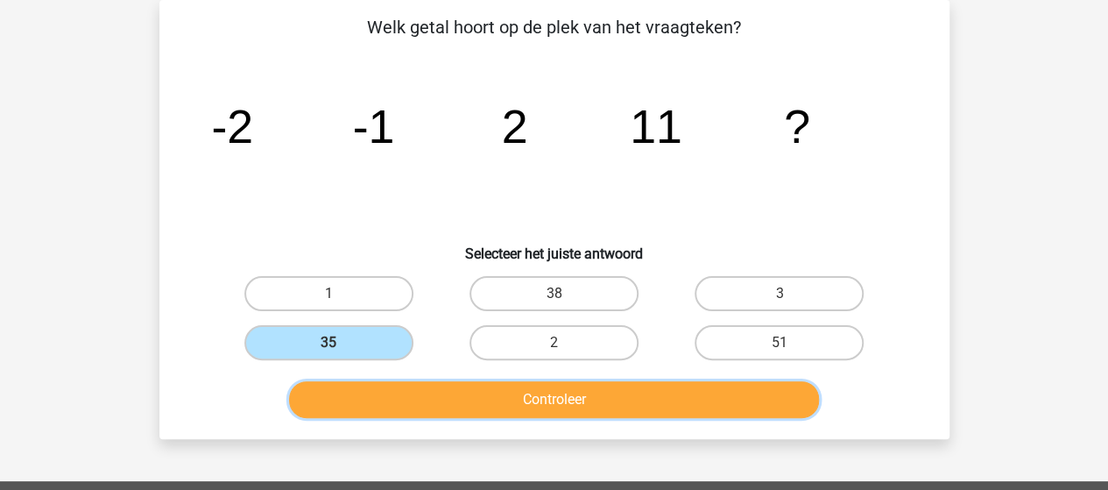
click at [415, 393] on button "Controleer" at bounding box center [554, 399] width 530 height 37
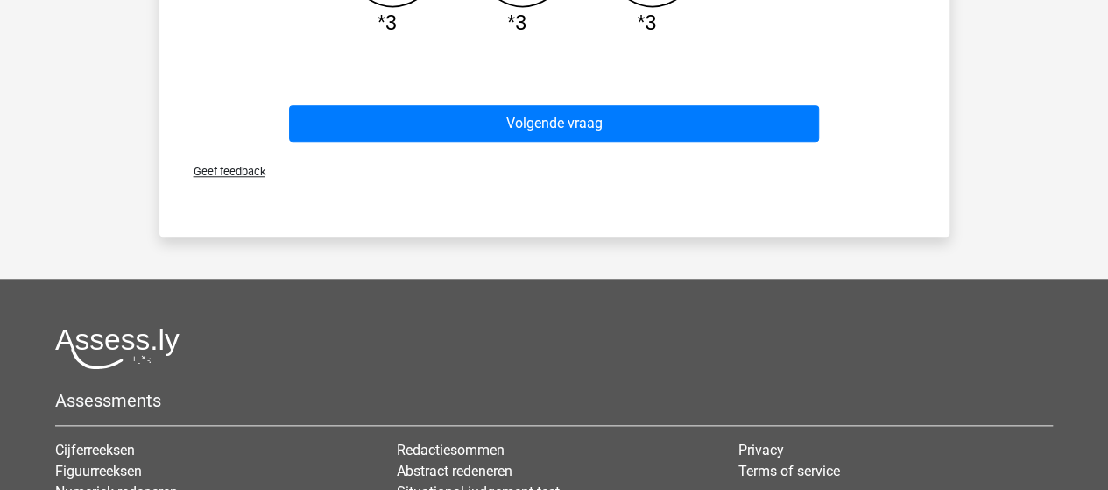
scroll to position [718, 0]
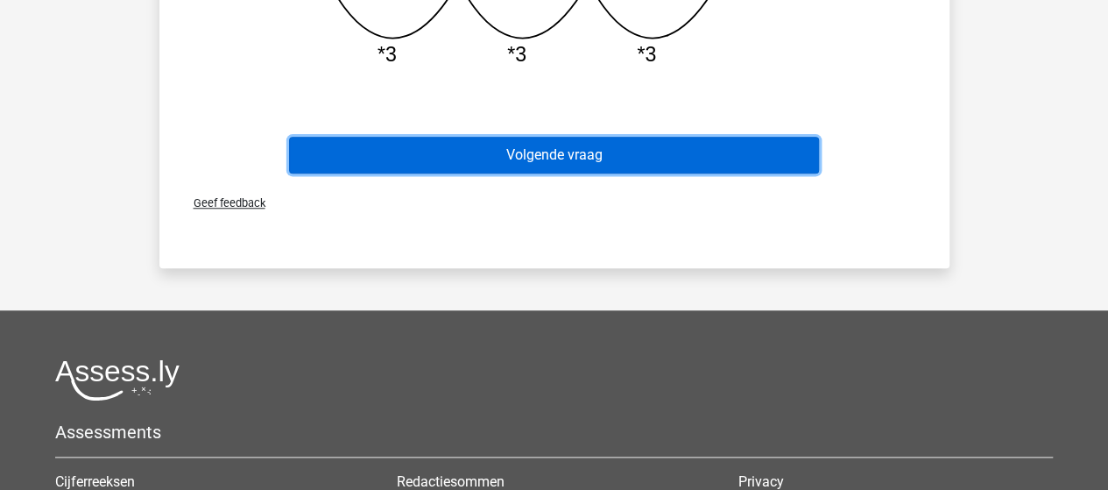
click at [324, 166] on button "Volgende vraag" at bounding box center [554, 155] width 530 height 37
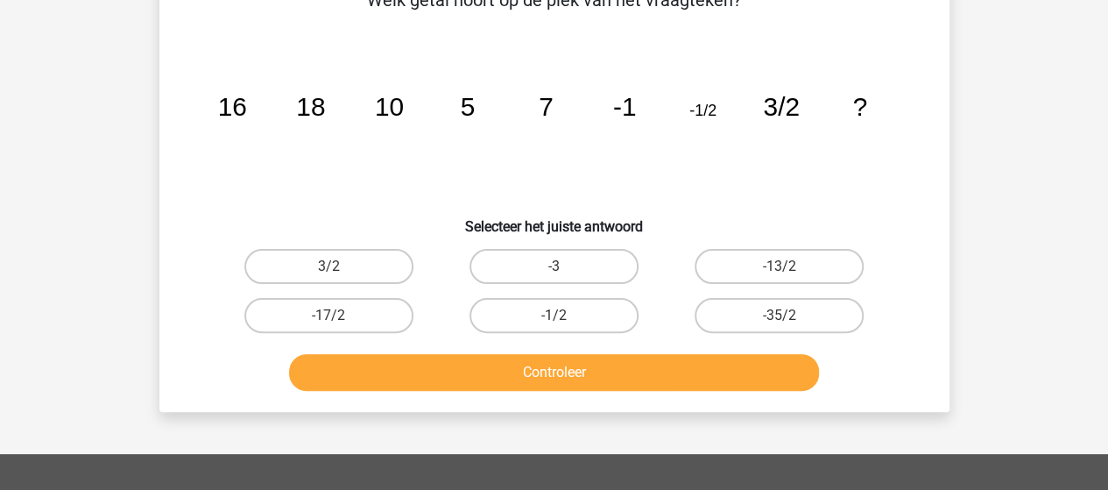
scroll to position [81, 0]
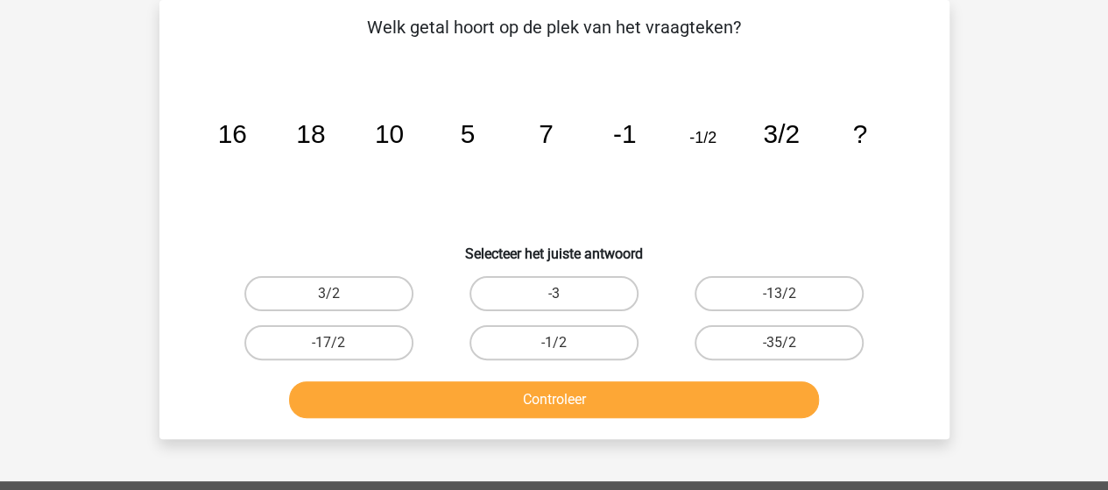
click at [995, 418] on div "Registreer Nederlands English" at bounding box center [554, 431] width 1108 height 1024
click at [364, 338] on label "-17/2" at bounding box center [328, 342] width 169 height 35
click at [340, 342] on input "-17/2" at bounding box center [333, 347] width 11 height 11
radio input "true"
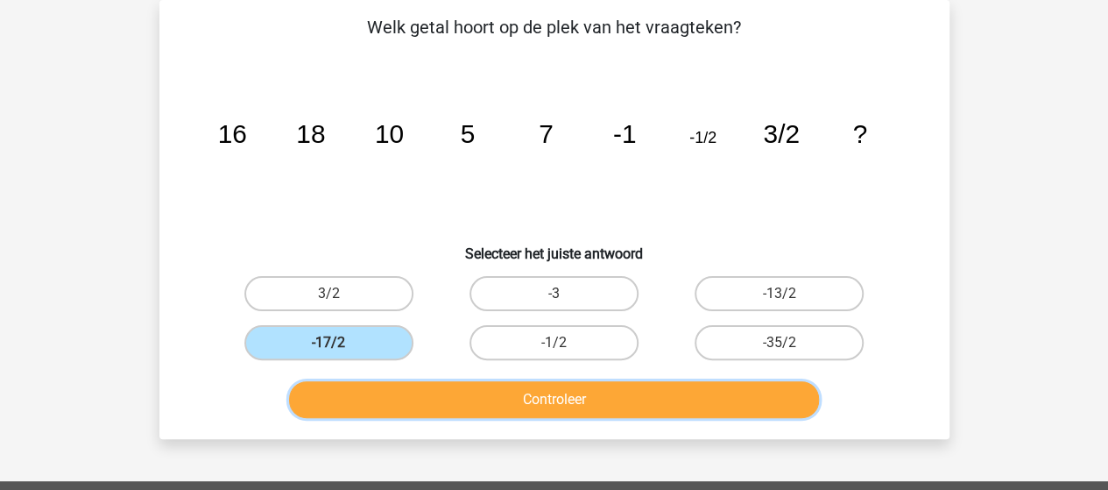
click at [419, 412] on button "Controleer" at bounding box center [554, 399] width 530 height 37
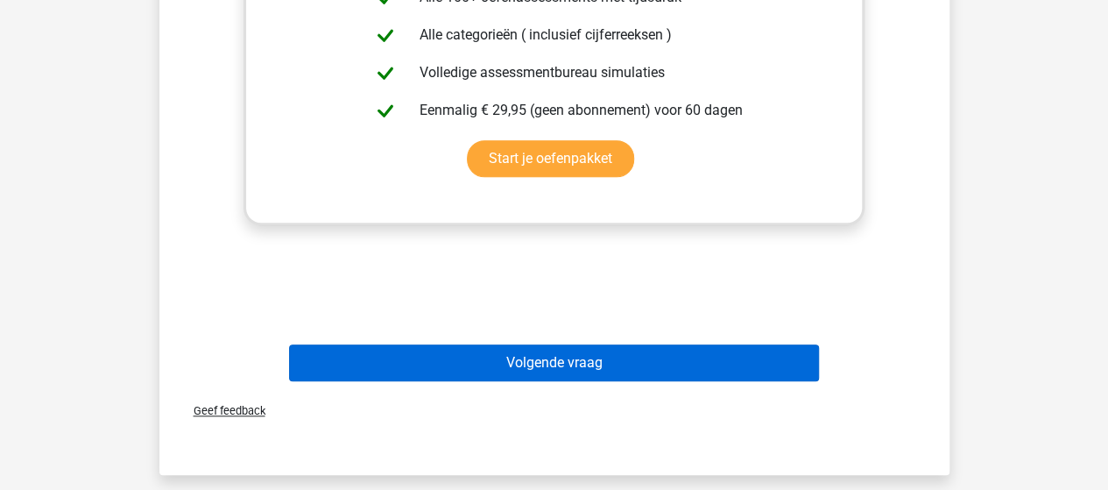
click at [364, 362] on button "Volgende vraag" at bounding box center [554, 362] width 530 height 37
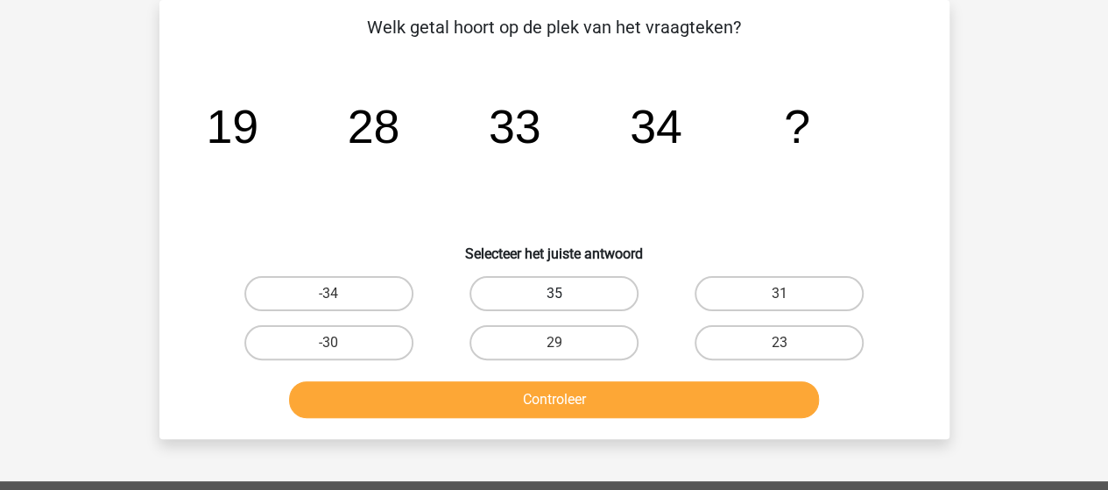
click at [546, 281] on label "35" at bounding box center [553, 293] width 169 height 35
click at [553, 293] on input "35" at bounding box center [558, 298] width 11 height 11
radio input "true"
click at [730, 285] on label "31" at bounding box center [778, 293] width 169 height 35
click at [779, 293] on input "31" at bounding box center [784, 298] width 11 height 11
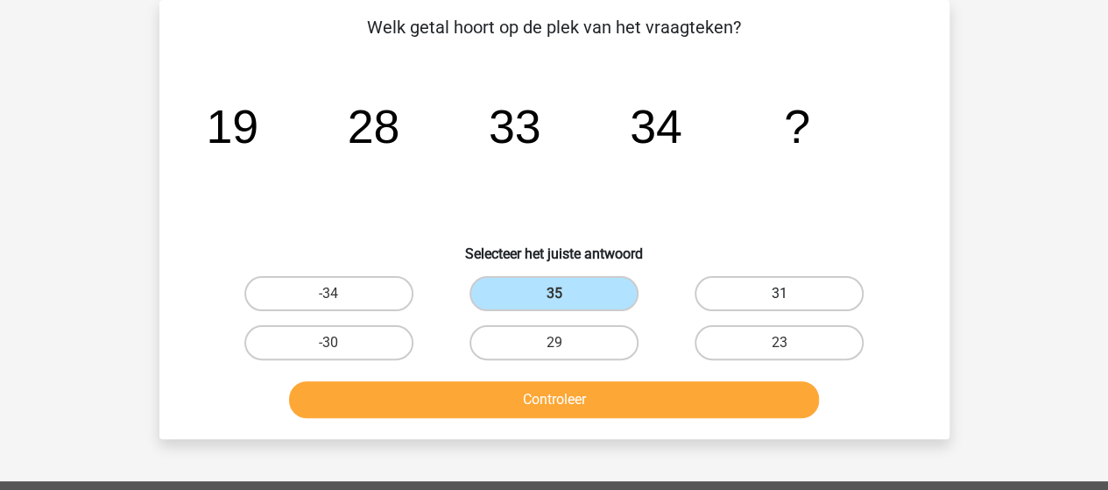
radio input "true"
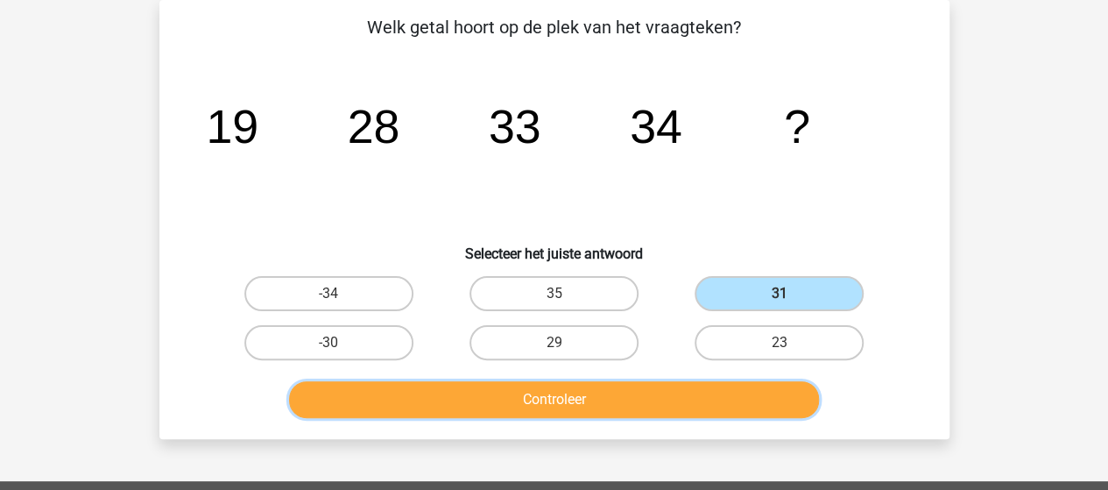
click at [711, 412] on button "Controleer" at bounding box center [554, 399] width 530 height 37
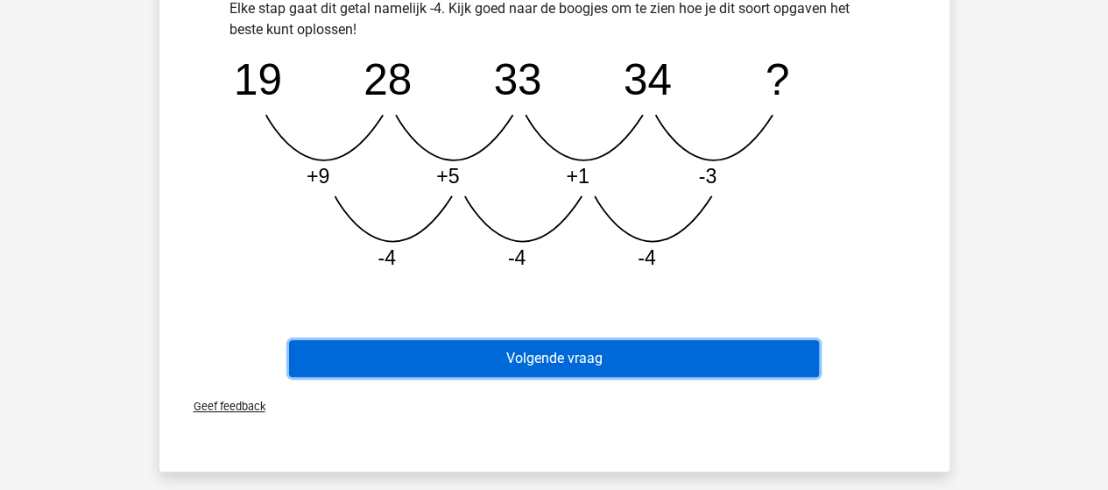
click at [354, 346] on button "Volgende vraag" at bounding box center [554, 358] width 530 height 37
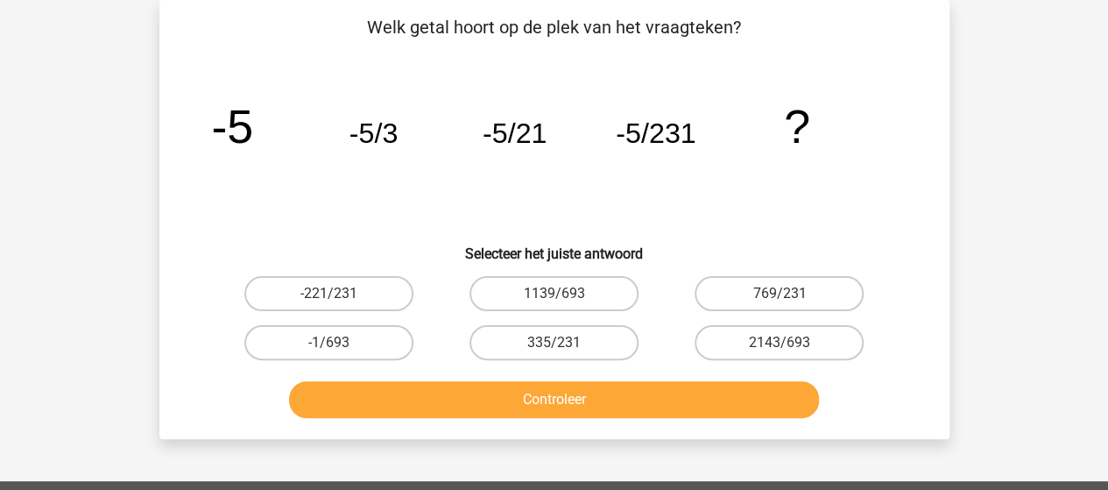
click at [702, 174] on icon "image/svg+xml -5 -5/3 -5/21 -5/231 ?" at bounding box center [554, 142] width 706 height 177
click at [349, 342] on label "-1/693" at bounding box center [328, 342] width 169 height 35
click at [340, 342] on input "-1/693" at bounding box center [333, 347] width 11 height 11
radio input "true"
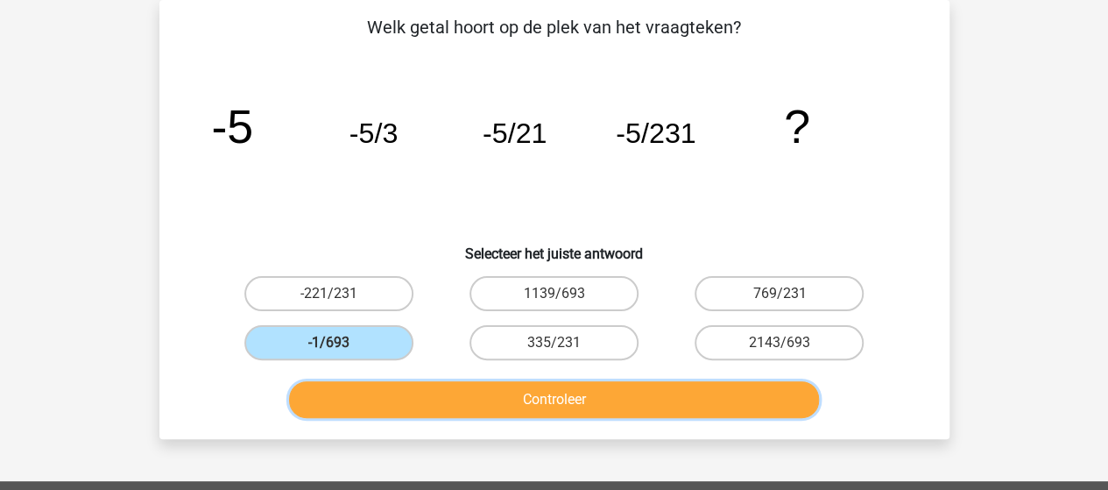
click at [379, 410] on button "Controleer" at bounding box center [554, 399] width 530 height 37
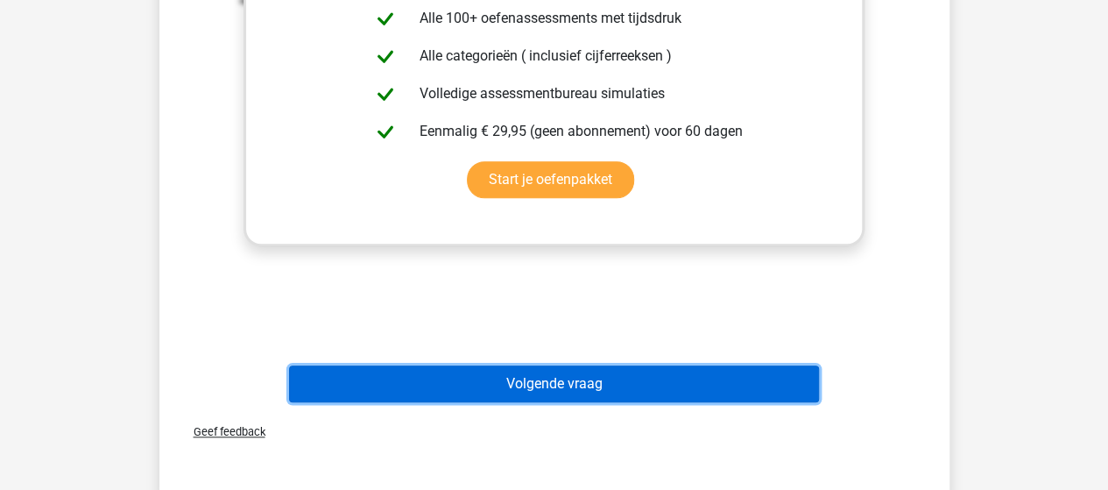
click at [476, 377] on button "Volgende vraag" at bounding box center [554, 383] width 530 height 37
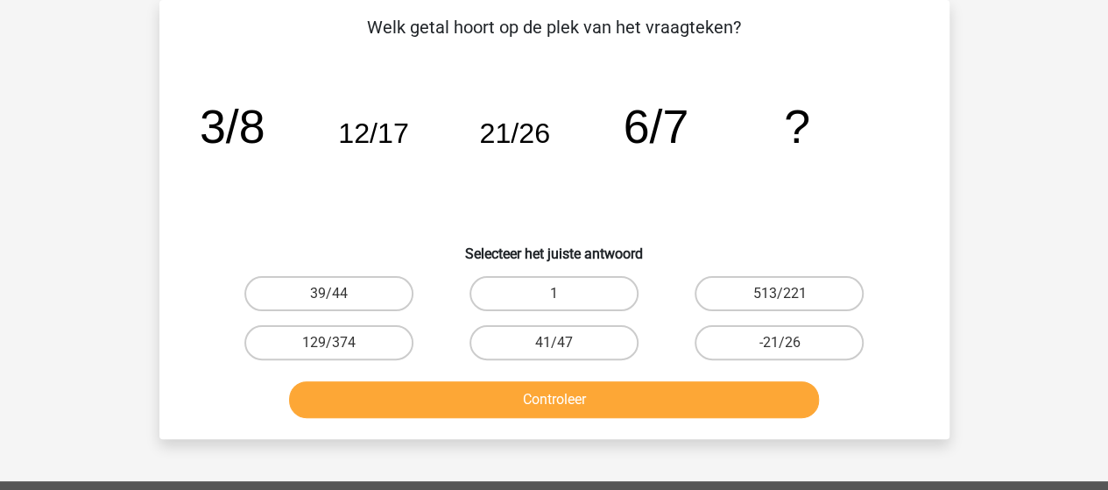
click at [844, 142] on icon "image/svg+xml 3/8 12/17 21/26 6/7 ?" at bounding box center [554, 142] width 706 height 177
click at [388, 283] on label "39/44" at bounding box center [328, 293] width 169 height 35
click at [340, 293] on input "39/44" at bounding box center [333, 298] width 11 height 11
radio input "true"
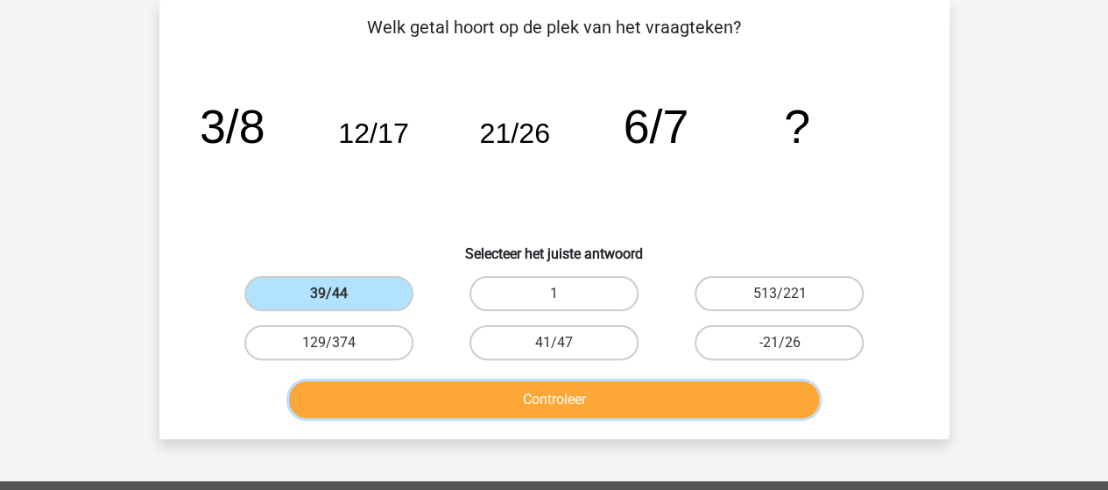
click at [398, 407] on button "Controleer" at bounding box center [554, 399] width 530 height 37
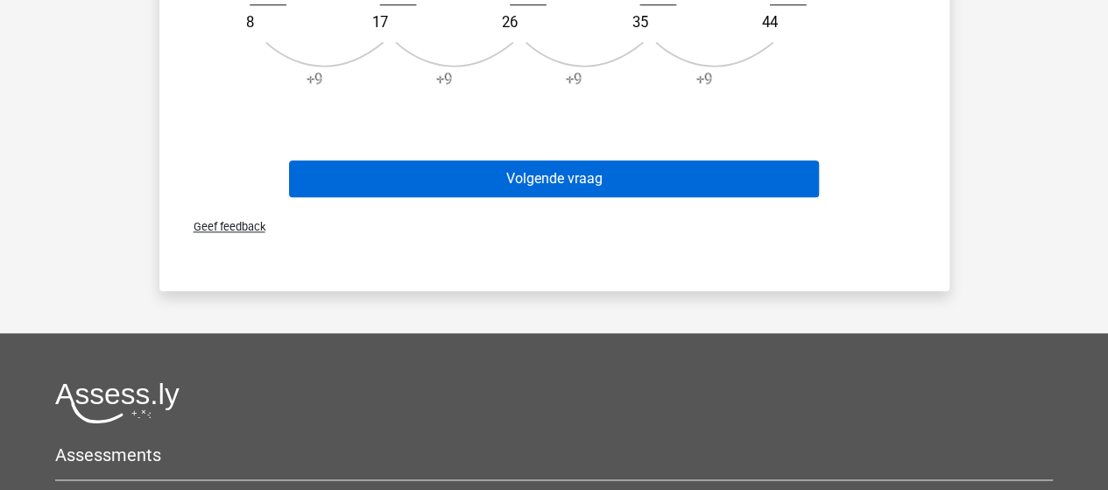
click at [342, 192] on button "Volgende vraag" at bounding box center [554, 178] width 530 height 37
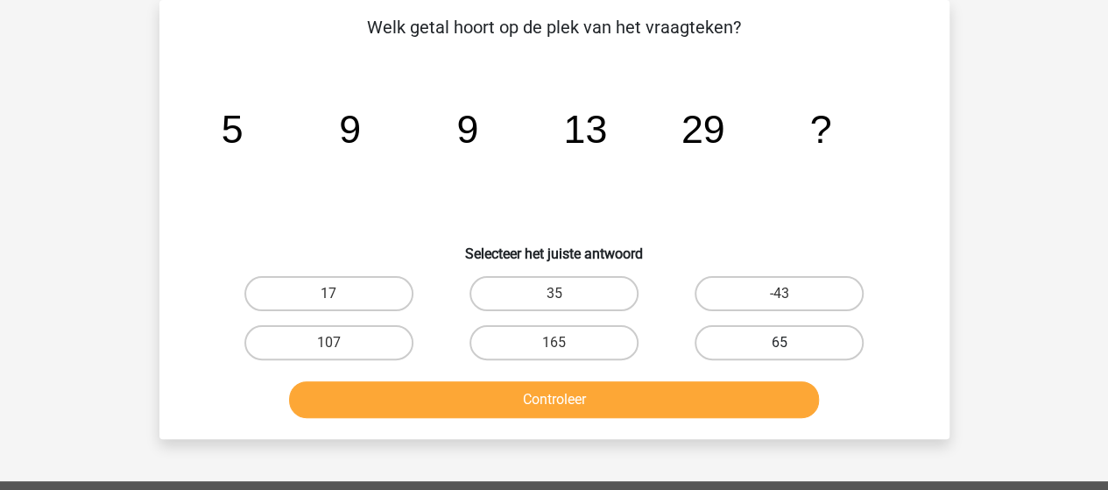
click at [776, 335] on label "65" at bounding box center [778, 342] width 169 height 35
click at [779, 342] on input "65" at bounding box center [784, 347] width 11 height 11
radio input "true"
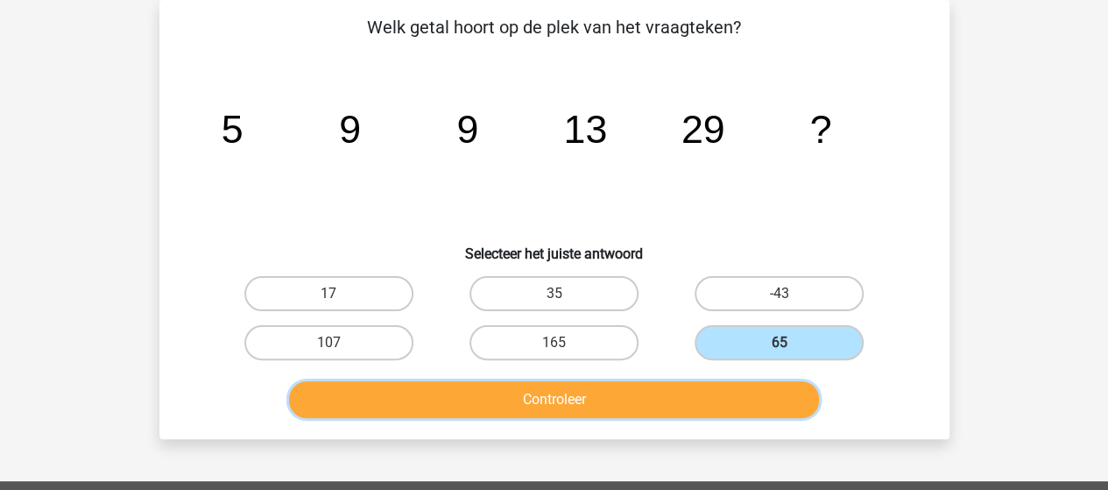
click at [763, 399] on button "Controleer" at bounding box center [554, 399] width 530 height 37
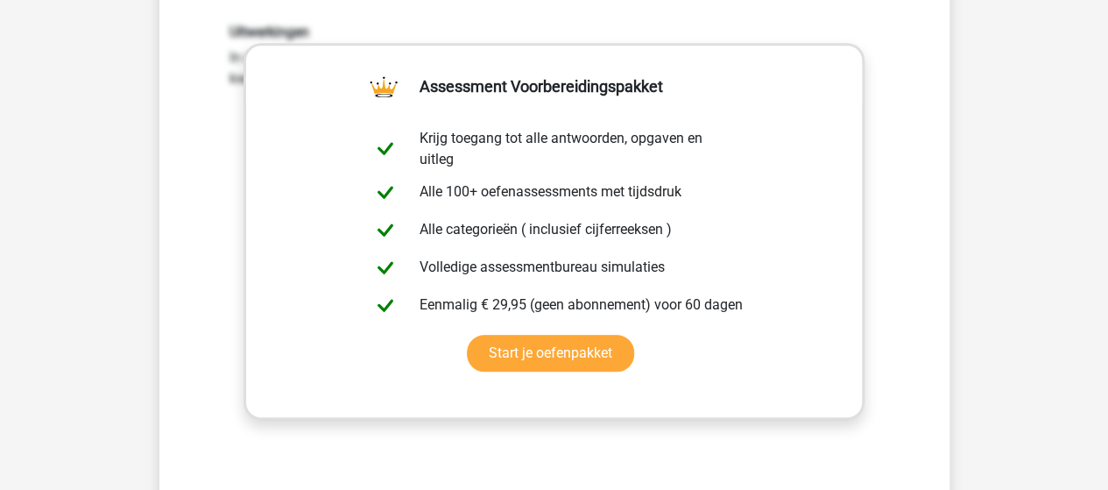
scroll to position [485, 0]
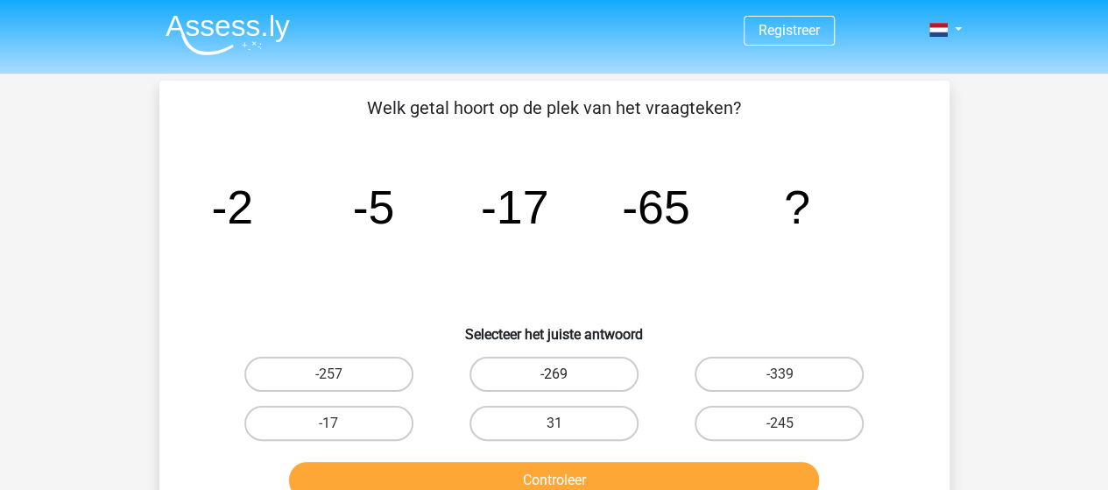
click at [564, 366] on label "-269" at bounding box center [553, 373] width 169 height 35
click at [564, 374] on input "-269" at bounding box center [558, 379] width 11 height 11
radio input "true"
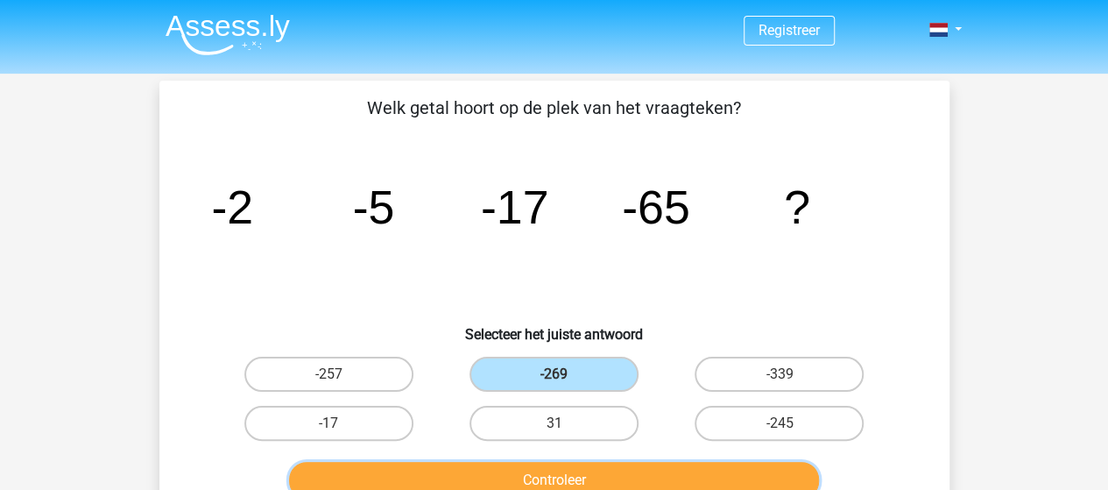
click at [609, 476] on button "Controleer" at bounding box center [554, 480] width 530 height 37
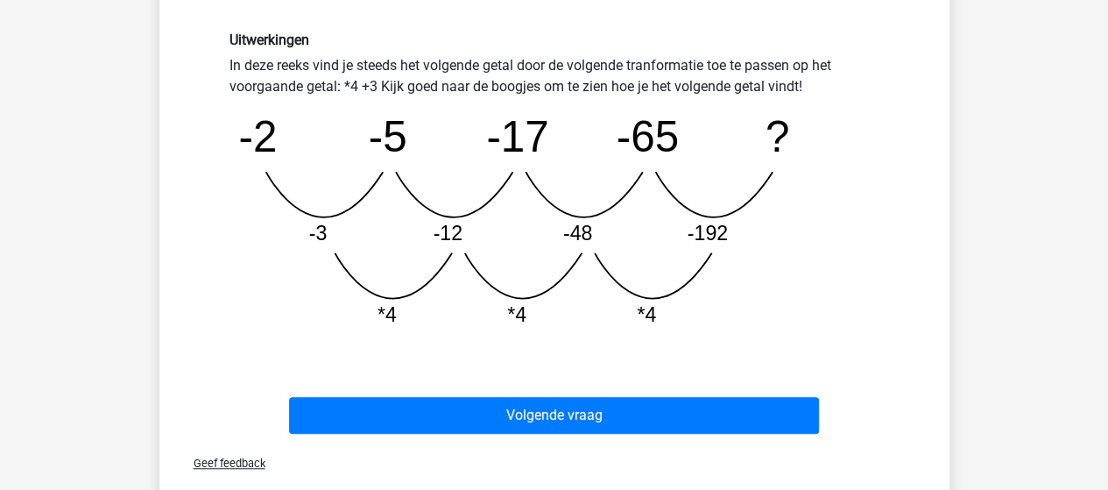
scroll to position [462, 0]
